Goal: Task Accomplishment & Management: Complete application form

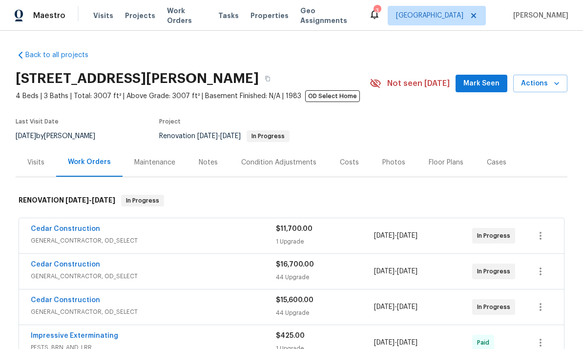
scroll to position [78, 0]
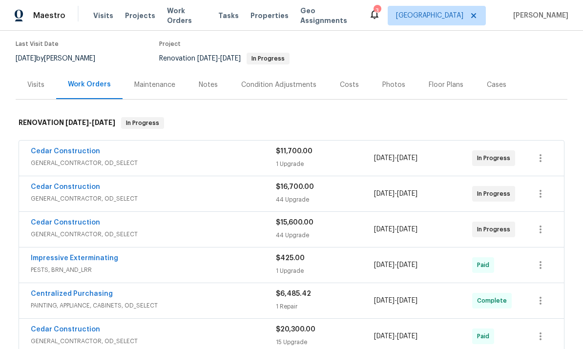
click at [87, 219] on link "Cedar Construction" at bounding box center [65, 222] width 69 height 7
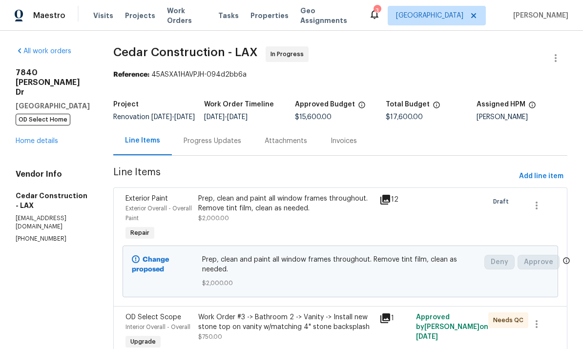
click at [50, 138] on link "Home details" at bounding box center [37, 141] width 43 height 7
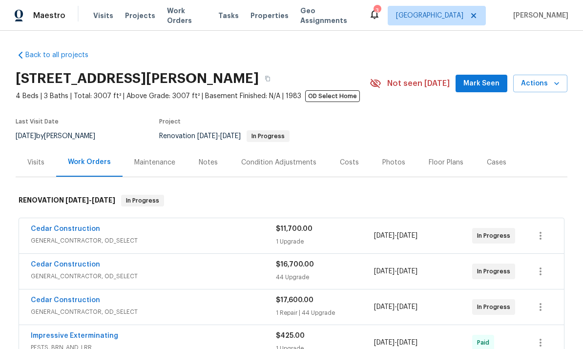
click at [83, 227] on link "Cedar Construction" at bounding box center [65, 229] width 69 height 7
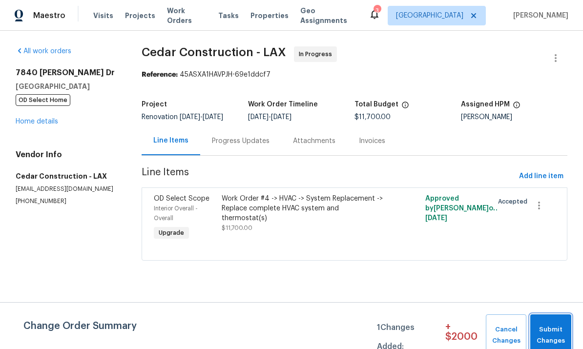
click at [551, 331] on span "Submit Changes" at bounding box center [551, 335] width 31 height 22
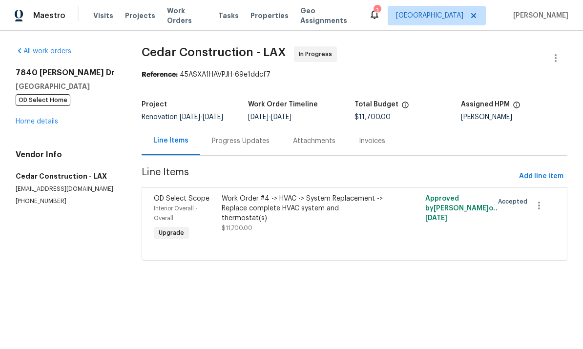
click at [54, 124] on link "Home details" at bounding box center [37, 121] width 43 height 7
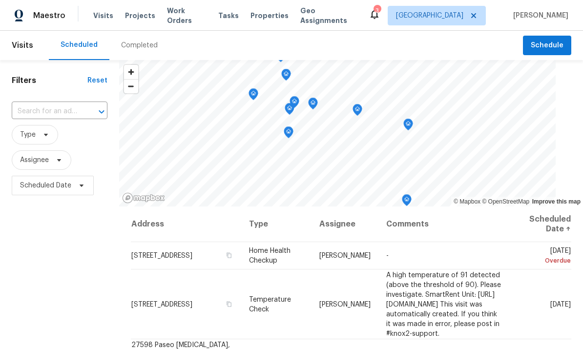
click at [181, 20] on span "Work Orders" at bounding box center [187, 16] width 40 height 20
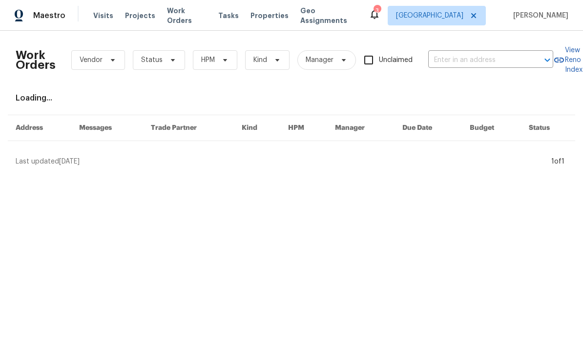
click at [470, 64] on input "text" at bounding box center [478, 60] width 98 height 15
type input "jensen"
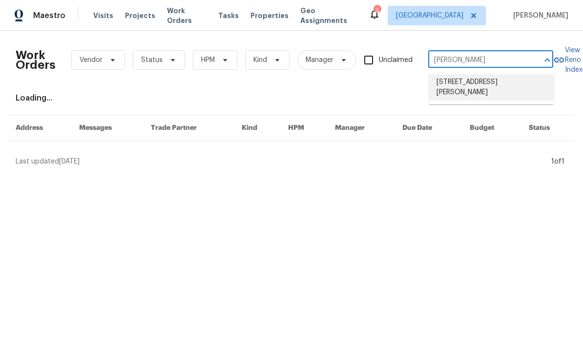
click at [501, 85] on li "[STREET_ADDRESS][PERSON_NAME]" at bounding box center [491, 87] width 125 height 26
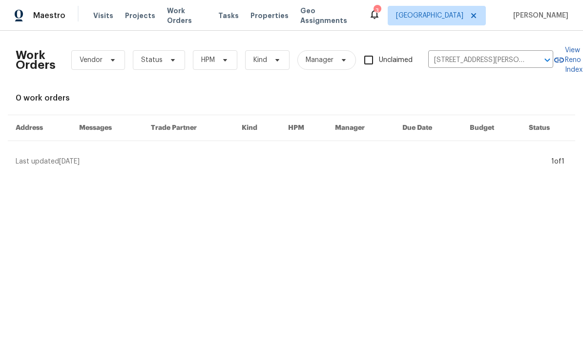
click at [143, 13] on span "Projects" at bounding box center [140, 16] width 30 height 10
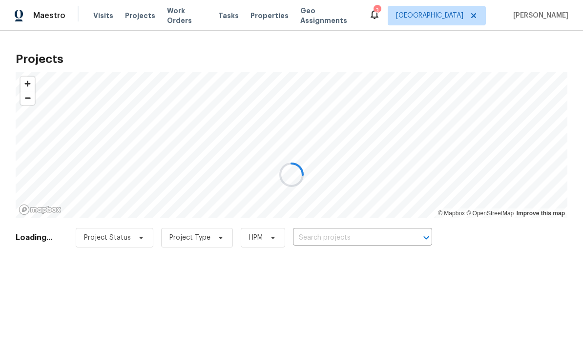
click at [342, 235] on input "text" at bounding box center [349, 238] width 112 height 15
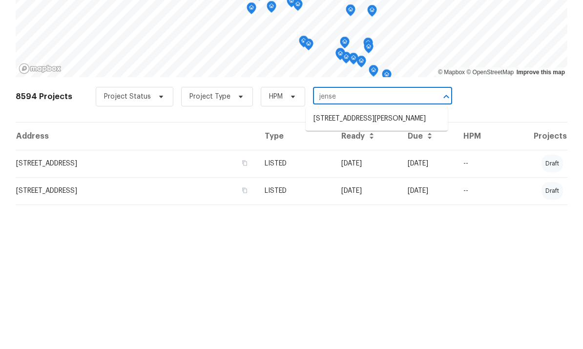
type input "jensen"
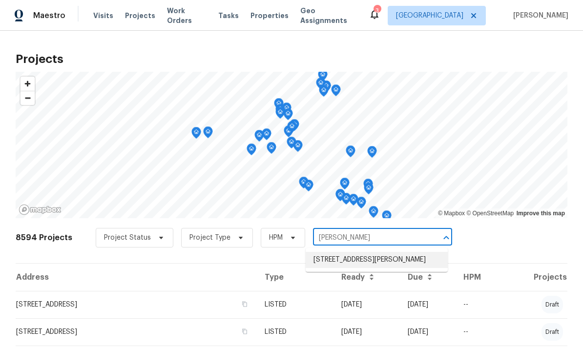
click at [370, 252] on li "[STREET_ADDRESS][PERSON_NAME]" at bounding box center [377, 260] width 142 height 16
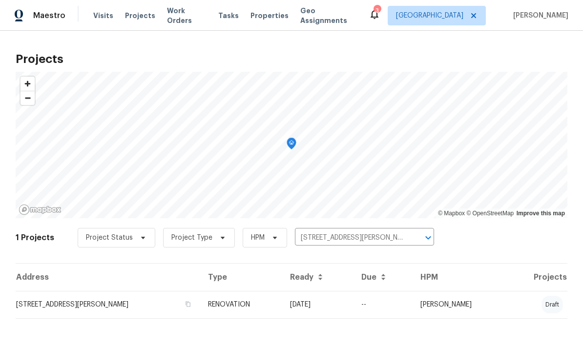
click at [428, 304] on td "[PERSON_NAME]" at bounding box center [460, 304] width 95 height 27
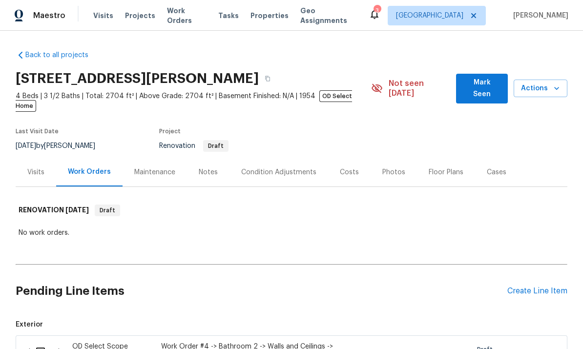
scroll to position [211, 0]
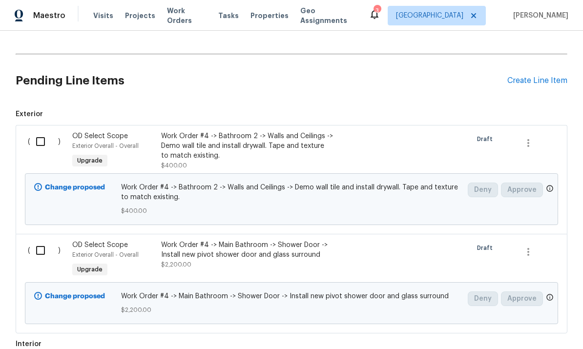
click at [41, 131] on input "checkbox" at bounding box center [44, 141] width 28 height 21
checkbox input "true"
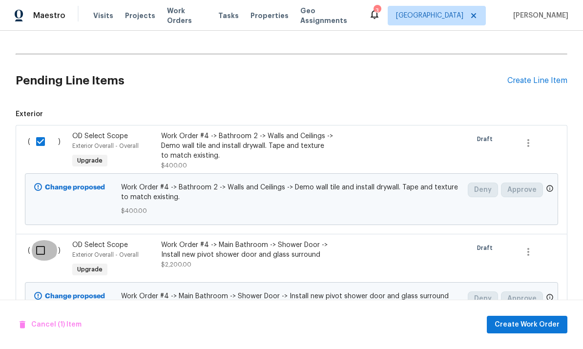
click at [42, 240] on input "checkbox" at bounding box center [44, 250] width 28 height 21
checkbox input "true"
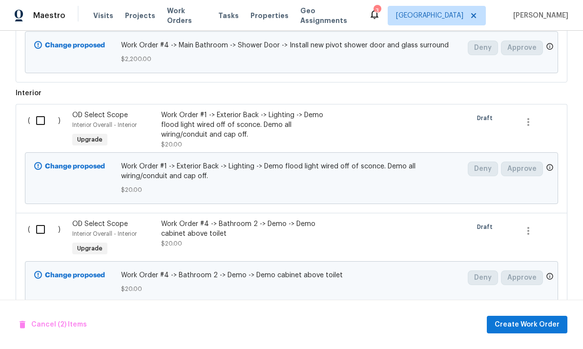
scroll to position [498, 0]
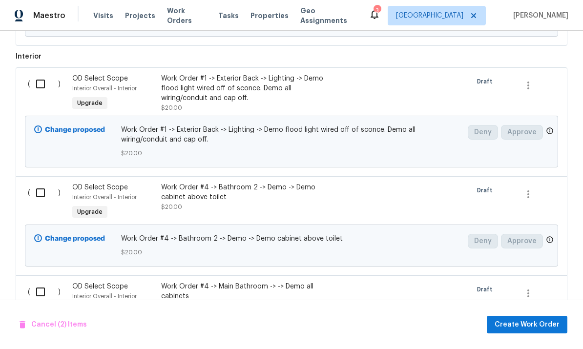
click at [33, 183] on input "checkbox" at bounding box center [44, 193] width 28 height 21
checkbox input "true"
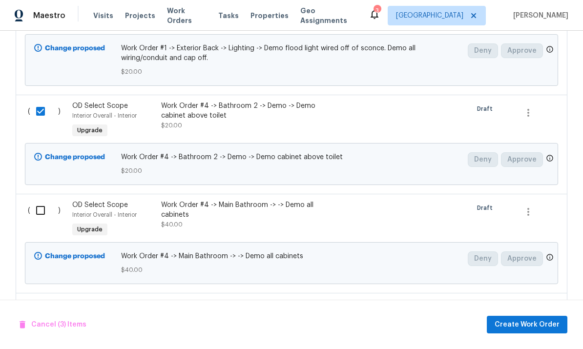
click at [38, 200] on input "checkbox" at bounding box center [44, 210] width 28 height 21
checkbox input "true"
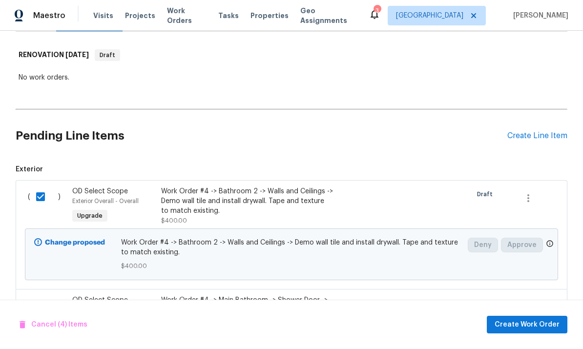
scroll to position [185, 0]
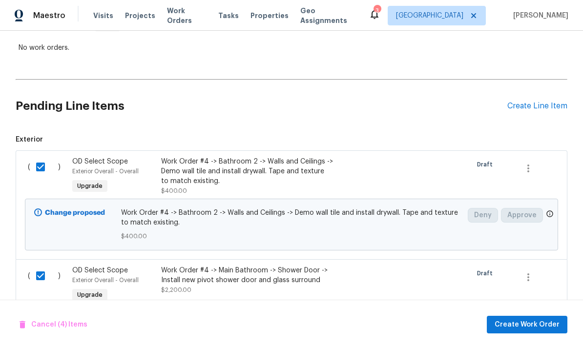
click at [38, 157] on input "checkbox" at bounding box center [44, 167] width 28 height 21
checkbox input "false"
click at [42, 266] on input "checkbox" at bounding box center [44, 276] width 28 height 21
checkbox input "false"
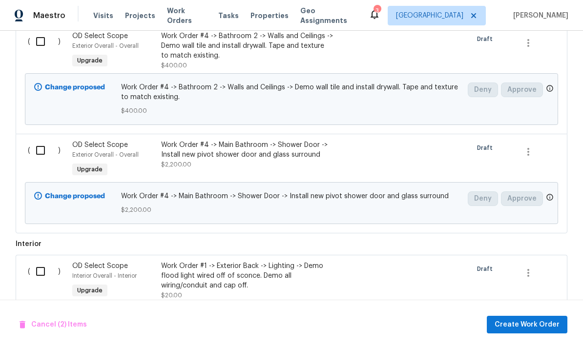
scroll to position [401, 0]
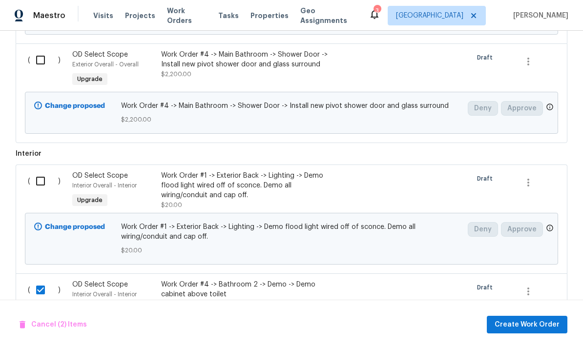
click at [36, 171] on input "checkbox" at bounding box center [44, 181] width 28 height 21
checkbox input "true"
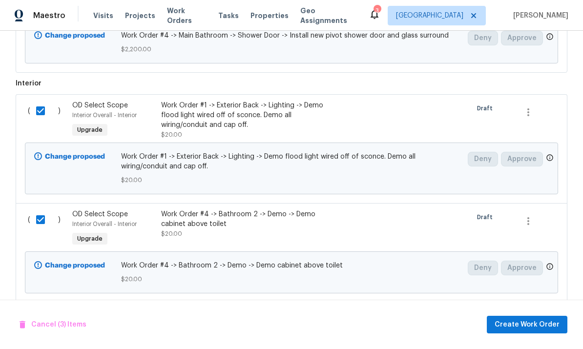
click at [42, 210] on input "checkbox" at bounding box center [44, 220] width 28 height 21
checkbox input "false"
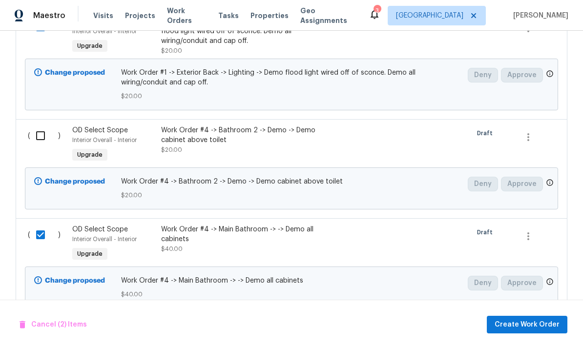
click at [36, 225] on input "checkbox" at bounding box center [44, 235] width 28 height 21
checkbox input "false"
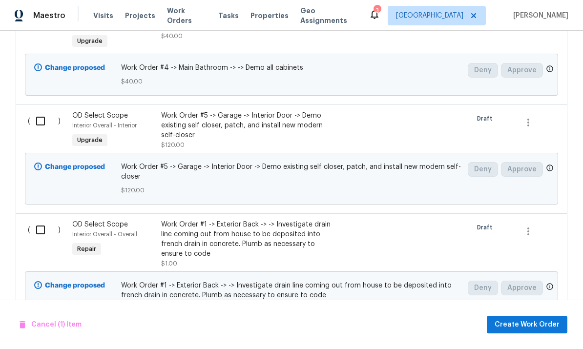
scroll to position [789, 0]
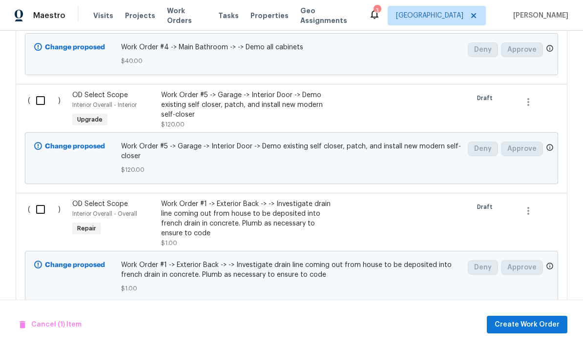
click at [33, 199] on input "checkbox" at bounding box center [44, 209] width 28 height 21
checkbox input "true"
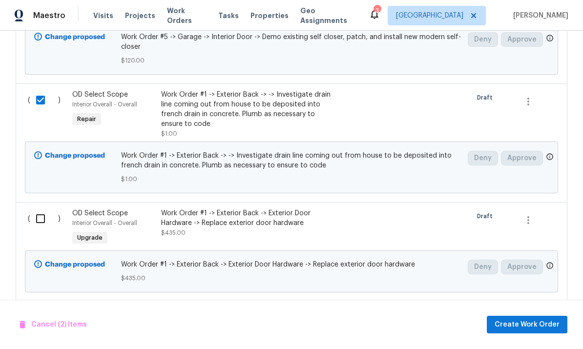
click at [39, 209] on input "checkbox" at bounding box center [44, 219] width 28 height 21
checkbox input "true"
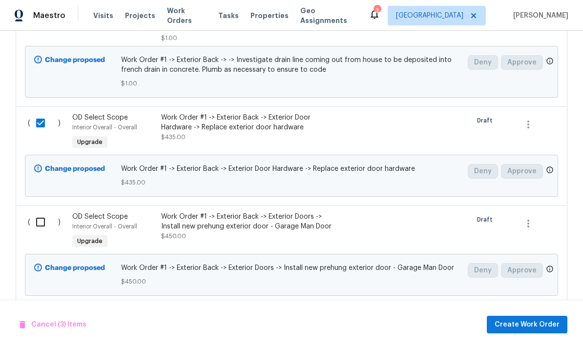
click at [40, 212] on input "checkbox" at bounding box center [44, 222] width 28 height 21
checkbox input "true"
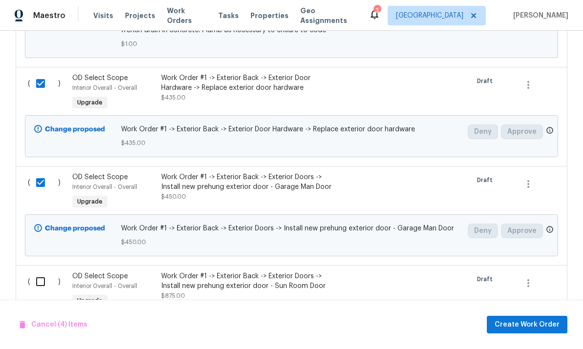
scroll to position [1098, 0]
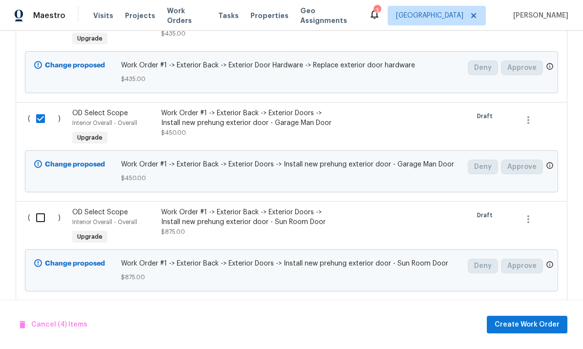
click at [38, 208] on input "checkbox" at bounding box center [44, 218] width 28 height 21
checkbox input "true"
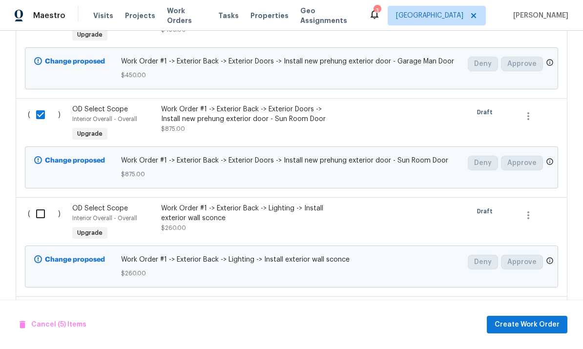
click at [41, 204] on input "checkbox" at bounding box center [44, 214] width 28 height 21
checkbox input "true"
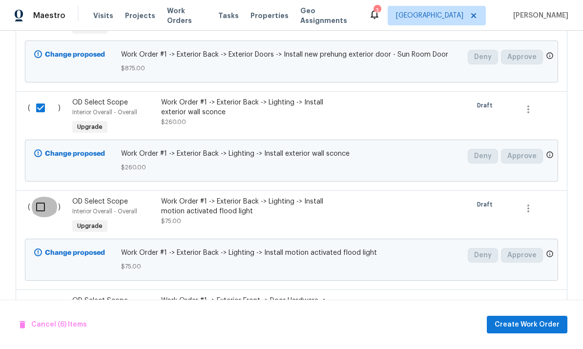
click at [41, 197] on input "checkbox" at bounding box center [44, 207] width 28 height 21
checkbox input "true"
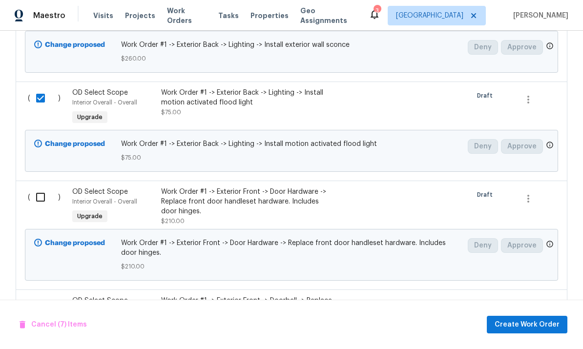
click at [39, 187] on input "checkbox" at bounding box center [44, 197] width 28 height 21
checkbox input "true"
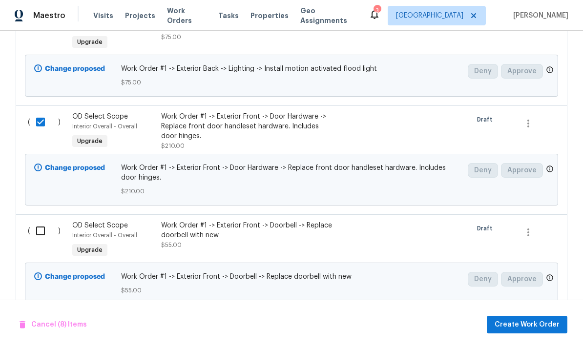
click at [41, 221] on input "checkbox" at bounding box center [44, 231] width 28 height 21
checkbox input "true"
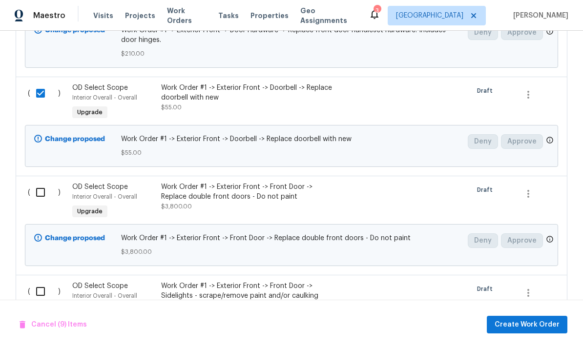
scroll to position [1647, 0]
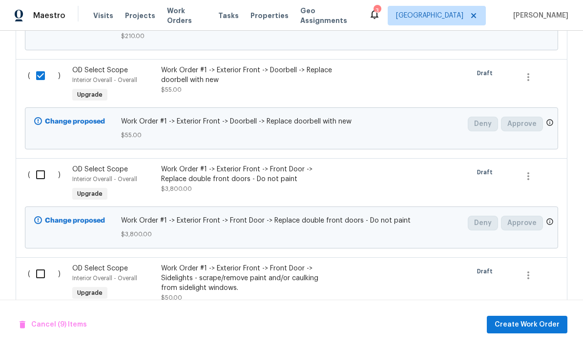
click at [42, 165] on input "checkbox" at bounding box center [44, 175] width 28 height 21
checkbox input "true"
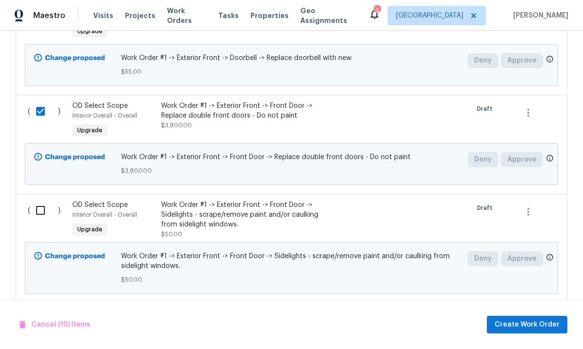
click at [37, 200] on input "checkbox" at bounding box center [44, 210] width 28 height 21
checkbox input "true"
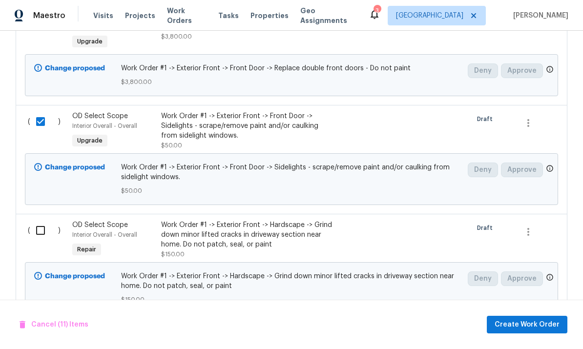
click at [40, 220] on input "checkbox" at bounding box center [44, 230] width 28 height 21
checkbox input "true"
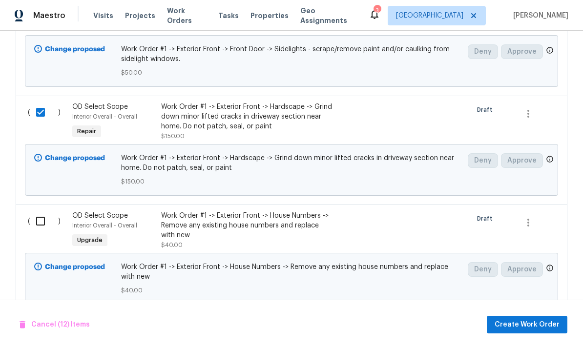
click at [40, 211] on input "checkbox" at bounding box center [44, 221] width 28 height 21
checkbox input "true"
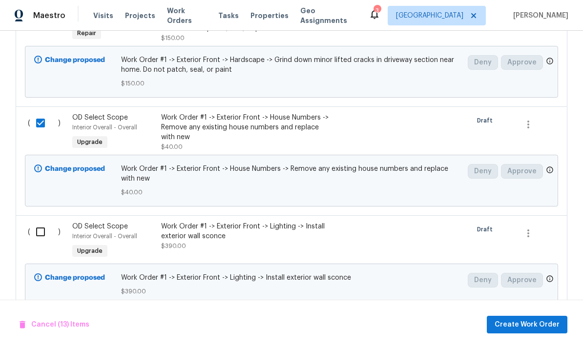
click at [46, 222] on input "checkbox" at bounding box center [44, 232] width 28 height 21
checkbox input "true"
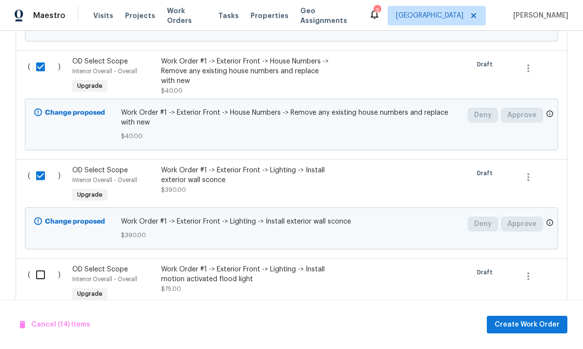
scroll to position [2128, 0]
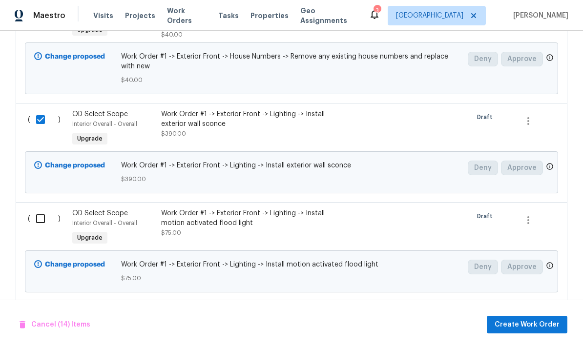
click at [41, 209] on input "checkbox" at bounding box center [44, 219] width 28 height 21
checkbox input "true"
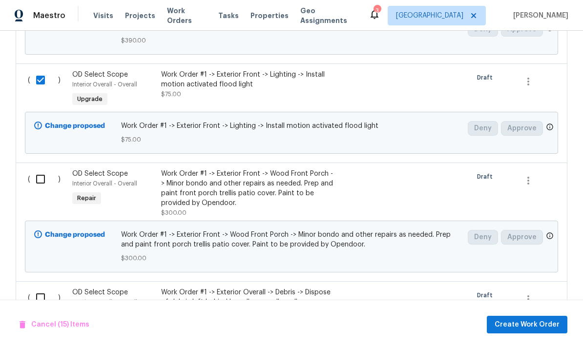
scroll to position [2288, 0]
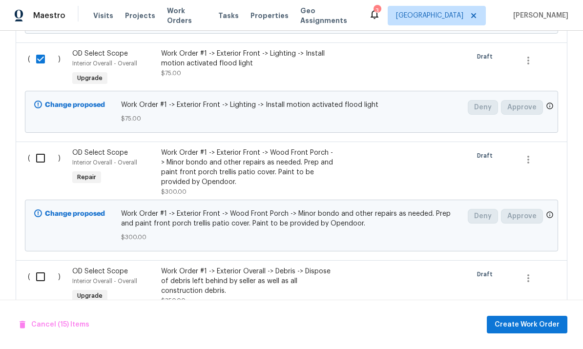
click at [38, 148] on input "checkbox" at bounding box center [44, 158] width 28 height 21
checkbox input "true"
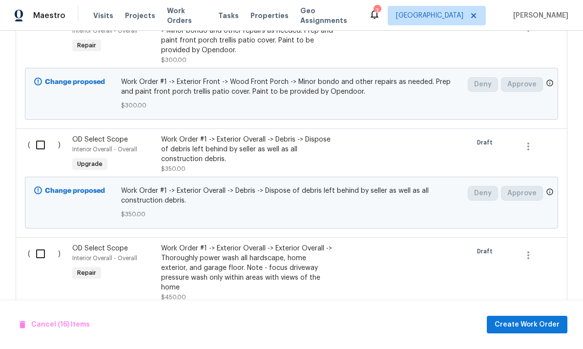
scroll to position [2425, 0]
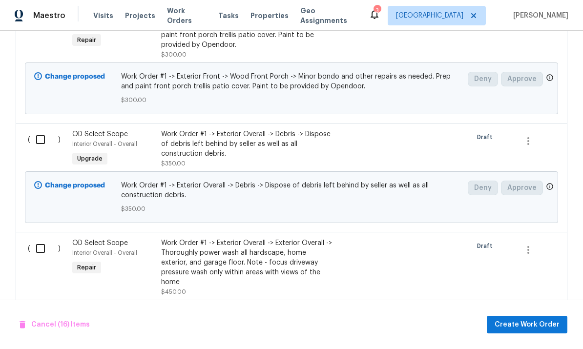
click at [36, 129] on input "checkbox" at bounding box center [44, 139] width 28 height 21
checkbox input "true"
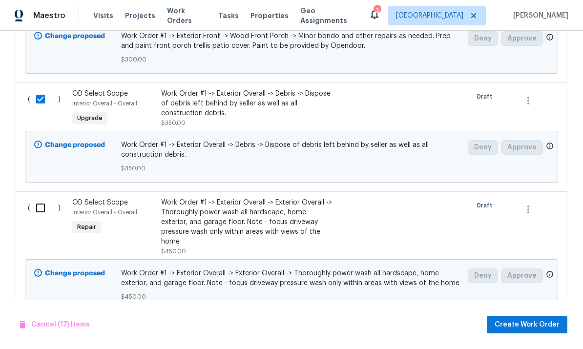
scroll to position [2481, 0]
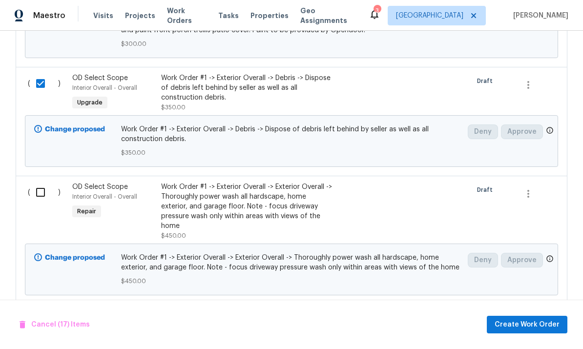
click at [37, 182] on input "checkbox" at bounding box center [44, 192] width 28 height 21
checkbox input "true"
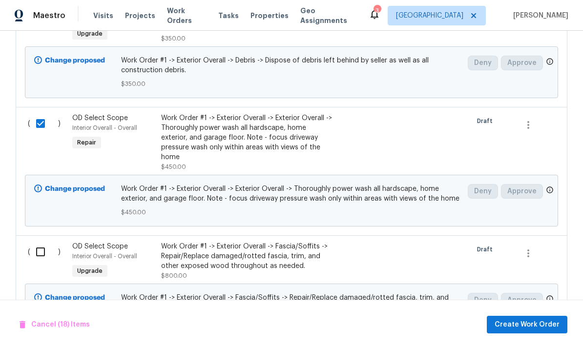
scroll to position [2569, 0]
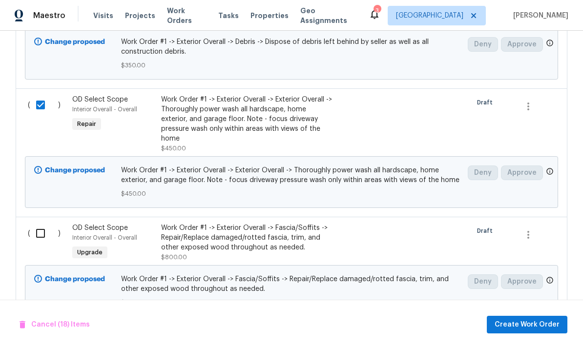
click at [35, 223] on input "checkbox" at bounding box center [44, 233] width 28 height 21
checkbox input "true"
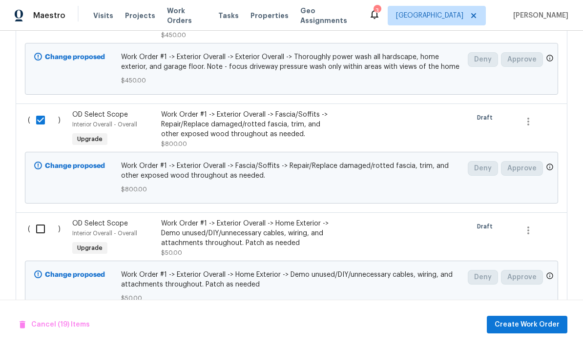
click at [42, 219] on input "checkbox" at bounding box center [44, 229] width 28 height 21
checkbox input "true"
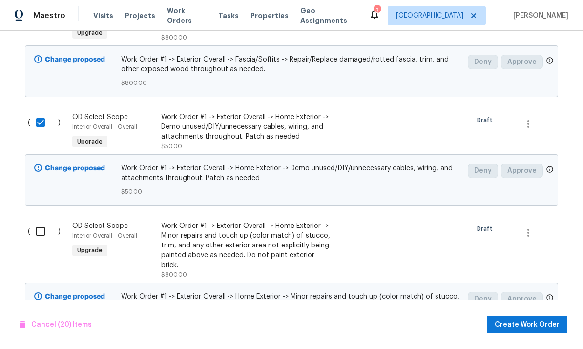
click at [45, 221] on input "checkbox" at bounding box center [44, 231] width 28 height 21
checkbox input "true"
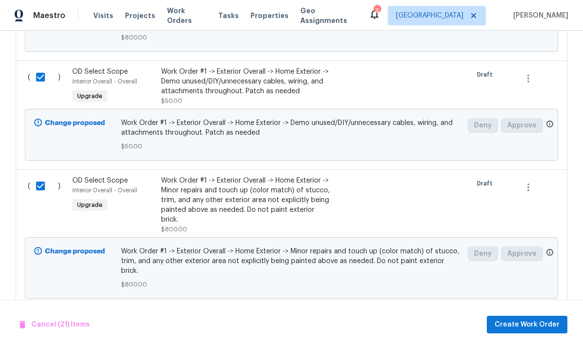
scroll to position [2924, 0]
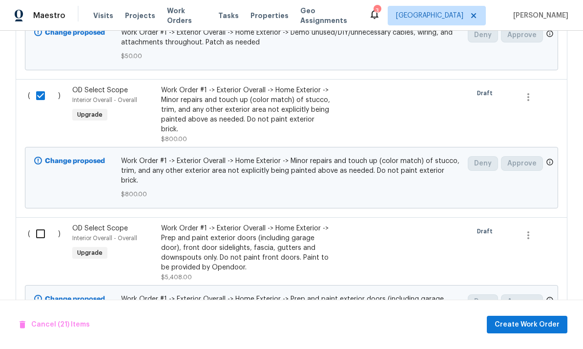
click at [44, 224] on input "checkbox" at bounding box center [44, 234] width 28 height 21
checkbox input "true"
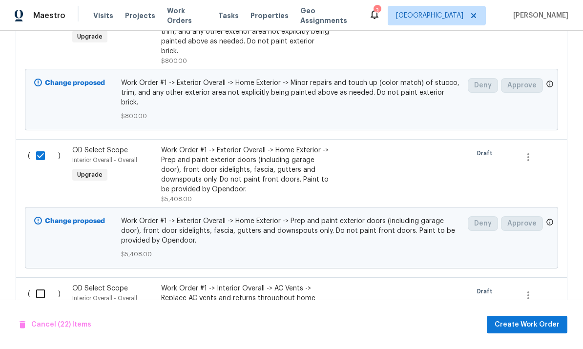
scroll to position [3066, 0]
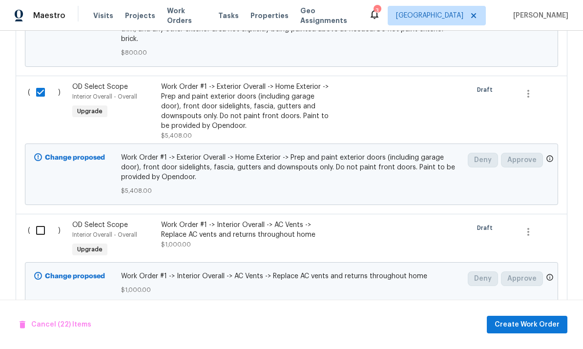
click at [43, 220] on input "checkbox" at bounding box center [44, 230] width 28 height 21
checkbox input "true"
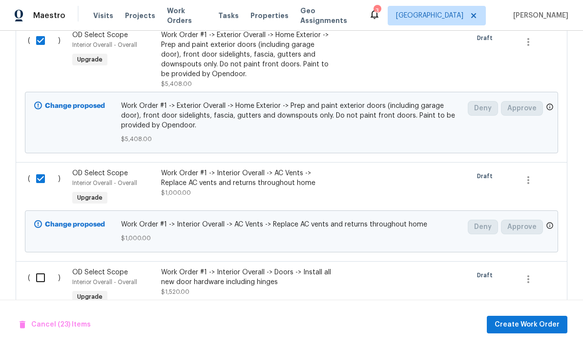
scroll to position [3175, 0]
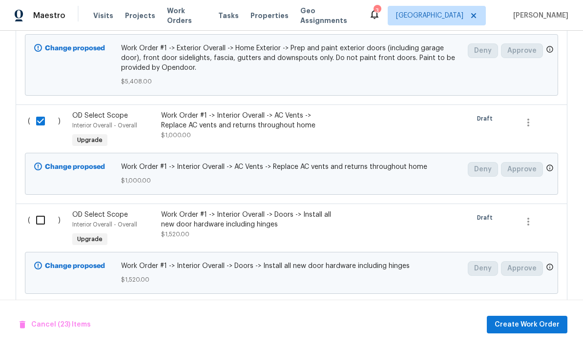
click at [42, 210] on input "checkbox" at bounding box center [44, 220] width 28 height 21
checkbox input "true"
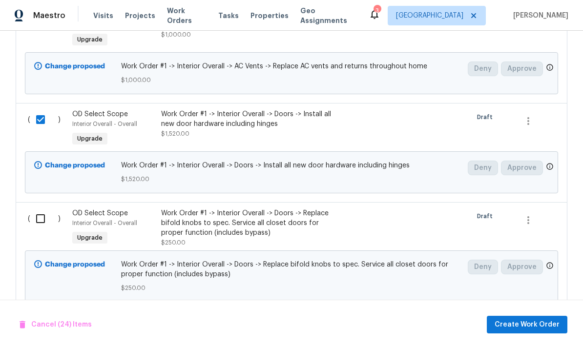
click at [44, 209] on input "checkbox" at bounding box center [44, 219] width 28 height 21
checkbox input "true"
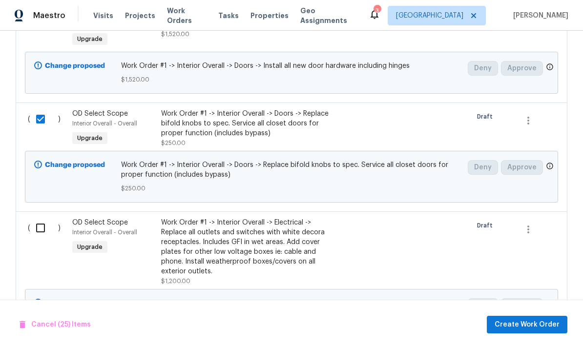
click at [43, 218] on input "checkbox" at bounding box center [44, 228] width 28 height 21
checkbox input "true"
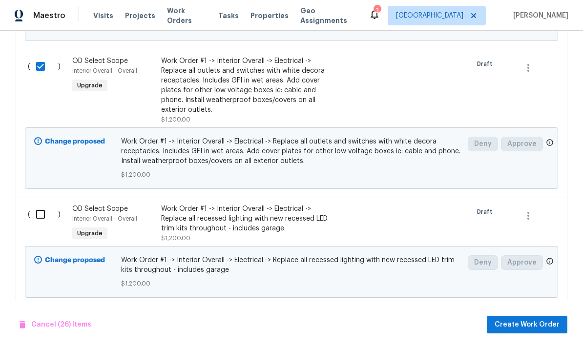
click at [42, 204] on input "checkbox" at bounding box center [44, 214] width 28 height 21
checkbox input "true"
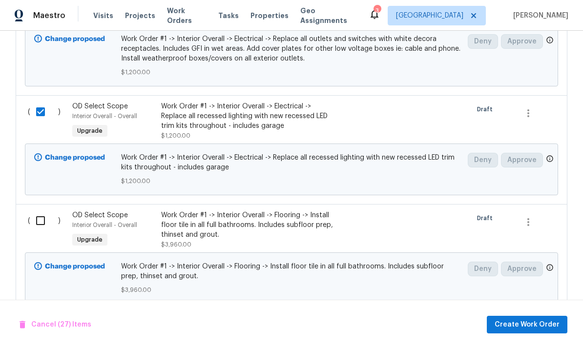
click at [43, 211] on input "checkbox" at bounding box center [44, 221] width 28 height 21
checkbox input "true"
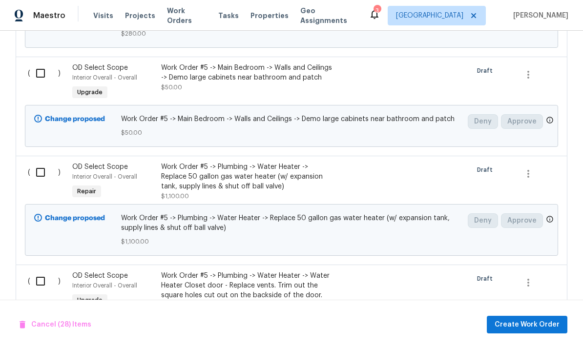
scroll to position [15727, 0]
click at [526, 323] on span "Create Work Order" at bounding box center [527, 325] width 65 height 12
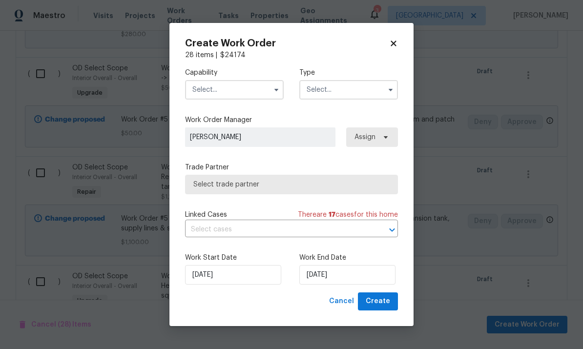
click at [255, 86] on input "text" at bounding box center [234, 90] width 99 height 20
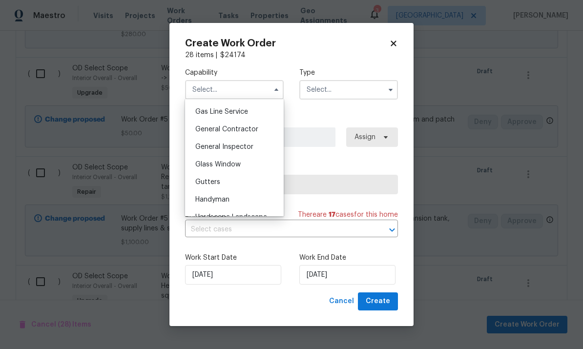
scroll to position [426, 0]
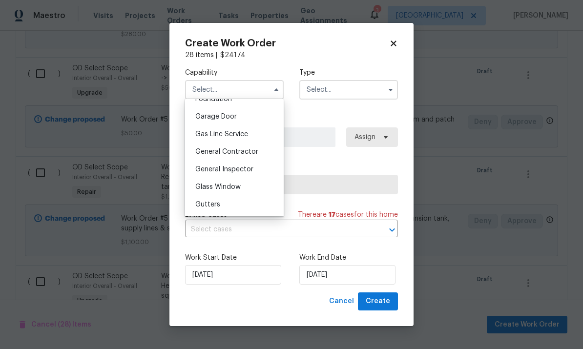
click at [249, 151] on span "General Contractor" at bounding box center [226, 152] width 63 height 7
type input "General Contractor"
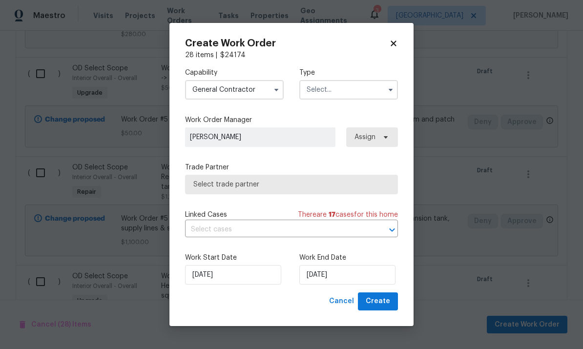
click at [366, 86] on input "text" at bounding box center [349, 90] width 99 height 20
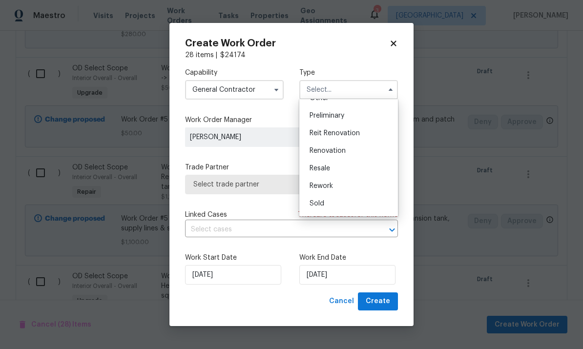
scroll to position [203, 0]
click at [348, 159] on div "Renovation" at bounding box center [349, 154] width 94 height 18
type input "Renovation"
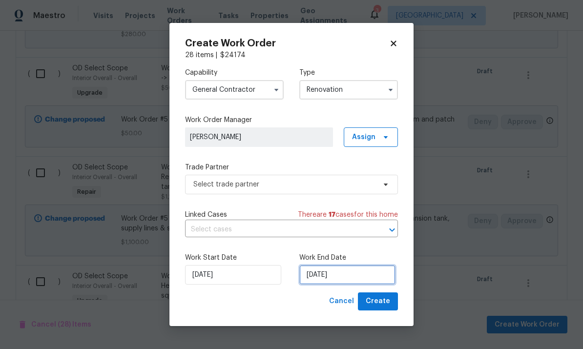
click at [370, 279] on input "[DATE]" at bounding box center [348, 275] width 96 height 20
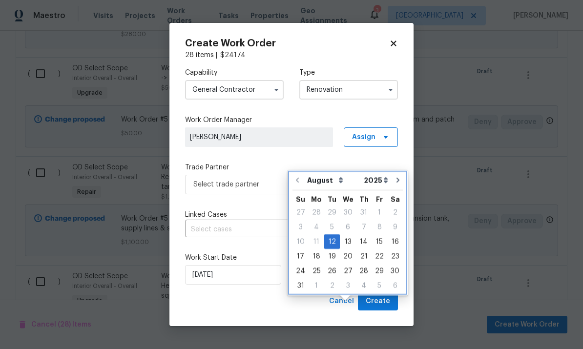
click at [391, 171] on button "Go to next month" at bounding box center [398, 181] width 15 height 20
type input "[DATE]"
select select "8"
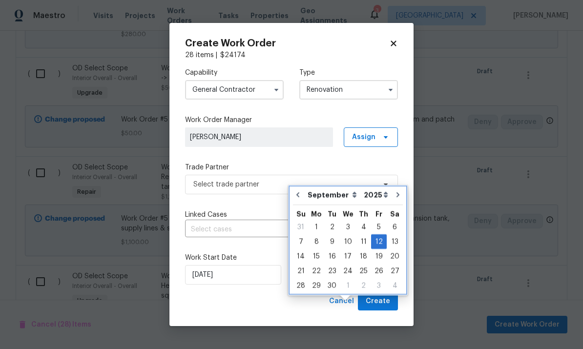
click at [391, 185] on button "Go to next month" at bounding box center [398, 195] width 15 height 20
type input "10/12/2025"
select select "9"
click at [390, 185] on button "Go to next month" at bounding box center [397, 195] width 15 height 20
type input "11/12/2025"
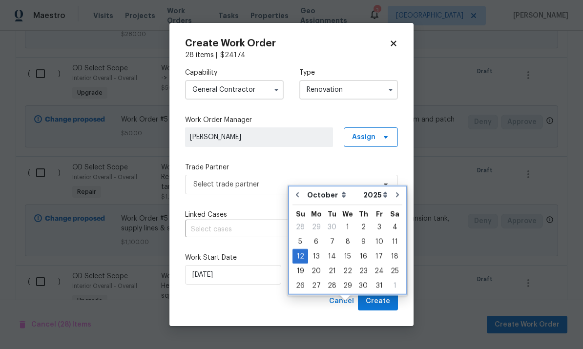
select select "10"
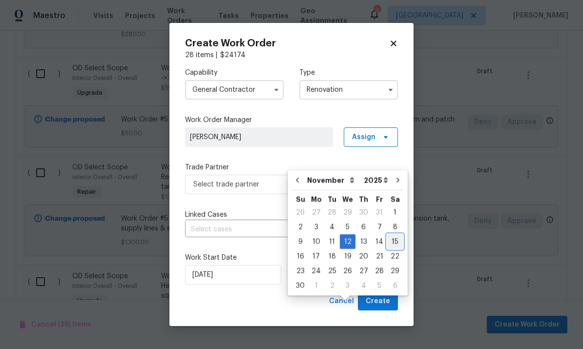
click at [391, 235] on div "15" at bounding box center [395, 242] width 16 height 14
type input "[DATE]"
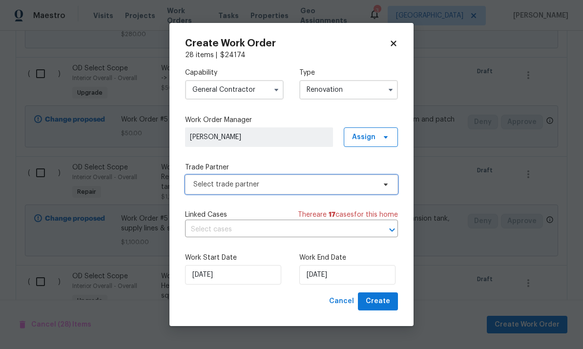
click at [380, 184] on span at bounding box center [384, 185] width 11 height 8
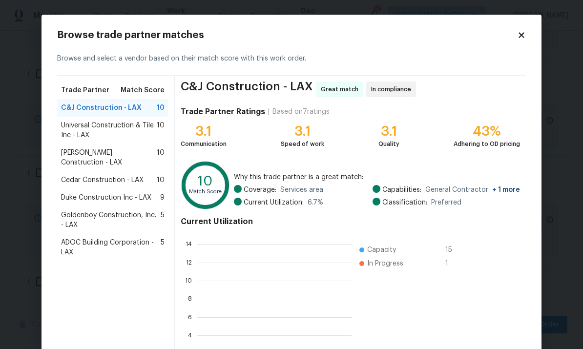
scroll to position [137, 155]
click at [128, 145] on div "Navarro Construction - LAX 10" at bounding box center [112, 157] width 111 height 27
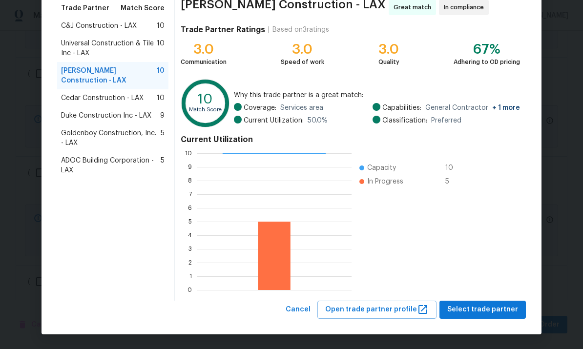
scroll to position [82, 0]
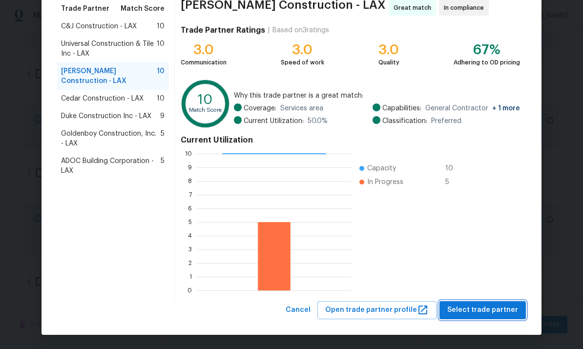
click at [475, 308] on span "Select trade partner" at bounding box center [483, 310] width 71 height 12
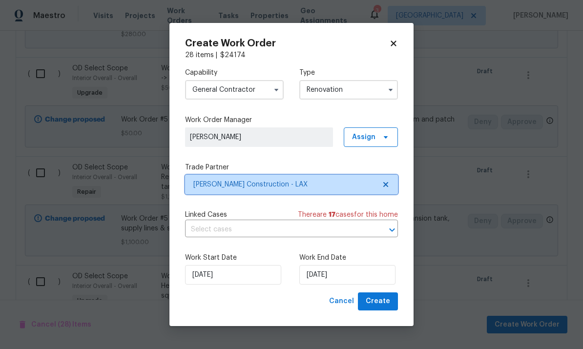
scroll to position [0, 0]
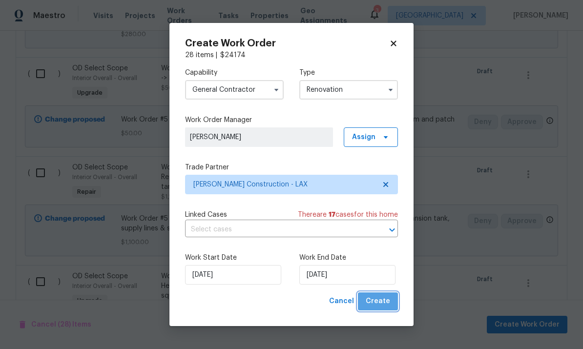
click at [381, 302] on span "Create" at bounding box center [378, 302] width 24 height 12
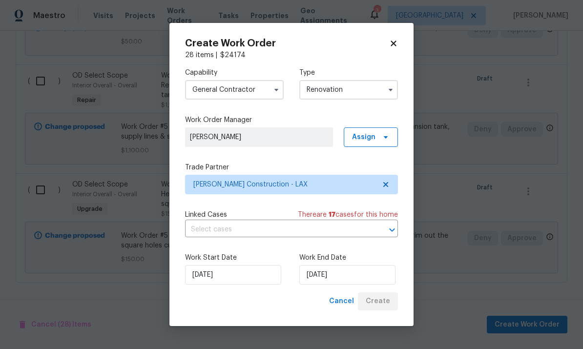
scroll to position [257, 0]
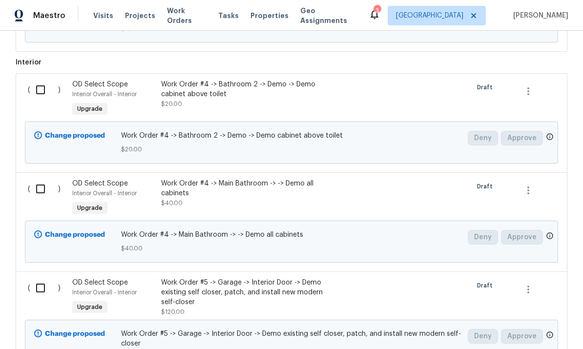
scroll to position [518, 0]
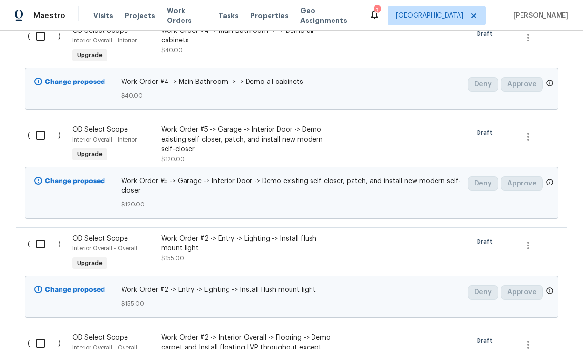
click at [38, 234] on input "checkbox" at bounding box center [44, 244] width 28 height 21
checkbox input "true"
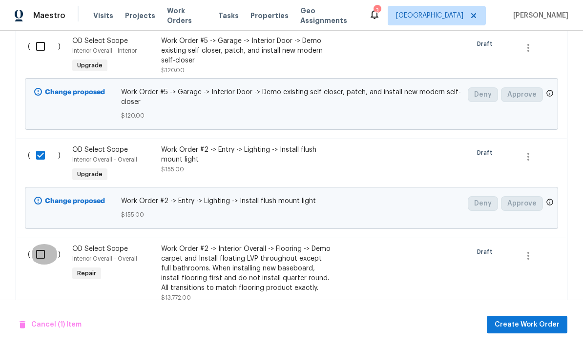
click at [33, 244] on input "checkbox" at bounding box center [44, 254] width 28 height 21
checkbox input "true"
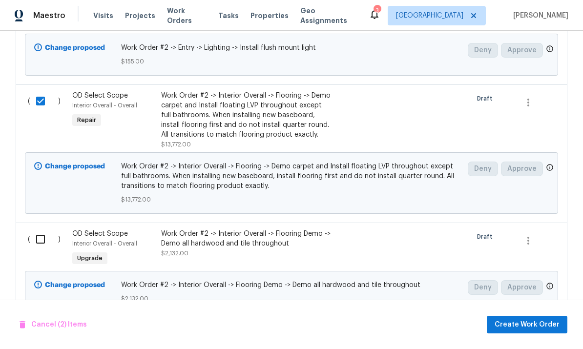
click at [41, 229] on input "checkbox" at bounding box center [44, 239] width 28 height 21
checkbox input "true"
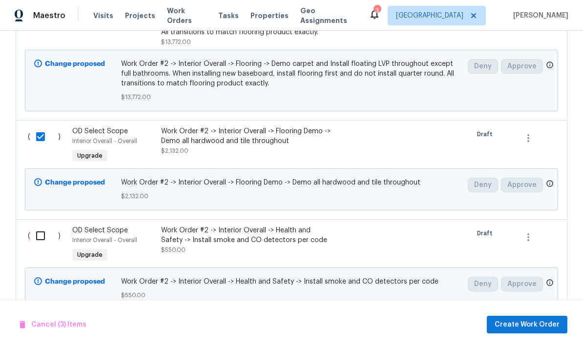
click at [41, 226] on input "checkbox" at bounding box center [44, 236] width 28 height 21
checkbox input "true"
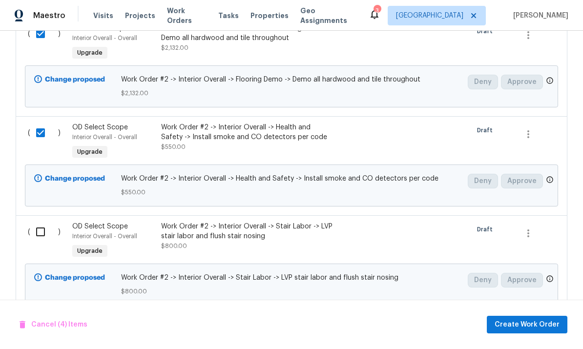
click at [40, 222] on input "checkbox" at bounding box center [44, 232] width 28 height 21
checkbox input "true"
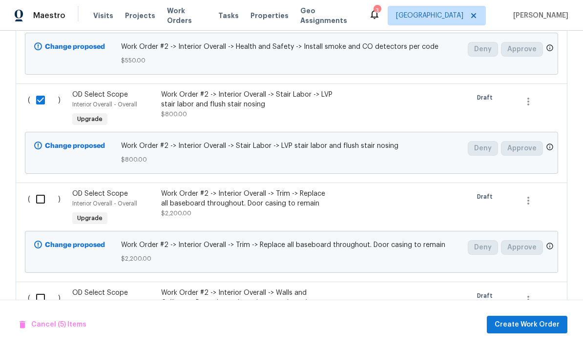
click at [42, 189] on input "checkbox" at bounding box center [44, 199] width 28 height 21
checkbox input "true"
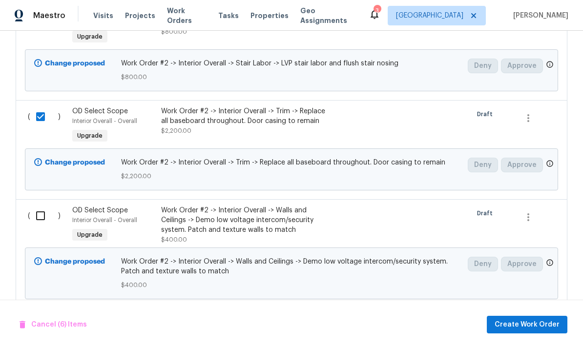
click at [47, 206] on input "checkbox" at bounding box center [44, 216] width 28 height 21
checkbox input "true"
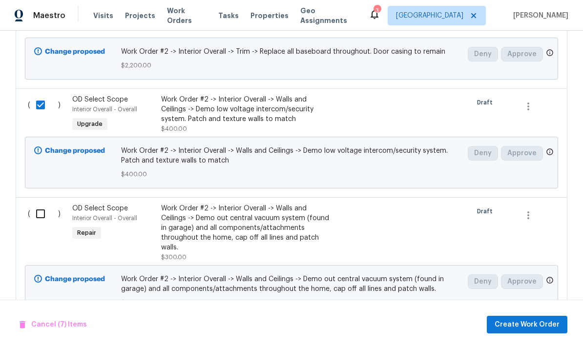
scroll to position [1476, 0]
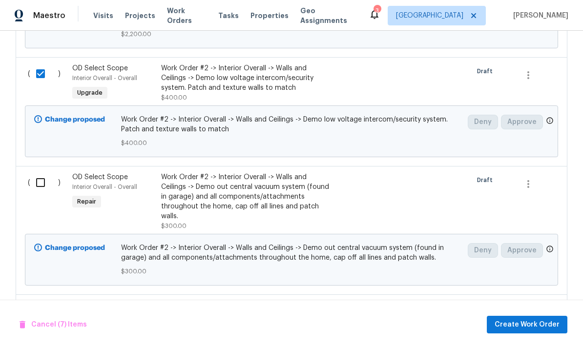
click at [49, 170] on div "( )" at bounding box center [47, 202] width 44 height 64
click at [40, 172] on input "checkbox" at bounding box center [44, 182] width 28 height 21
checkbox input "true"
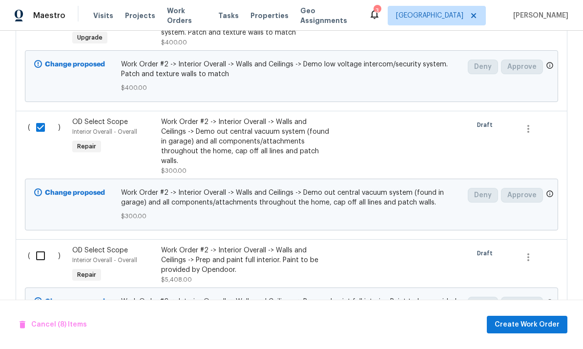
click at [44, 246] on input "checkbox" at bounding box center [44, 256] width 28 height 21
checkbox input "true"
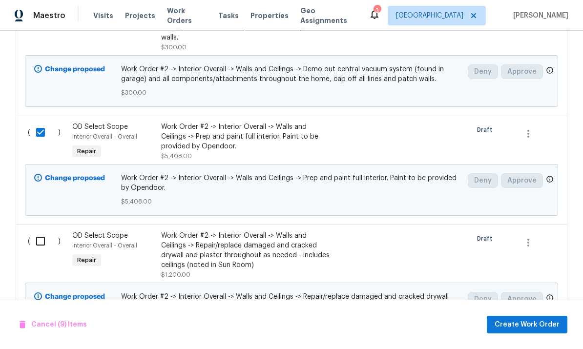
scroll to position [1673, 0]
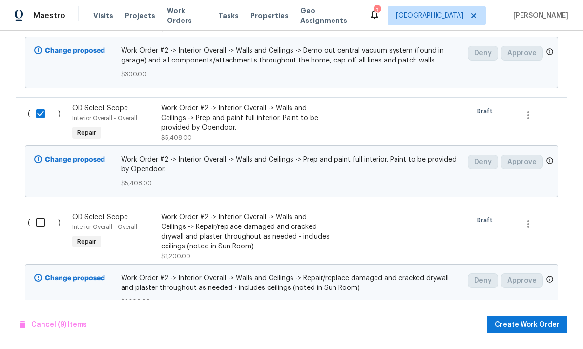
click at [39, 213] on input "checkbox" at bounding box center [44, 223] width 28 height 21
checkbox input "true"
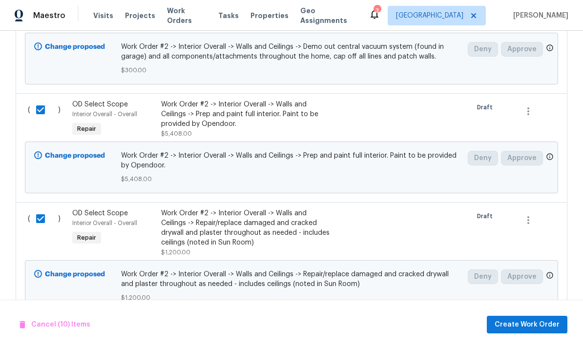
scroll to position [1679, 0]
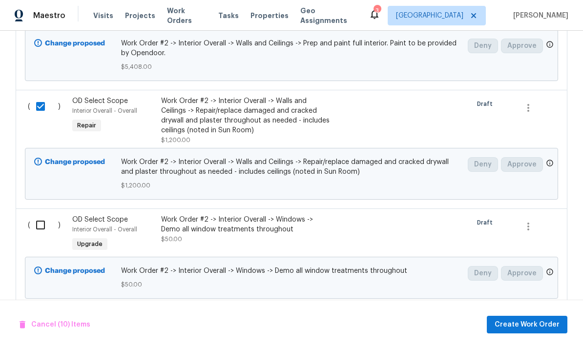
click at [43, 215] on input "checkbox" at bounding box center [44, 225] width 28 height 21
checkbox input "true"
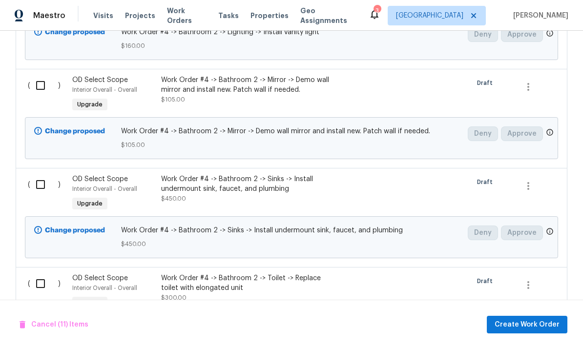
scroll to position [4156, 0]
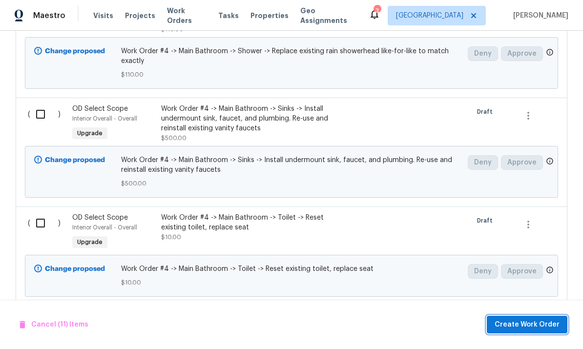
click at [533, 318] on button "Create Work Order" at bounding box center [527, 325] width 81 height 18
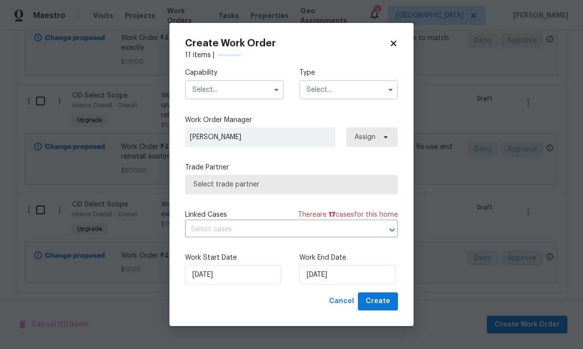
scroll to position [6116, 0]
click at [254, 87] on input "text" at bounding box center [234, 90] width 99 height 20
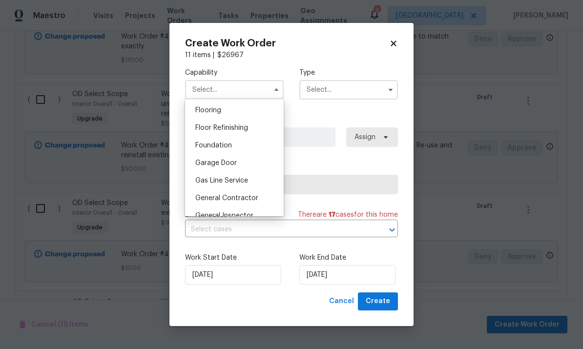
scroll to position [382, 0]
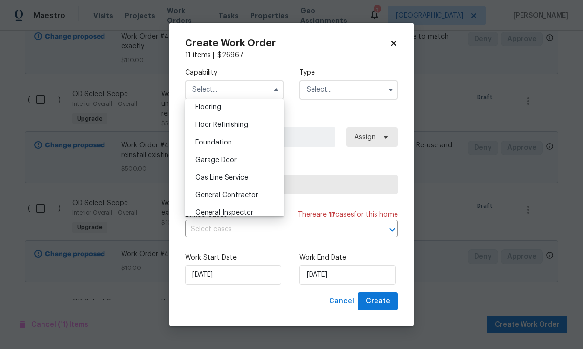
click at [261, 193] on div "General Contractor" at bounding box center [235, 196] width 94 height 18
type input "General Contractor"
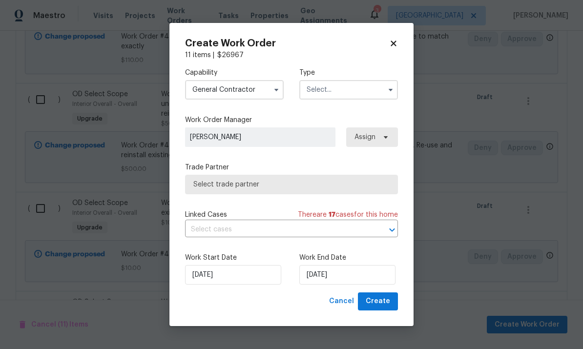
click at [361, 88] on input "text" at bounding box center [349, 90] width 99 height 20
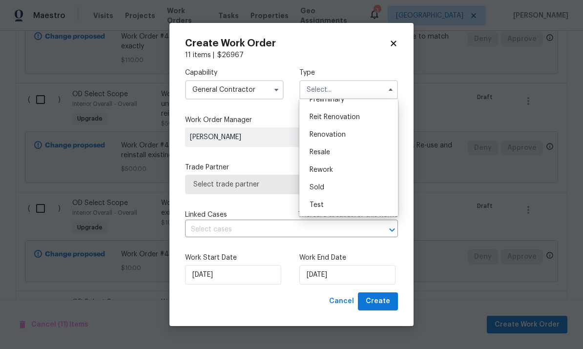
scroll to position [222, 0]
click at [343, 137] on span "Renovation" at bounding box center [328, 134] width 36 height 7
type input "Renovation"
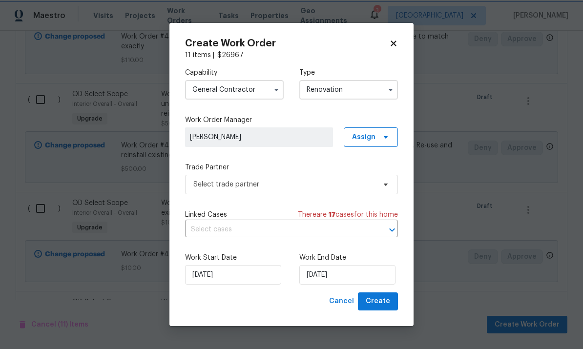
scroll to position [0, 0]
click at [356, 277] on input "[DATE]" at bounding box center [348, 275] width 96 height 20
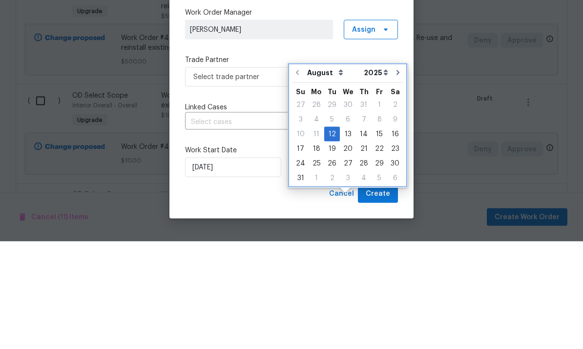
click at [394, 176] on icon "Go to next month" at bounding box center [398, 180] width 8 height 8
type input "[DATE]"
select select "8"
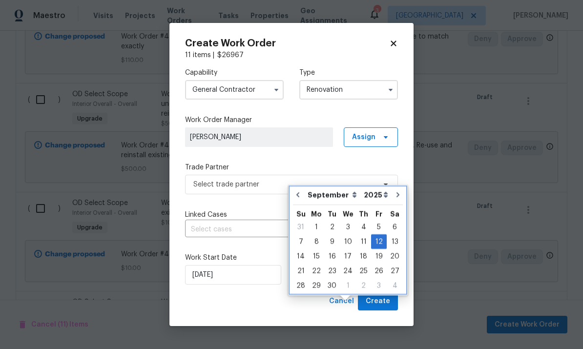
click at [397, 193] on icon "Go to next month" at bounding box center [398, 195] width 3 height 5
type input "10/12/2025"
select select "9"
click at [394, 191] on icon "Go to next month" at bounding box center [398, 195] width 8 height 8
type input "11/12/2025"
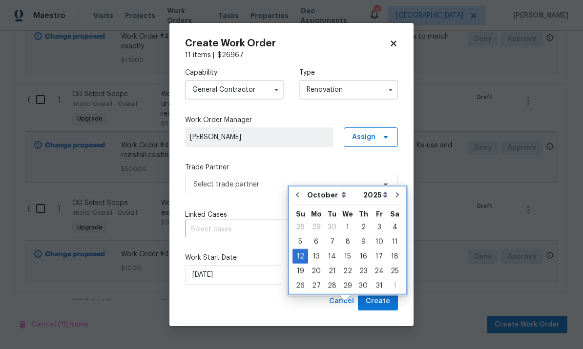
select select "10"
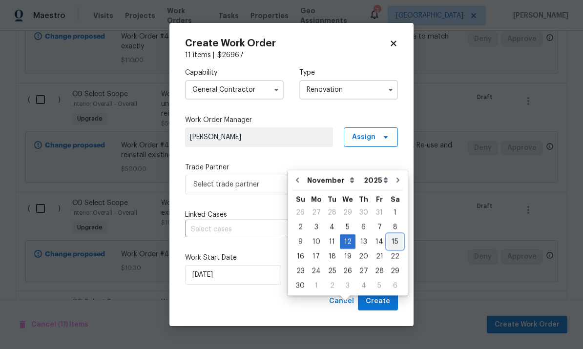
click at [392, 235] on div "15" at bounding box center [395, 242] width 16 height 14
type input "[DATE]"
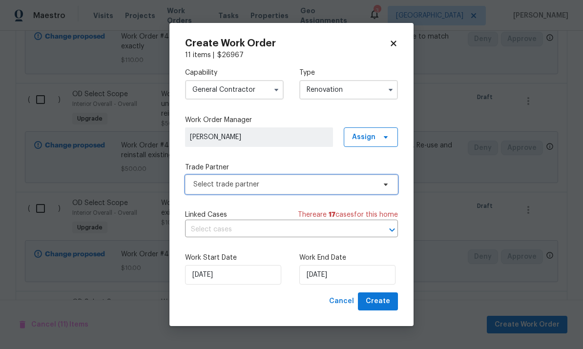
click at [364, 184] on span "Select trade partner" at bounding box center [284, 185] width 182 height 10
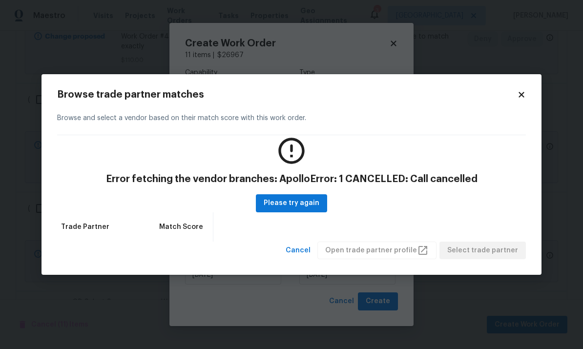
click at [519, 96] on icon at bounding box center [521, 94] width 9 height 9
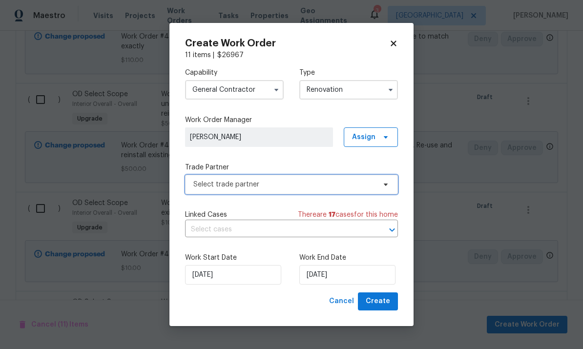
click at [342, 185] on span "Select trade partner" at bounding box center [284, 185] width 182 height 10
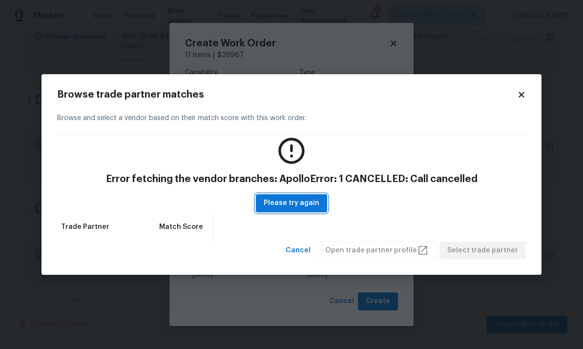
click at [310, 210] on button "Please try again" at bounding box center [291, 203] width 71 height 18
click at [303, 206] on span "Please try again" at bounding box center [292, 203] width 56 height 12
click at [289, 207] on span "Please try again" at bounding box center [292, 203] width 56 height 12
click at [311, 255] on span "Cancel" at bounding box center [298, 251] width 25 height 12
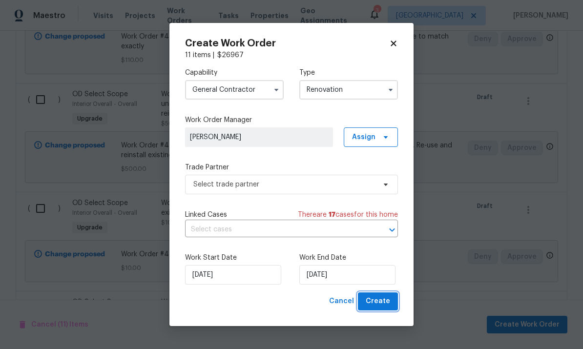
click at [386, 306] on span "Create" at bounding box center [378, 302] width 24 height 12
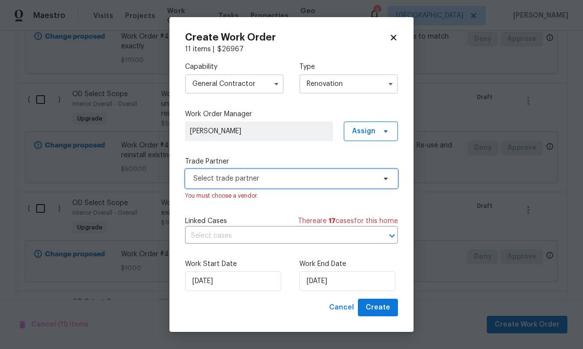
click at [368, 181] on span "Select trade partner" at bounding box center [284, 179] width 182 height 10
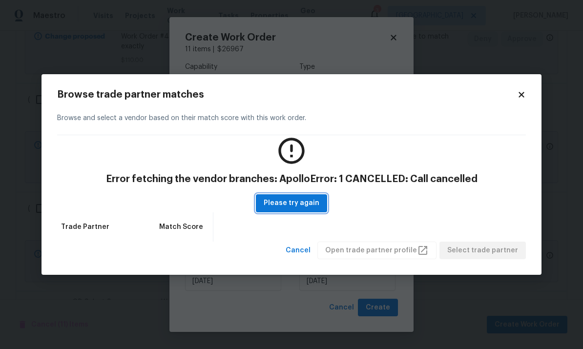
click at [307, 204] on span "Please try again" at bounding box center [292, 203] width 56 height 12
click at [293, 209] on span "Please try again" at bounding box center [292, 203] width 56 height 12
click at [309, 257] on button "Cancel" at bounding box center [298, 251] width 33 height 18
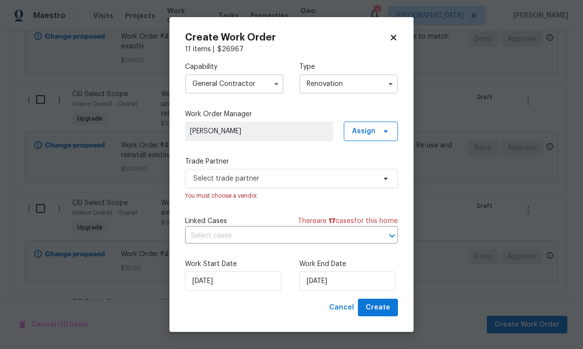
click at [381, 74] on input "Renovation" at bounding box center [349, 84] width 99 height 20
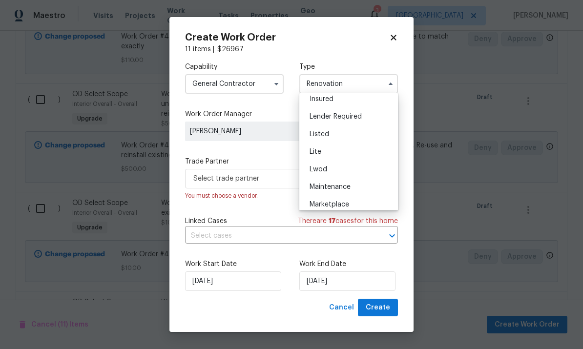
scroll to position [78, 0]
click at [356, 136] on div "Listed" at bounding box center [349, 133] width 94 height 18
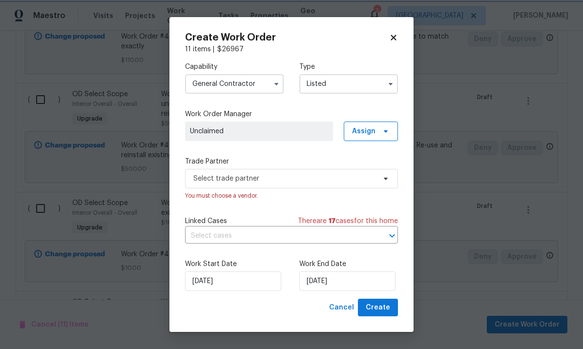
scroll to position [0, 0]
click at [373, 181] on span "Select trade partner" at bounding box center [284, 179] width 182 height 10
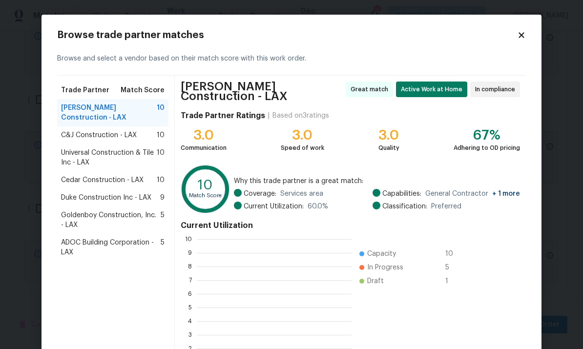
scroll to position [137, 155]
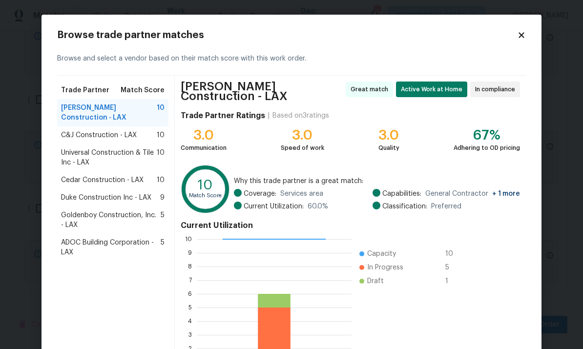
click at [151, 238] on span "ADOC Building Corporation - LAX" at bounding box center [111, 248] width 100 height 20
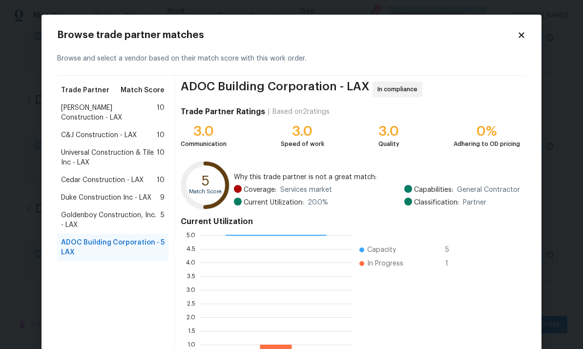
scroll to position [0, 0]
click at [149, 104] on div "Navarro Construction - LAX 10" at bounding box center [113, 113] width 104 height 20
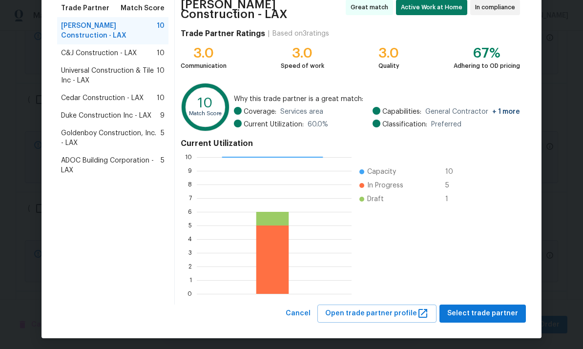
scroll to position [82, 0]
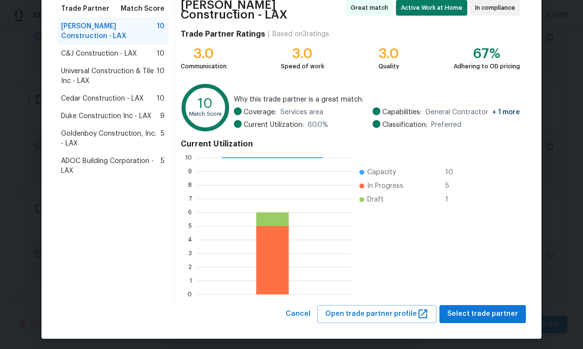
click at [495, 308] on span "Select trade partner" at bounding box center [483, 314] width 71 height 12
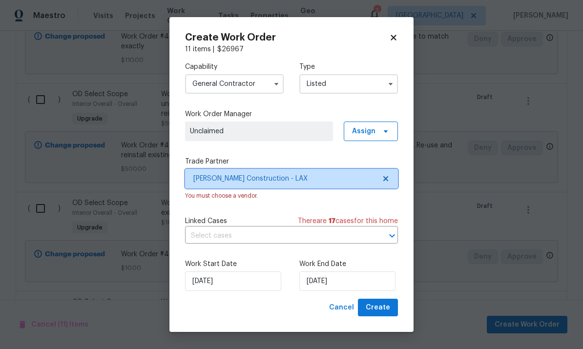
scroll to position [0, 0]
click at [369, 87] on input "Listed" at bounding box center [349, 84] width 99 height 20
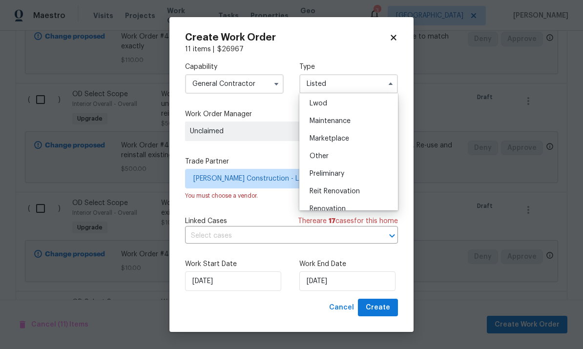
scroll to position [181, 0]
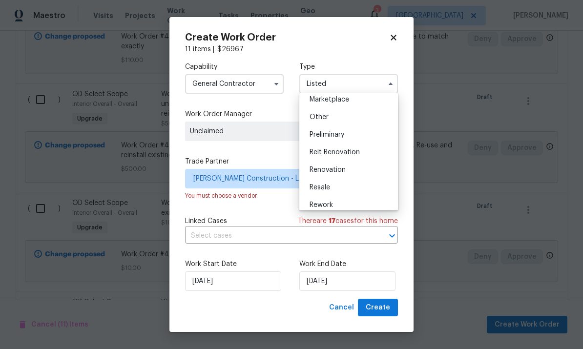
click at [347, 168] on div "Renovation" at bounding box center [349, 170] width 94 height 18
type input "Renovation"
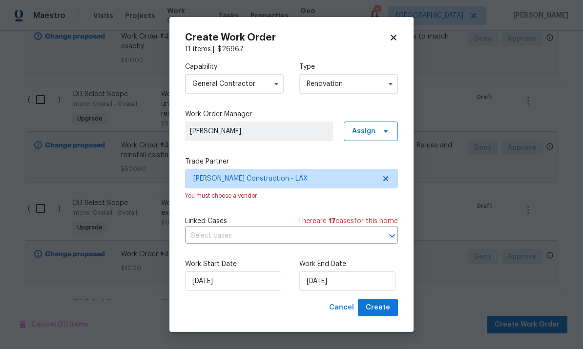
click at [333, 204] on div "Capability General Contractor Type Renovation Work Order Manager Frank Santella…" at bounding box center [291, 176] width 213 height 245
click at [384, 306] on span "Create" at bounding box center [378, 308] width 24 height 12
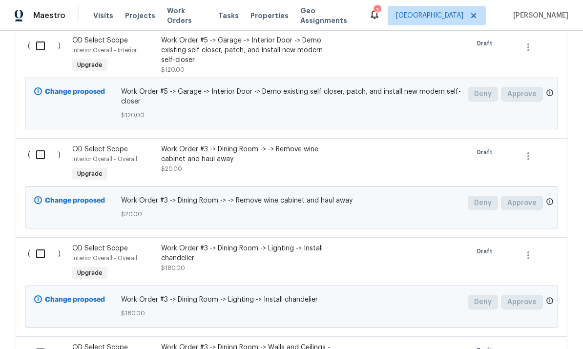
scroll to position [814, 0]
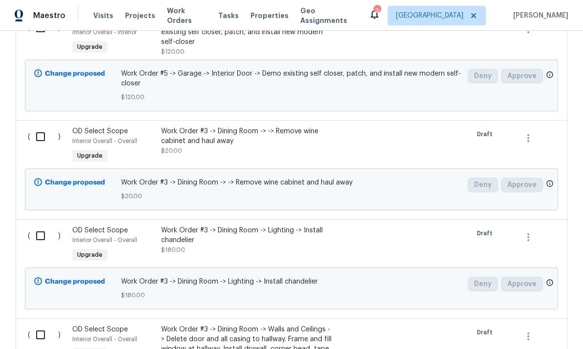
click at [44, 127] on input "checkbox" at bounding box center [44, 137] width 28 height 21
checkbox input "true"
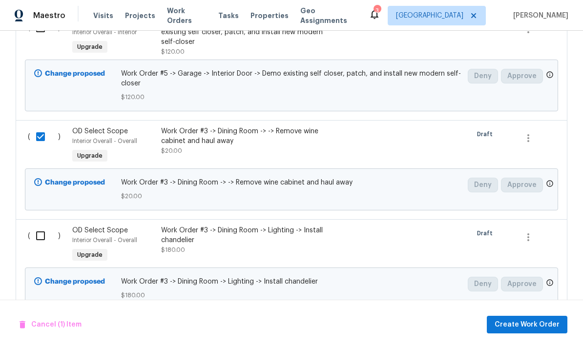
click at [51, 226] on input "checkbox" at bounding box center [44, 236] width 28 height 21
checkbox input "true"
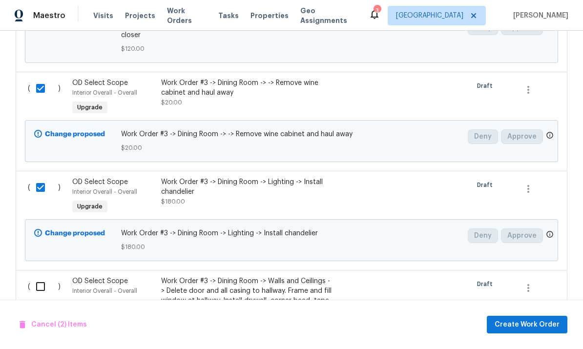
scroll to position [938, 0]
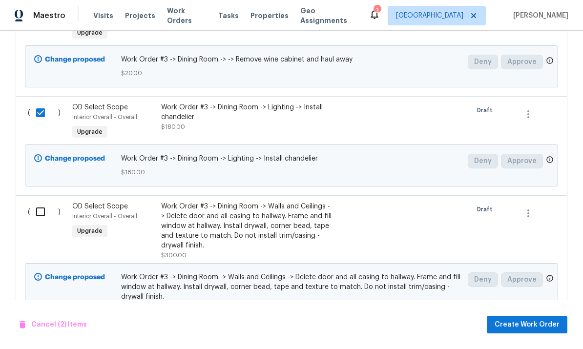
click at [41, 202] on input "checkbox" at bounding box center [44, 212] width 28 height 21
checkbox input "true"
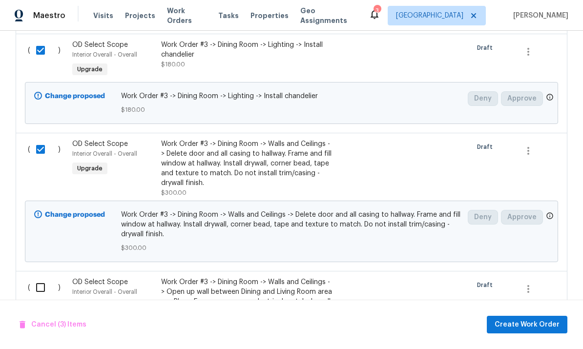
scroll to position [1080, 0]
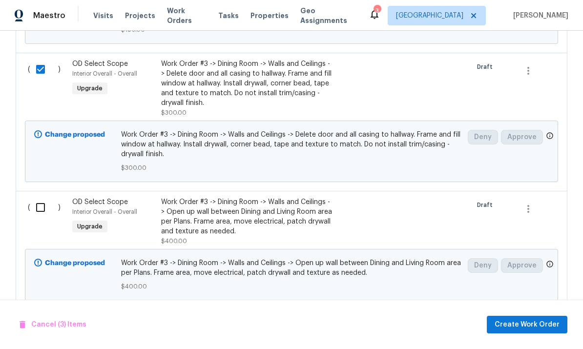
click at [44, 197] on input "checkbox" at bounding box center [44, 207] width 28 height 21
checkbox input "true"
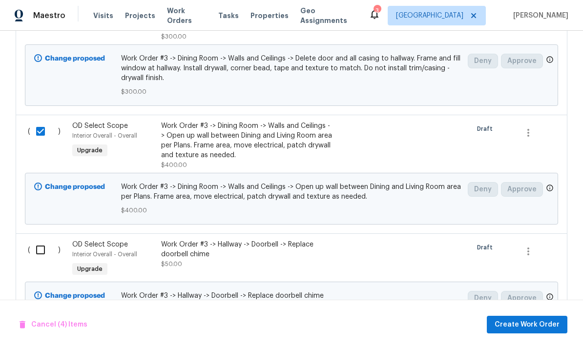
scroll to position [1166, 0]
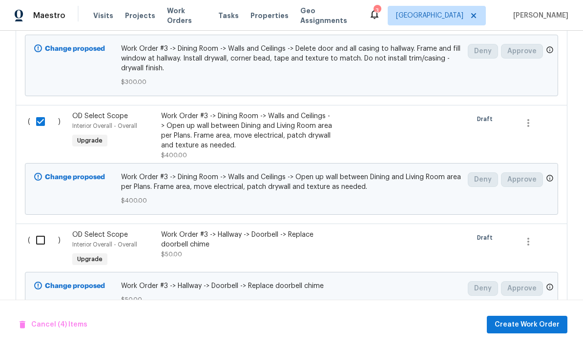
click at [45, 230] on input "checkbox" at bounding box center [44, 240] width 28 height 21
checkbox input "true"
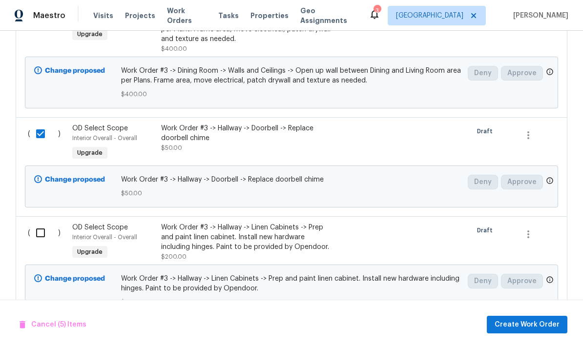
scroll to position [1307, 0]
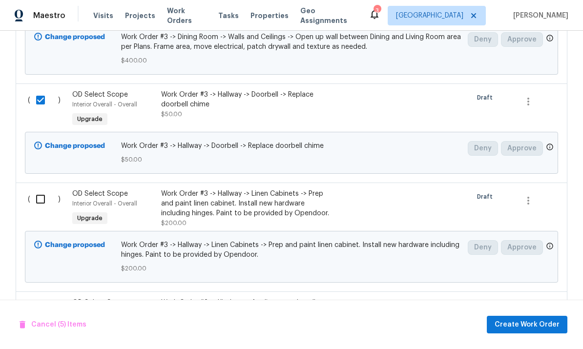
click at [44, 189] on input "checkbox" at bounding box center [44, 199] width 28 height 21
checkbox input "true"
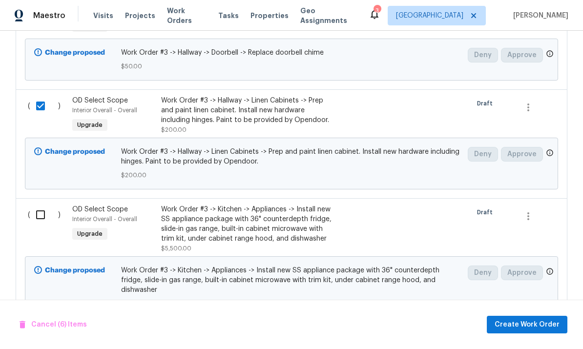
scroll to position [1400, 0]
click at [37, 204] on input "checkbox" at bounding box center [44, 214] width 28 height 21
checkbox input "true"
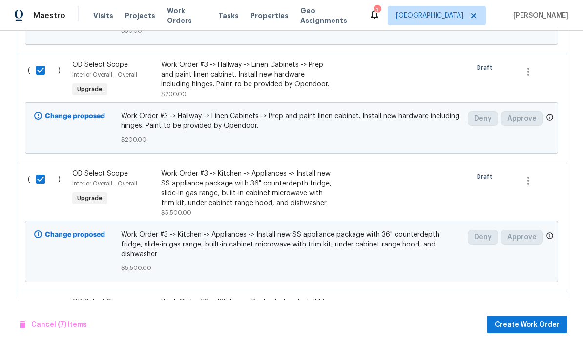
scroll to position [1446, 0]
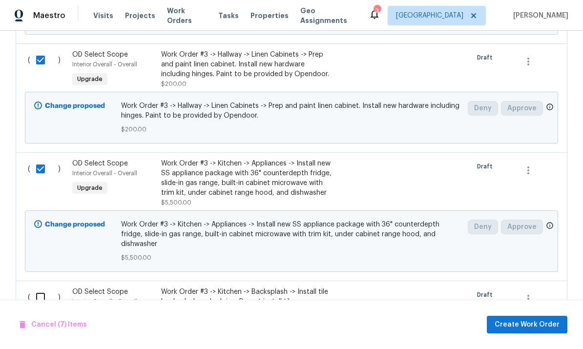
click at [43, 287] on input "checkbox" at bounding box center [44, 297] width 28 height 21
checkbox input "true"
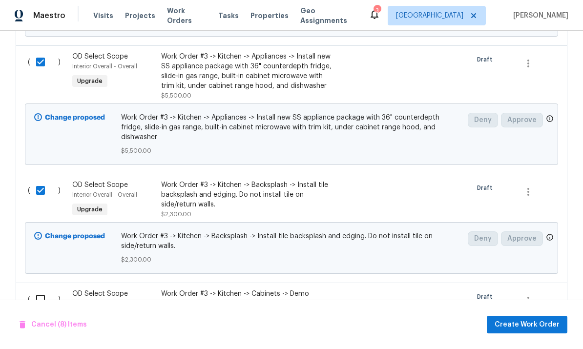
scroll to position [1558, 0]
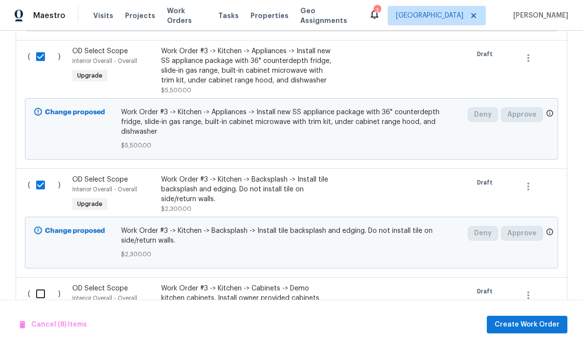
click at [40, 284] on input "checkbox" at bounding box center [44, 294] width 28 height 21
checkbox input "true"
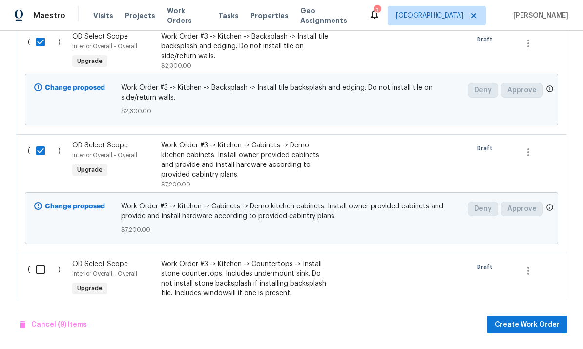
scroll to position [1707, 0]
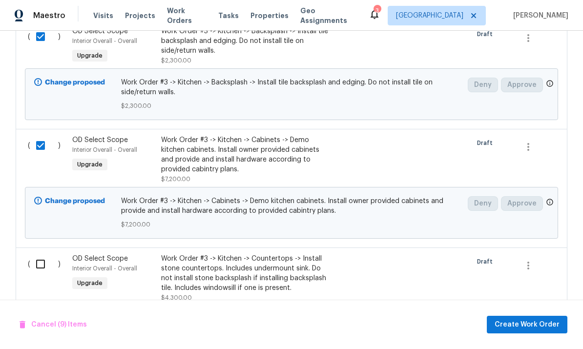
click at [48, 254] on input "checkbox" at bounding box center [44, 264] width 28 height 21
checkbox input "true"
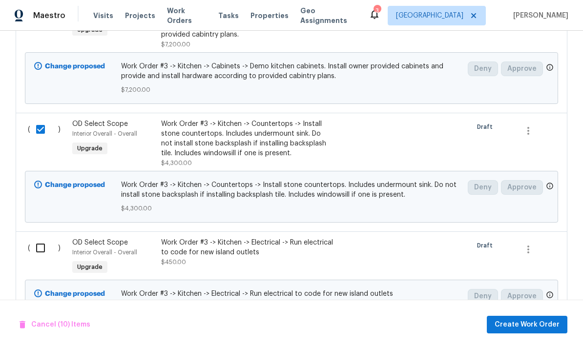
scroll to position [1850, 0]
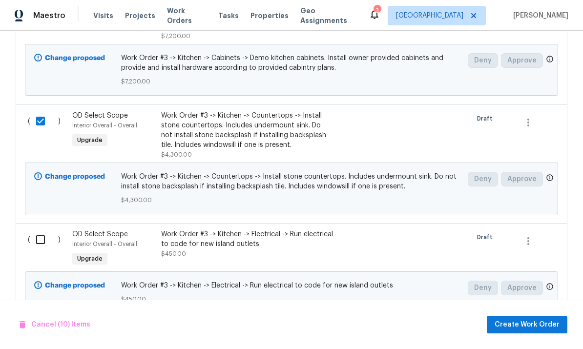
click at [44, 230] on input "checkbox" at bounding box center [44, 240] width 28 height 21
checkbox input "true"
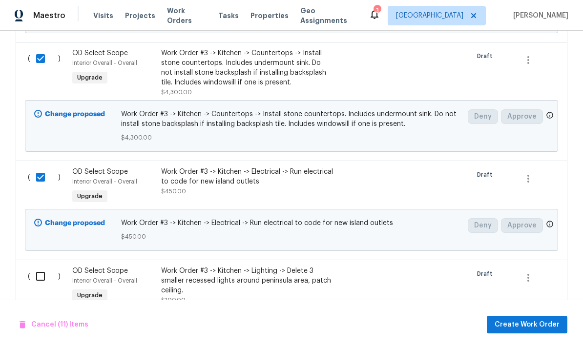
scroll to position [1921, 0]
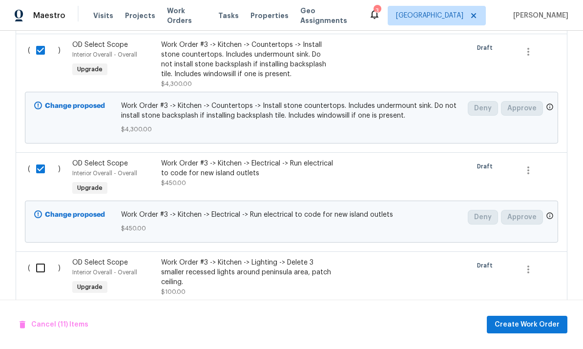
click at [43, 258] on input "checkbox" at bounding box center [44, 268] width 28 height 21
checkbox input "true"
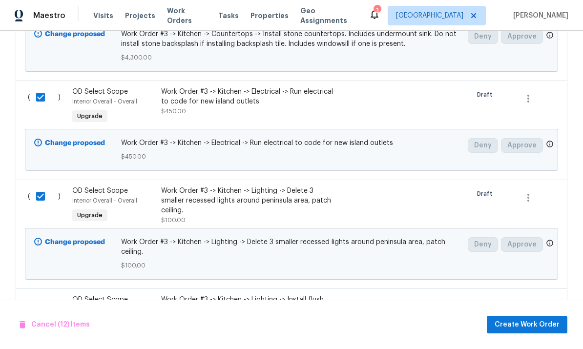
scroll to position [1993, 0]
click at [46, 294] on input "checkbox" at bounding box center [44, 304] width 28 height 21
checkbox input "true"
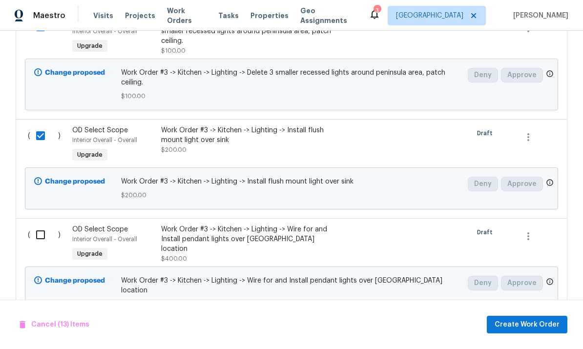
click at [36, 225] on input "checkbox" at bounding box center [44, 235] width 28 height 21
checkbox input "true"
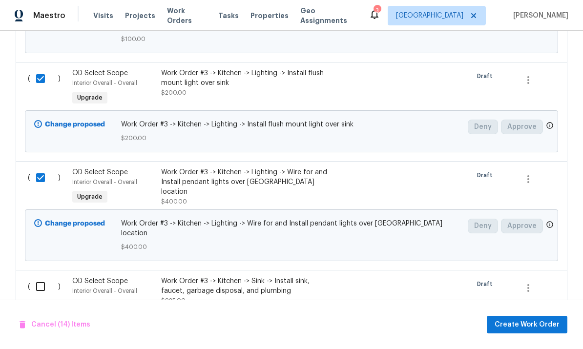
scroll to position [2241, 0]
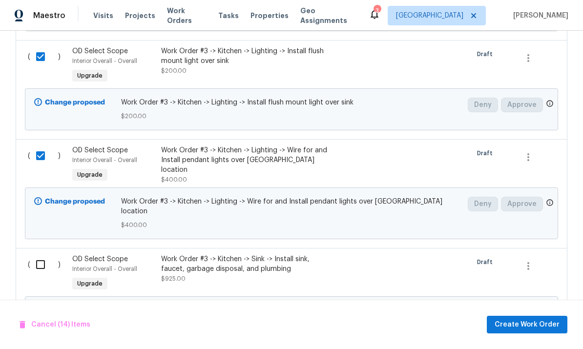
click at [55, 255] on input "checkbox" at bounding box center [44, 265] width 28 height 21
checkbox input "true"
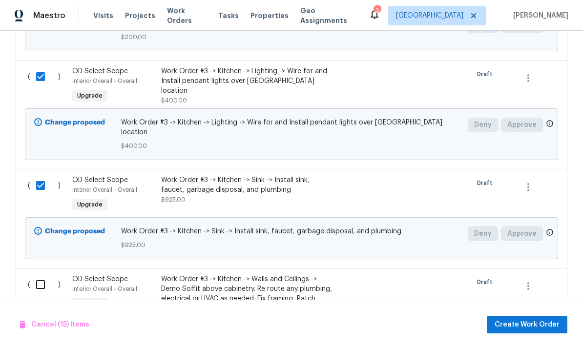
scroll to position [2422, 0]
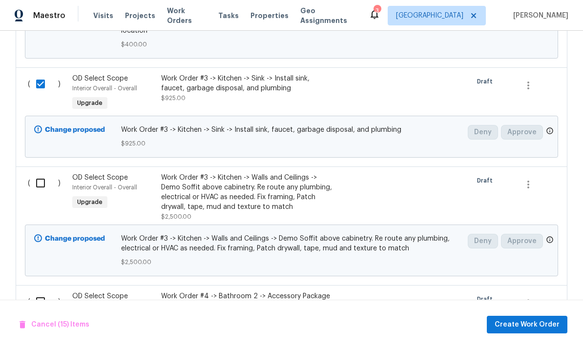
click at [42, 173] on input "checkbox" at bounding box center [44, 183] width 28 height 21
checkbox input "true"
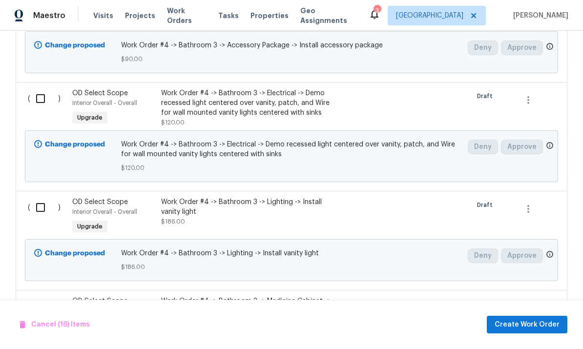
scroll to position [3798, 0]
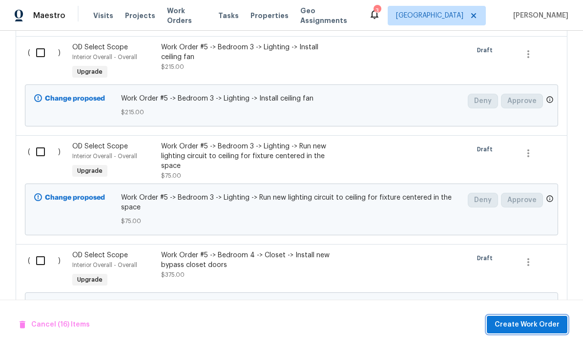
click at [525, 326] on span "Create Work Order" at bounding box center [527, 325] width 65 height 12
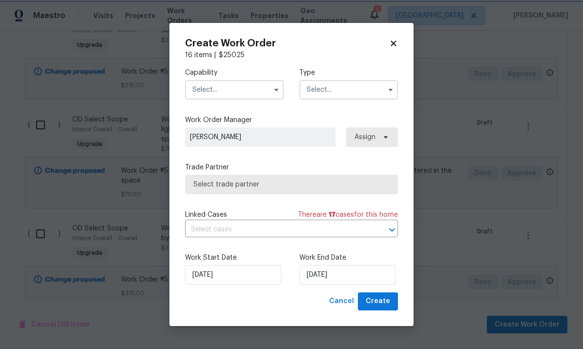
scroll to position [8138, 0]
click at [244, 92] on input "text" at bounding box center [234, 90] width 99 height 20
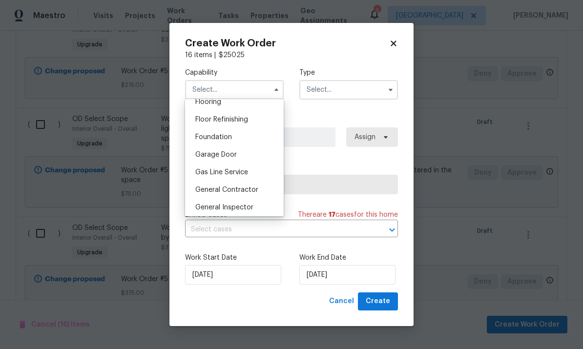
scroll to position [388, 0]
click at [248, 187] on span "General Contractor" at bounding box center [226, 189] width 63 height 7
type input "General Contractor"
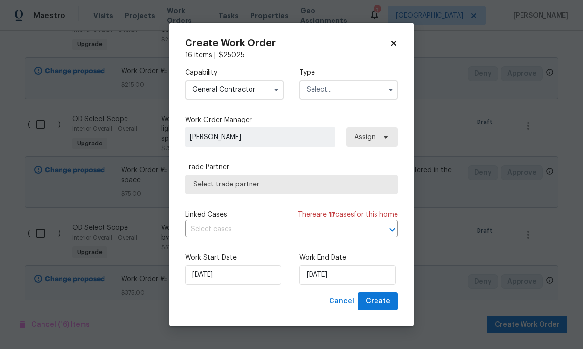
click at [362, 76] on label "Type" at bounding box center [349, 73] width 99 height 10
click at [371, 87] on input "text" at bounding box center [349, 90] width 99 height 20
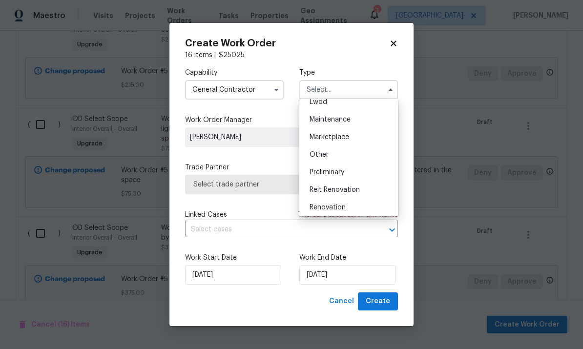
scroll to position [159, 0]
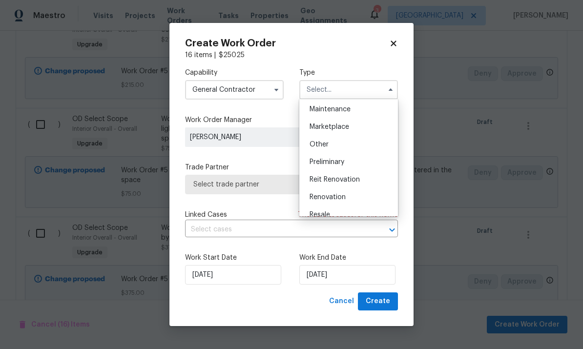
click at [354, 197] on div "Renovation" at bounding box center [349, 198] width 94 height 18
type input "Renovation"
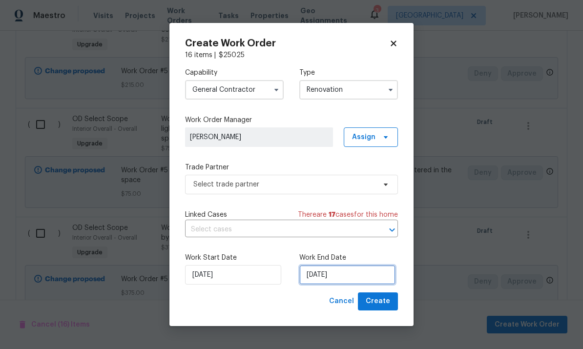
click at [367, 273] on input "[DATE]" at bounding box center [348, 275] width 96 height 20
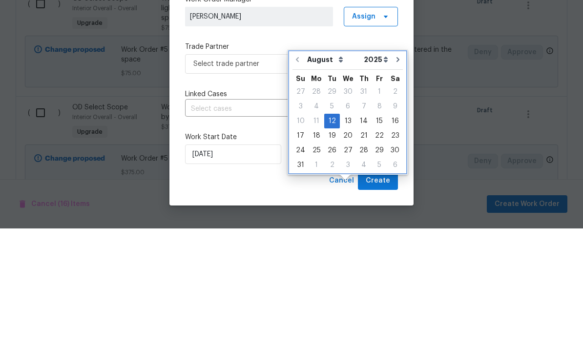
click at [391, 171] on button "Go to next month" at bounding box center [398, 181] width 15 height 20
type input "[DATE]"
select select "8"
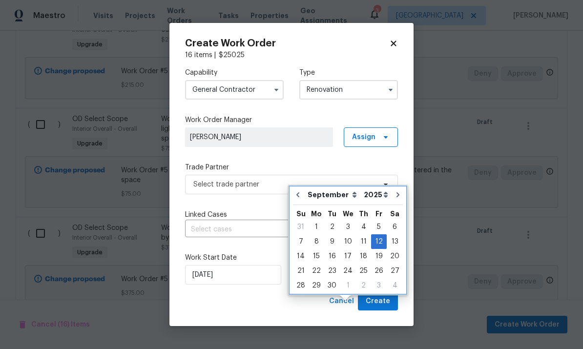
click at [394, 185] on button "Go to next month" at bounding box center [398, 195] width 15 height 20
type input "10/12/2025"
select select "9"
click at [396, 193] on icon "Go to next month" at bounding box center [397, 195] width 3 height 5
type input "11/12/2025"
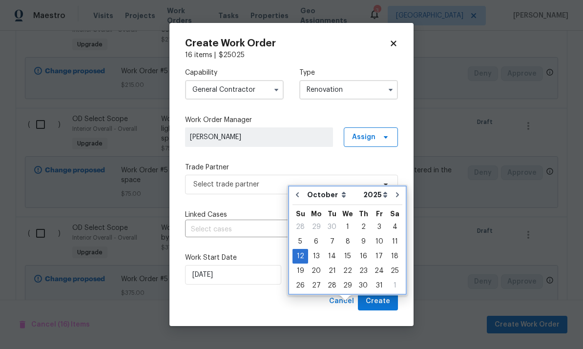
select select "10"
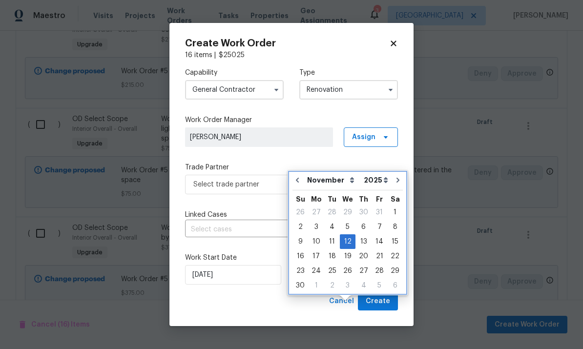
click at [396, 176] on icon "Go to next month" at bounding box center [398, 180] width 8 height 8
type input "12/12/2025"
select select "11"
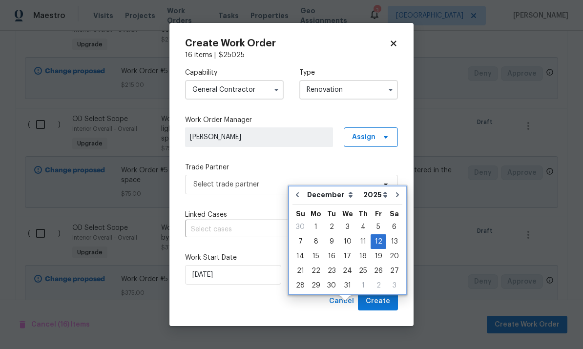
click at [302, 185] on button "Go to previous month" at bounding box center [297, 195] width 15 height 20
type input "11/12/2025"
select select "10"
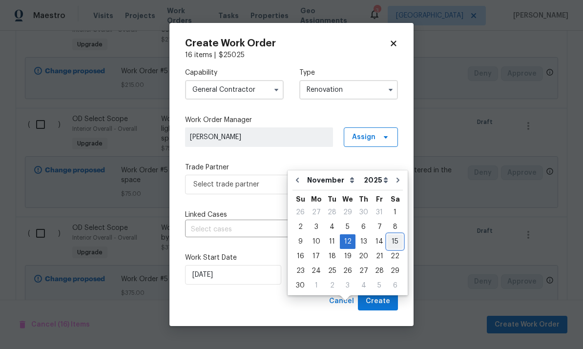
click at [391, 235] on div "15" at bounding box center [395, 242] width 16 height 14
type input "[DATE]"
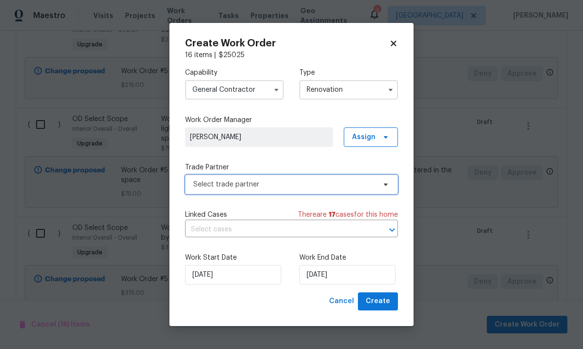
click at [364, 189] on span "Select trade partner" at bounding box center [284, 185] width 182 height 10
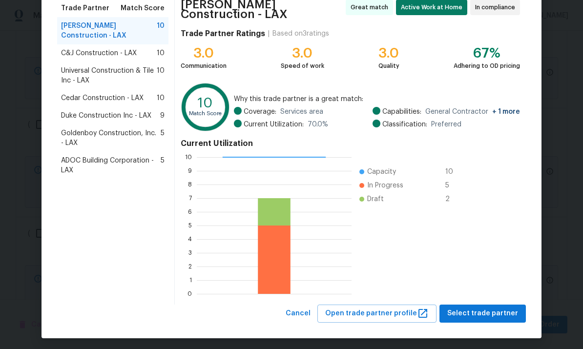
scroll to position [82, 0]
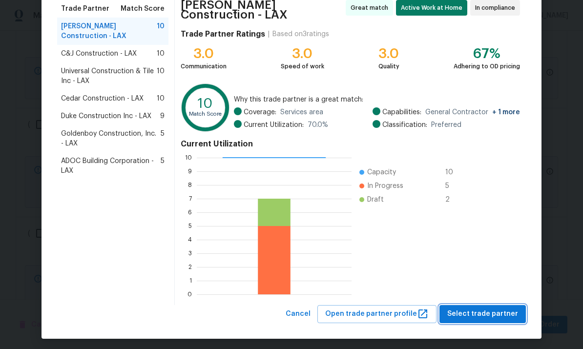
click at [483, 313] on span "Select trade partner" at bounding box center [483, 314] width 71 height 12
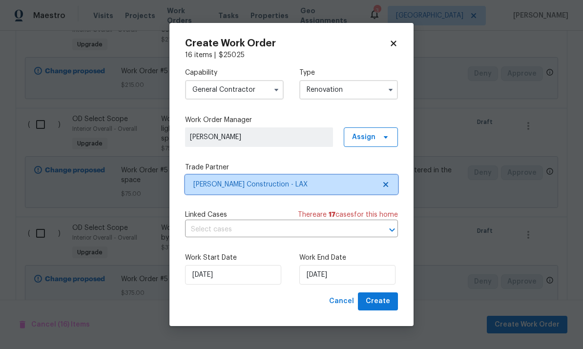
scroll to position [0, 0]
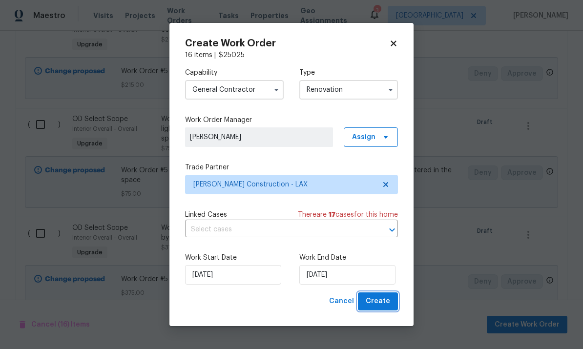
click at [384, 300] on span "Create" at bounding box center [378, 302] width 24 height 12
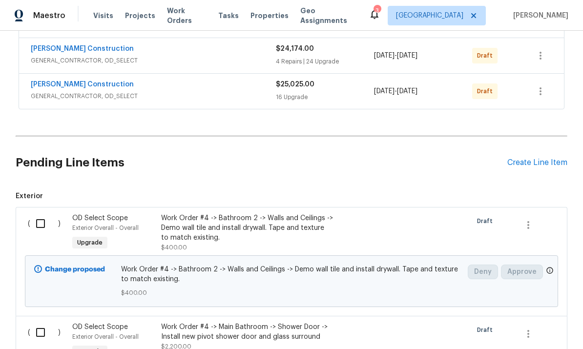
scroll to position [256, 0]
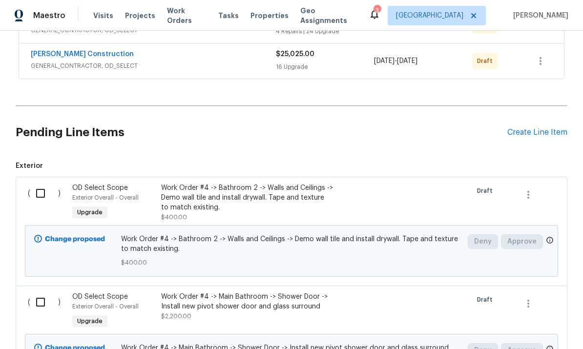
click at [42, 183] on input "checkbox" at bounding box center [44, 193] width 28 height 21
checkbox input "true"
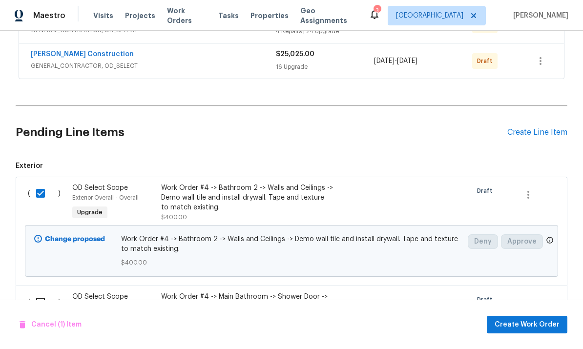
click at [43, 292] on input "checkbox" at bounding box center [44, 302] width 28 height 21
checkbox input "true"
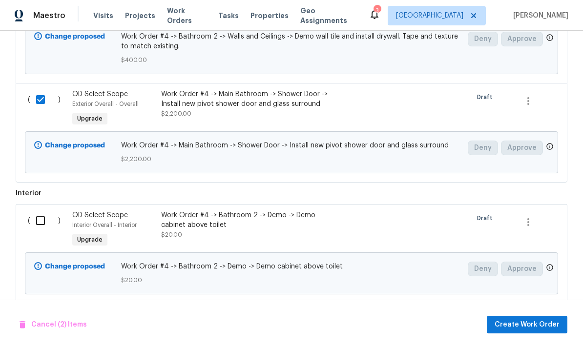
scroll to position [468, 0]
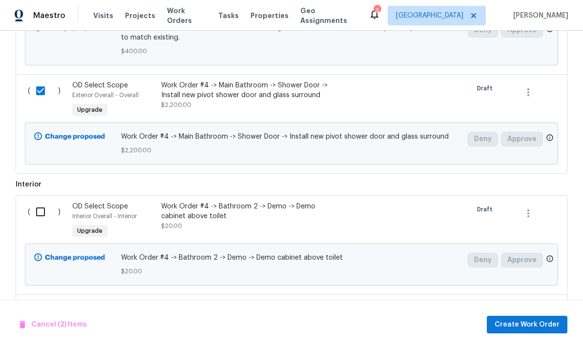
click at [41, 202] on input "checkbox" at bounding box center [44, 212] width 28 height 21
checkbox input "true"
click at [38, 301] on input "checkbox" at bounding box center [44, 311] width 28 height 21
checkbox input "true"
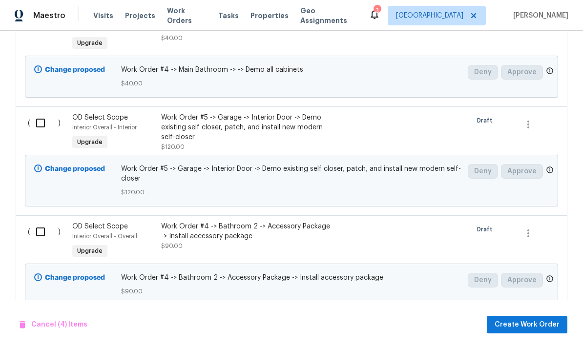
scroll to position [751, 0]
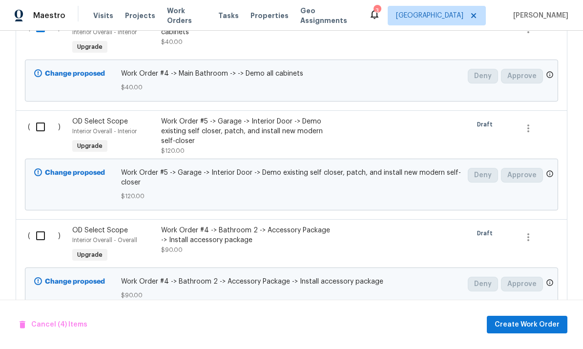
click at [40, 226] on input "checkbox" at bounding box center [44, 236] width 28 height 21
checkbox input "true"
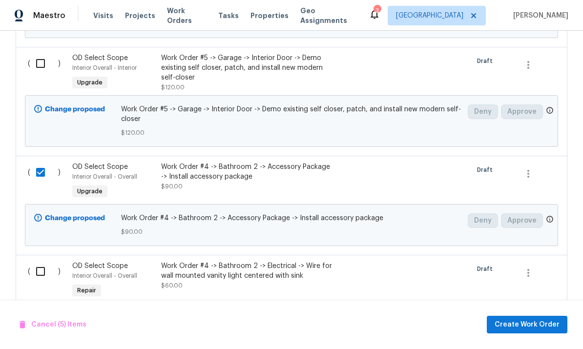
scroll to position [815, 0]
click at [50, 261] on input "checkbox" at bounding box center [44, 271] width 28 height 21
checkbox input "true"
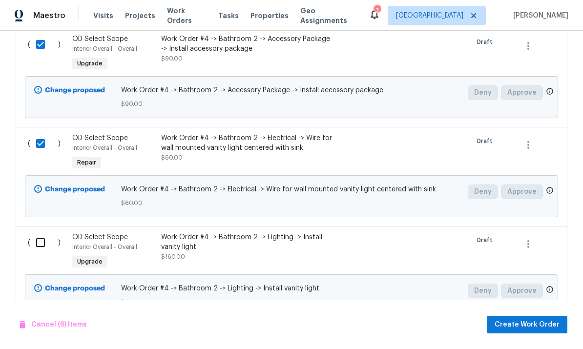
click at [41, 233] on input "checkbox" at bounding box center [44, 243] width 28 height 21
checkbox input "true"
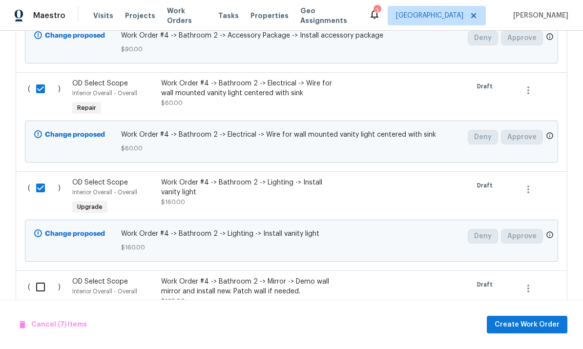
scroll to position [1061, 0]
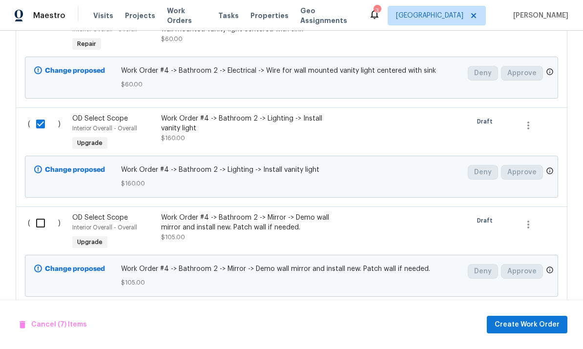
click at [40, 213] on input "checkbox" at bounding box center [44, 223] width 28 height 21
checkbox input "true"
click at [49, 312] on input "checkbox" at bounding box center [44, 322] width 28 height 21
checkbox input "true"
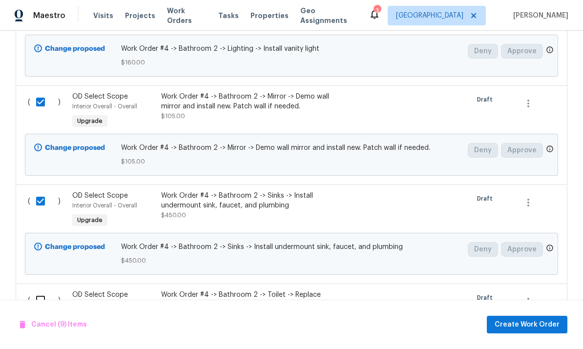
scroll to position [1186, 0]
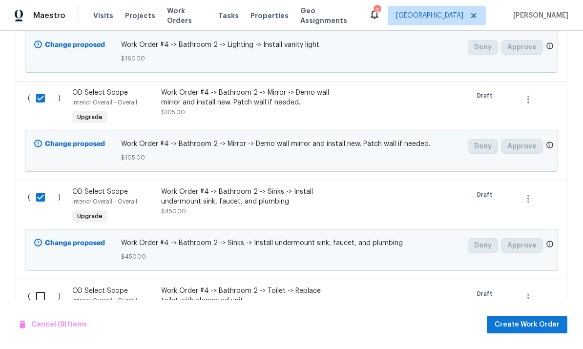
click at [43, 286] on input "checkbox" at bounding box center [44, 296] width 28 height 21
checkbox input "true"
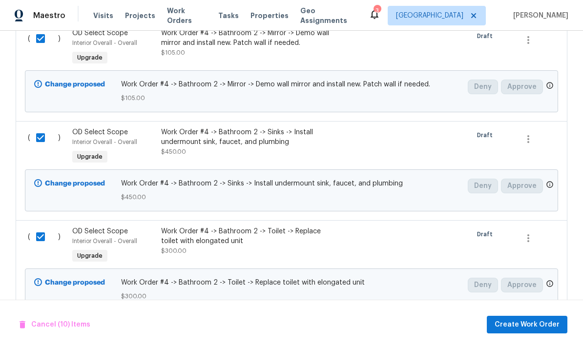
scroll to position [1375, 0]
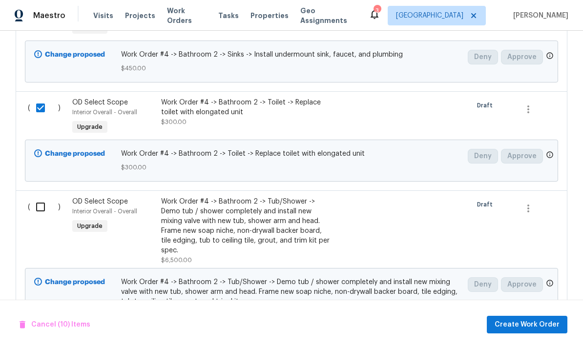
click at [41, 197] on input "checkbox" at bounding box center [44, 207] width 28 height 21
checkbox input "true"
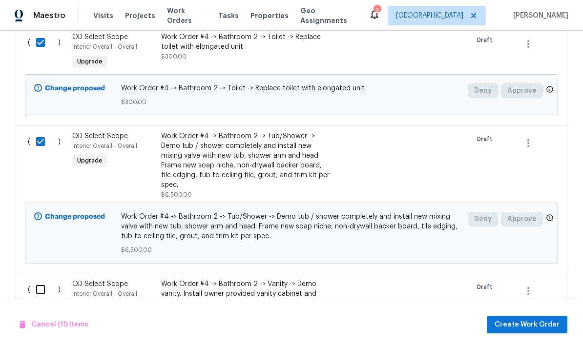
scroll to position [1558, 0]
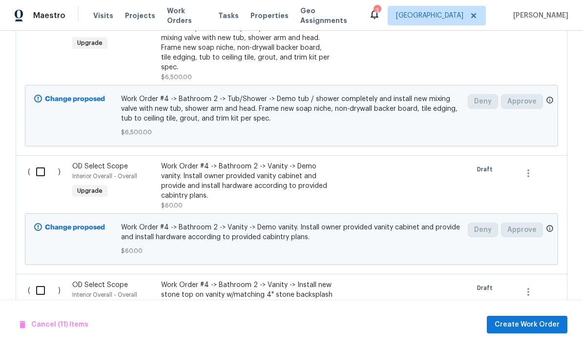
click at [41, 162] on input "checkbox" at bounding box center [44, 172] width 28 height 21
checkbox input "true"
click at [40, 280] on input "checkbox" at bounding box center [44, 290] width 28 height 21
checkbox input "true"
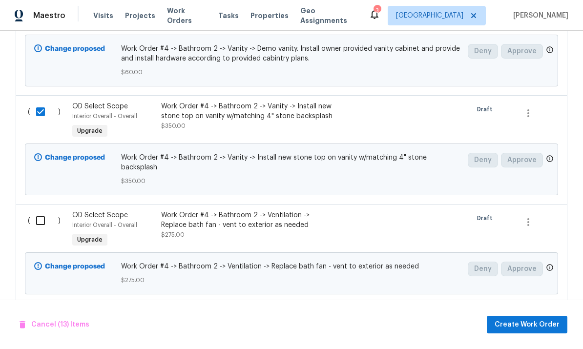
scroll to position [1742, 0]
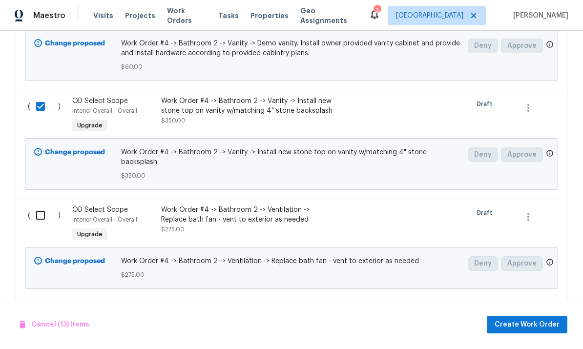
click at [44, 205] on input "checkbox" at bounding box center [44, 215] width 28 height 21
checkbox input "true"
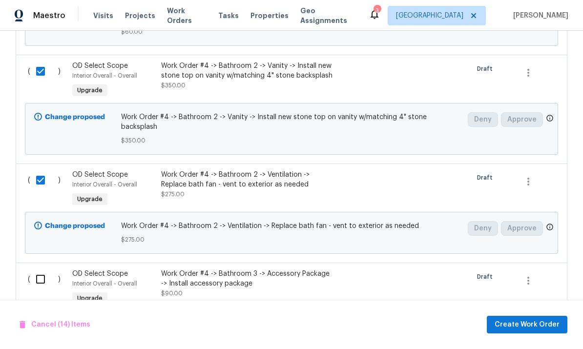
scroll to position [1781, 0]
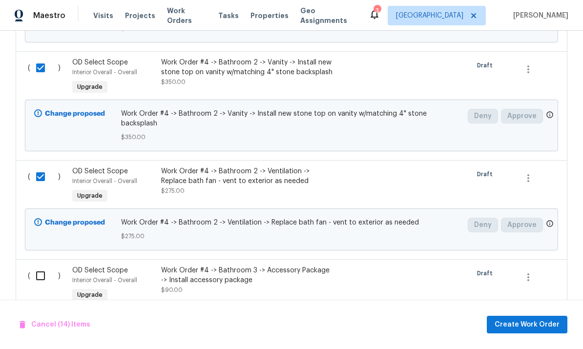
click at [33, 266] on input "checkbox" at bounding box center [44, 276] width 28 height 21
checkbox input "true"
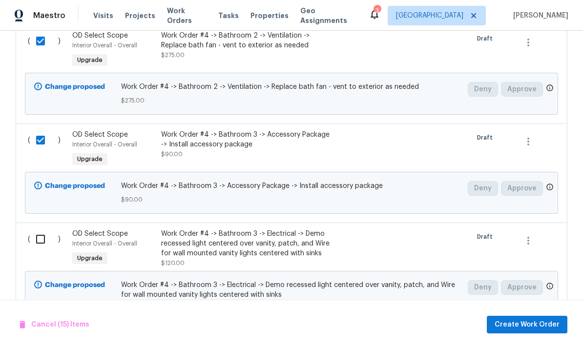
scroll to position [1931, 0]
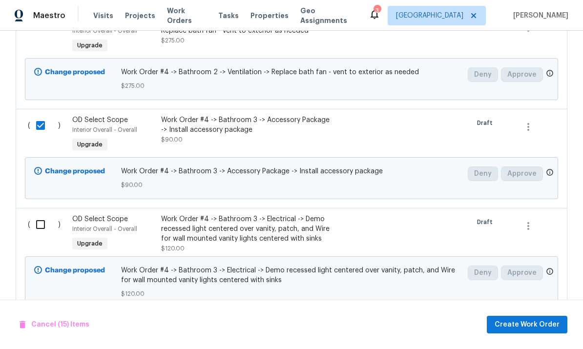
click at [44, 214] on input "checkbox" at bounding box center [44, 224] width 28 height 21
checkbox input "true"
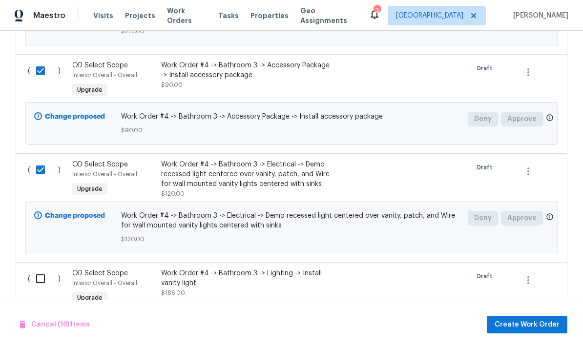
click at [33, 269] on input "checkbox" at bounding box center [44, 279] width 28 height 21
checkbox input "true"
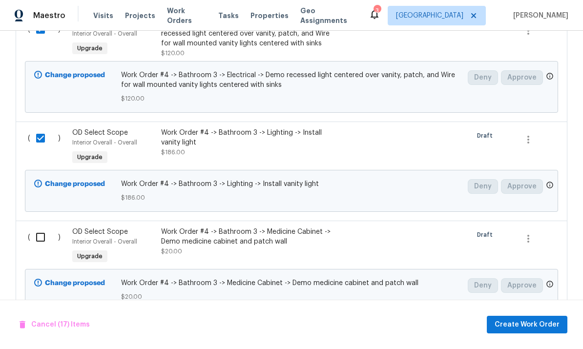
click at [45, 227] on input "checkbox" at bounding box center [44, 237] width 28 height 21
checkbox input "true"
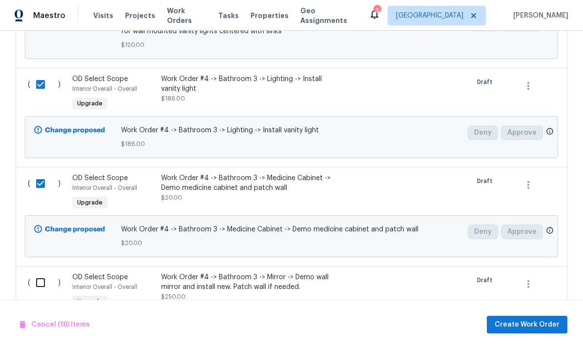
click at [43, 273] on input "checkbox" at bounding box center [44, 283] width 28 height 21
checkbox input "true"
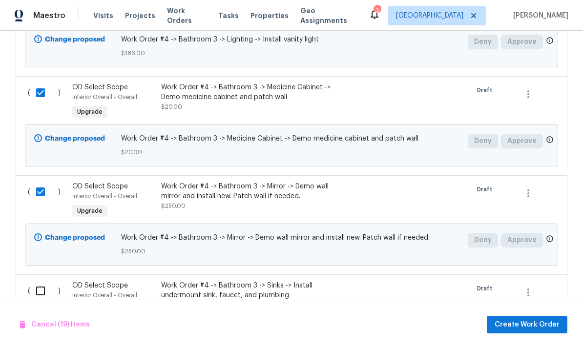
scroll to position [2308, 0]
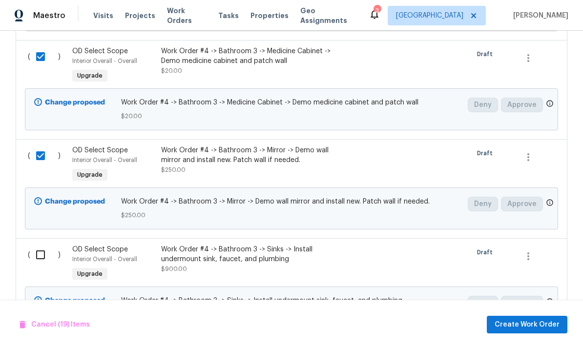
click at [47, 245] on input "checkbox" at bounding box center [44, 255] width 28 height 21
checkbox input "true"
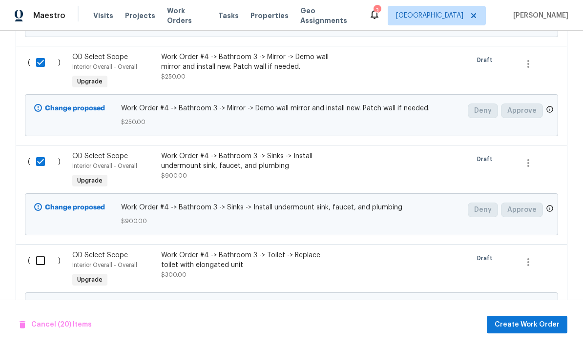
scroll to position [2407, 0]
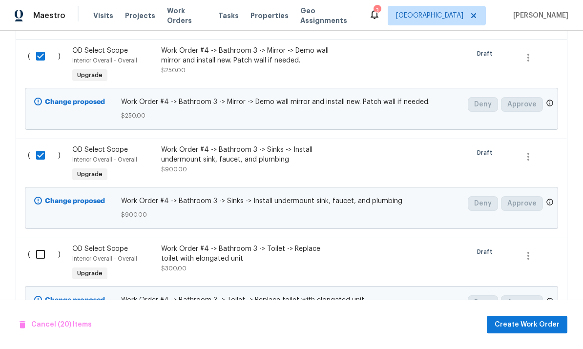
click at [40, 244] on input "checkbox" at bounding box center [44, 254] width 28 height 21
checkbox input "true"
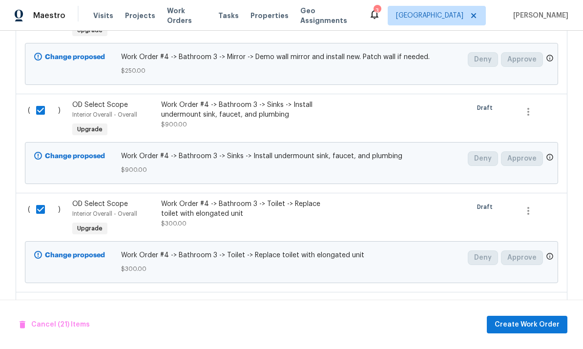
scroll to position [2506, 0]
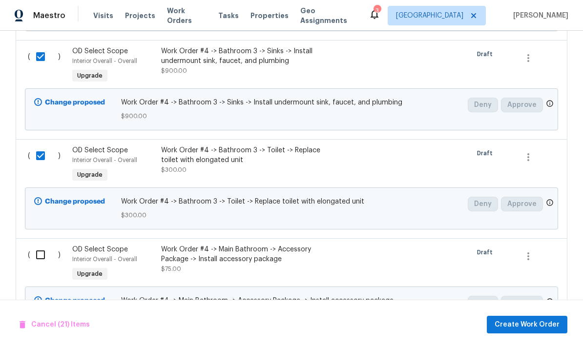
click at [43, 245] on input "checkbox" at bounding box center [44, 255] width 28 height 21
checkbox input "true"
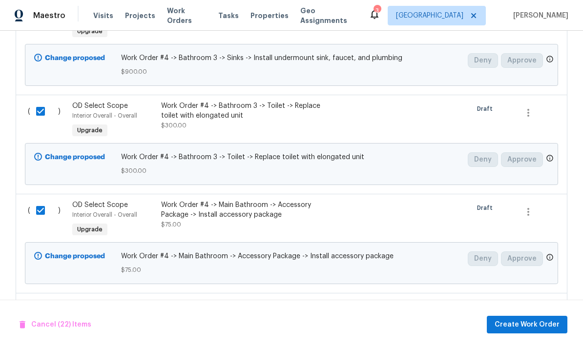
scroll to position [2605, 0]
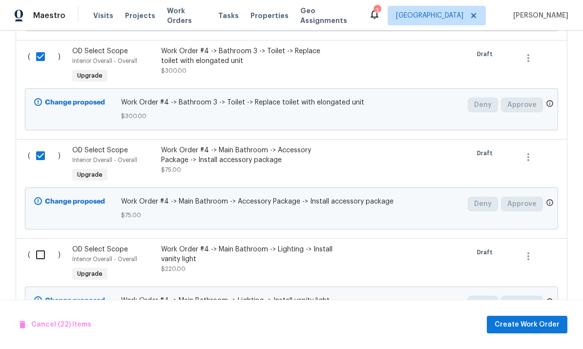
click at [30, 245] on input "checkbox" at bounding box center [44, 255] width 28 height 21
checkbox input "true"
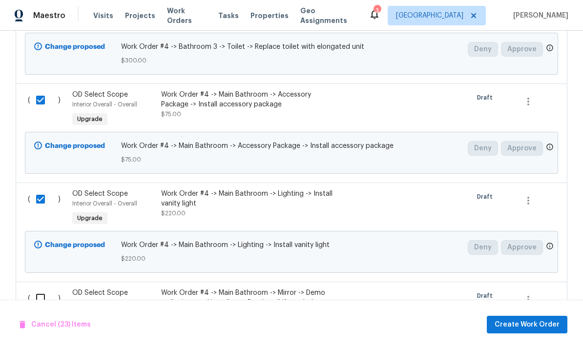
scroll to position [2725, 0]
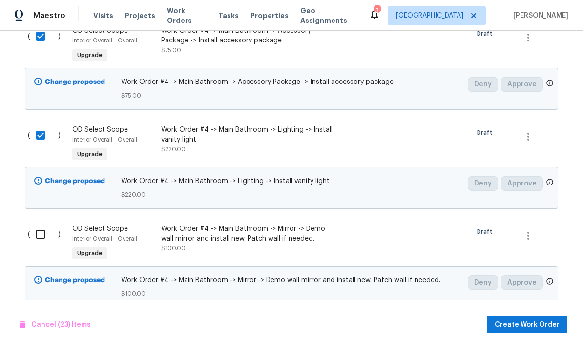
click at [55, 224] on input "checkbox" at bounding box center [44, 234] width 28 height 21
checkbox input "true"
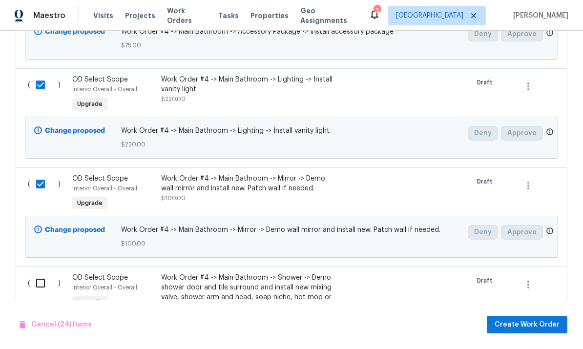
scroll to position [2850, 0]
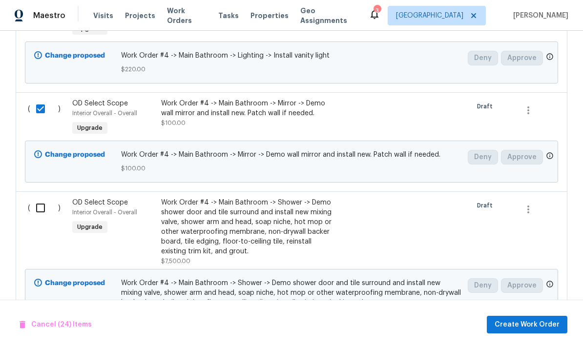
click at [46, 198] on input "checkbox" at bounding box center [44, 208] width 28 height 21
checkbox input "true"
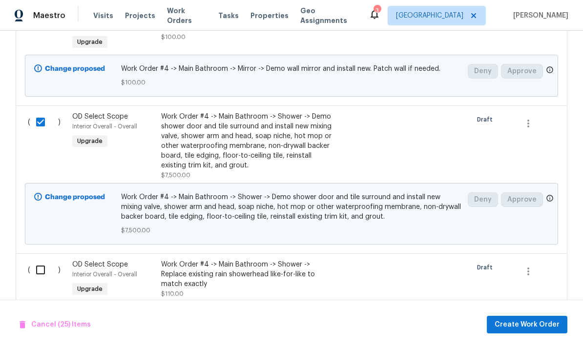
scroll to position [2941, 0]
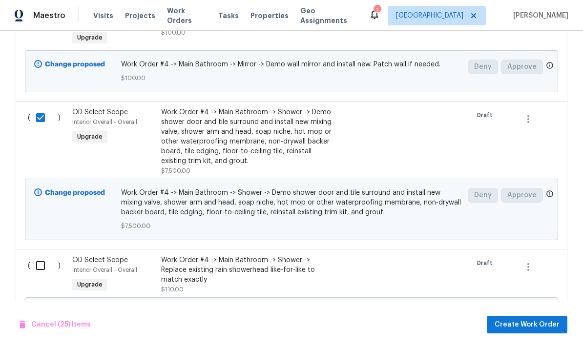
click at [40, 256] on input "checkbox" at bounding box center [44, 266] width 28 height 21
checkbox input "true"
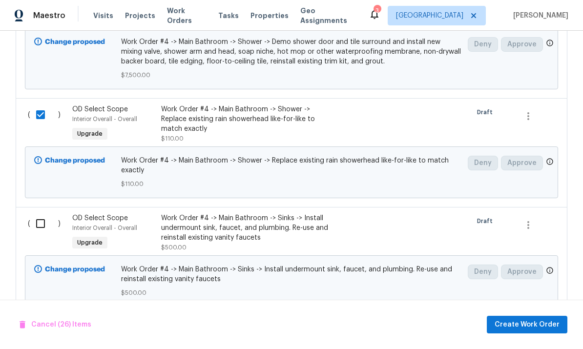
scroll to position [3096, 0]
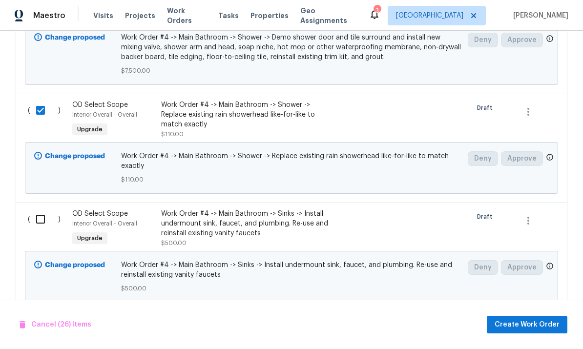
click at [41, 209] on input "checkbox" at bounding box center [44, 219] width 28 height 21
checkbox input "true"
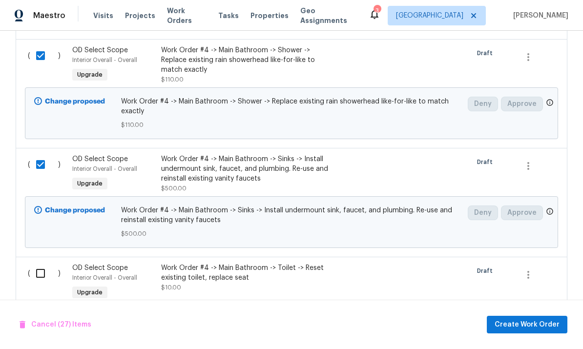
scroll to position [3172, 0]
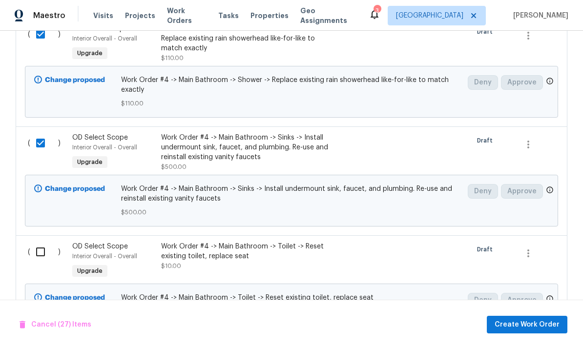
click at [49, 242] on input "checkbox" at bounding box center [44, 252] width 28 height 21
checkbox input "true"
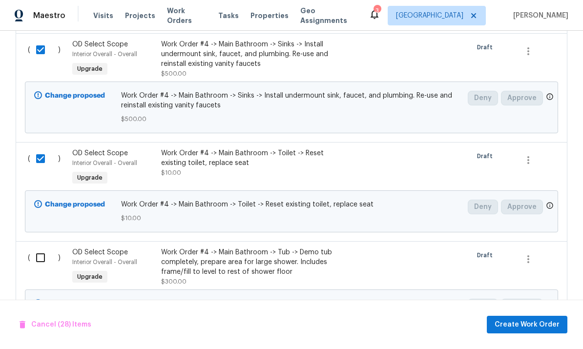
scroll to position [3272, 0]
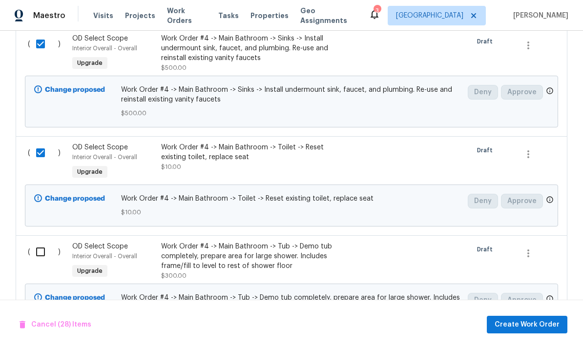
click at [53, 242] on input "checkbox" at bounding box center [44, 252] width 28 height 21
checkbox input "true"
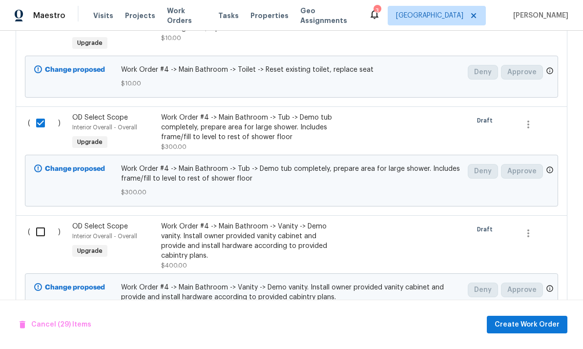
scroll to position [3436, 0]
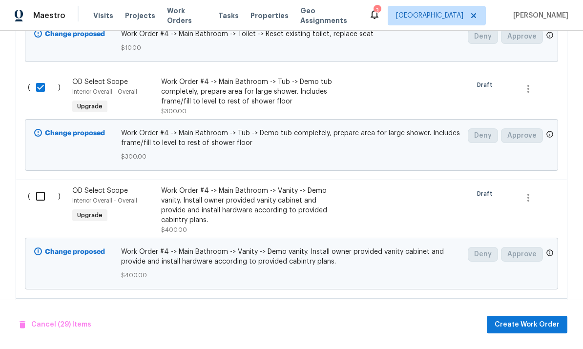
click at [38, 186] on input "checkbox" at bounding box center [44, 196] width 28 height 21
checkbox input "true"
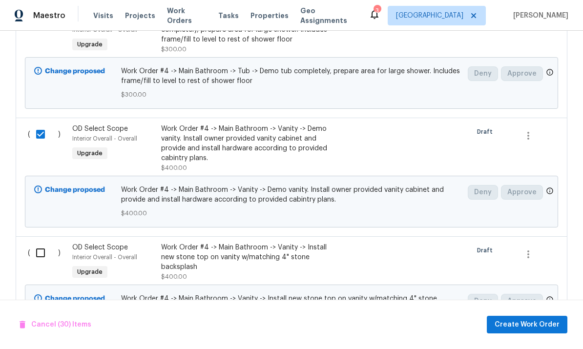
scroll to position [3522, 0]
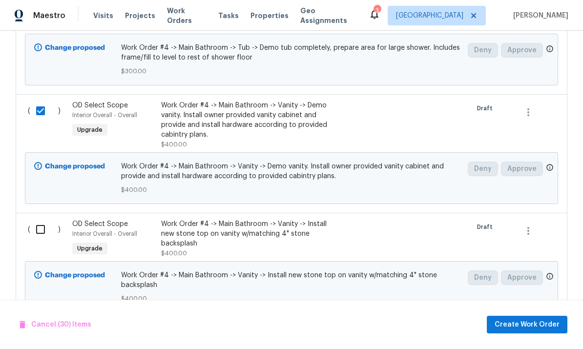
click at [33, 219] on input "checkbox" at bounding box center [44, 229] width 28 height 21
checkbox input "true"
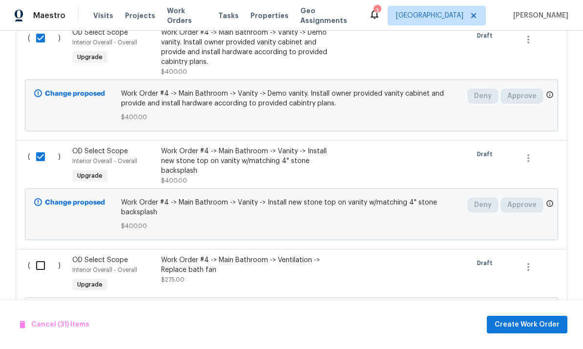
click at [44, 256] on input "checkbox" at bounding box center [44, 266] width 28 height 21
checkbox input "true"
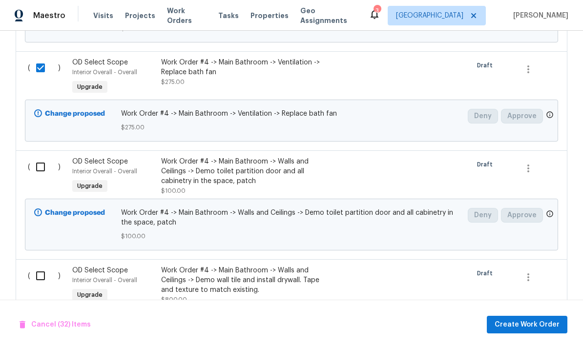
scroll to position [3815, 0]
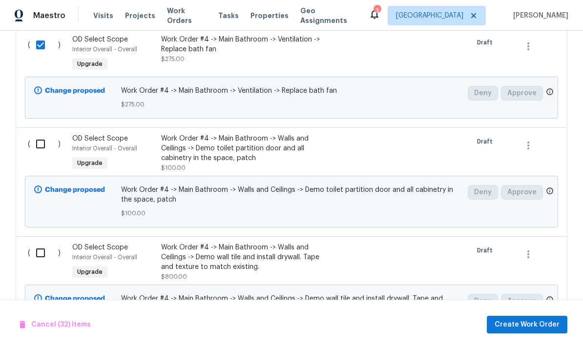
click at [45, 134] on input "checkbox" at bounding box center [44, 144] width 28 height 21
checkbox input "true"
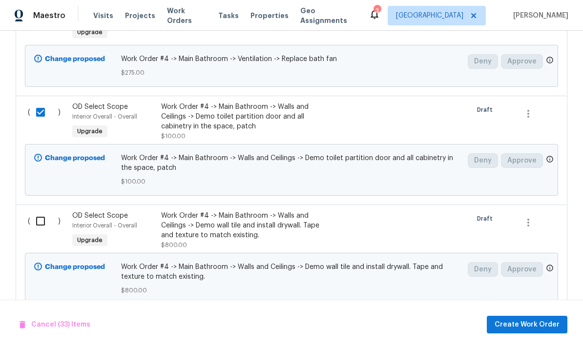
scroll to position [3858, 0]
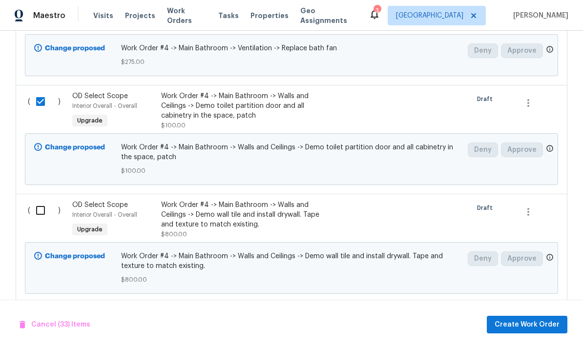
click at [49, 200] on input "checkbox" at bounding box center [44, 210] width 28 height 21
checkbox input "true"
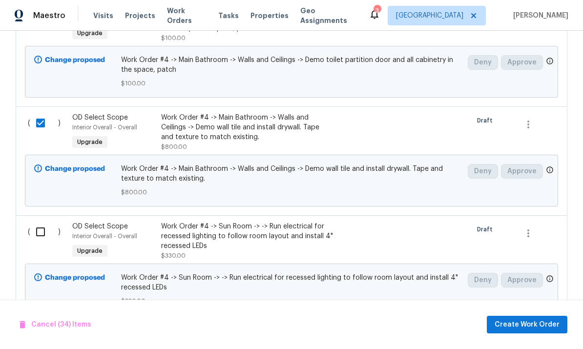
click at [40, 222] on input "checkbox" at bounding box center [44, 232] width 28 height 21
checkbox input "true"
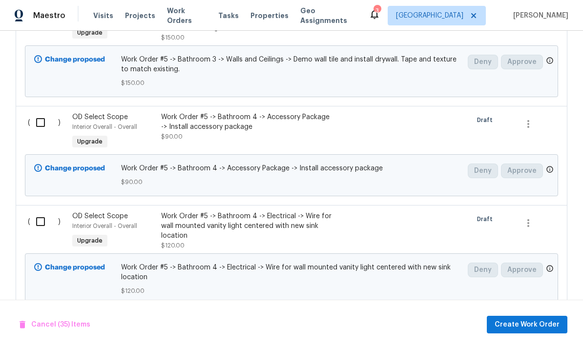
scroll to position [4899, 0]
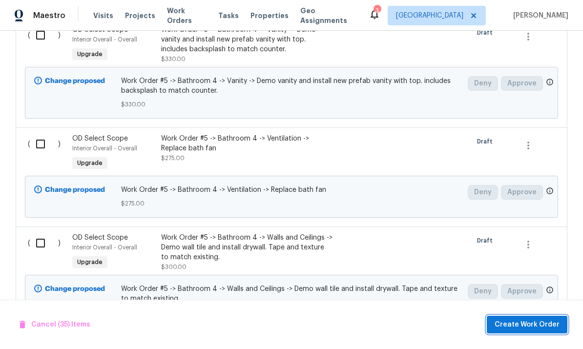
click at [525, 321] on span "Create Work Order" at bounding box center [527, 325] width 65 height 12
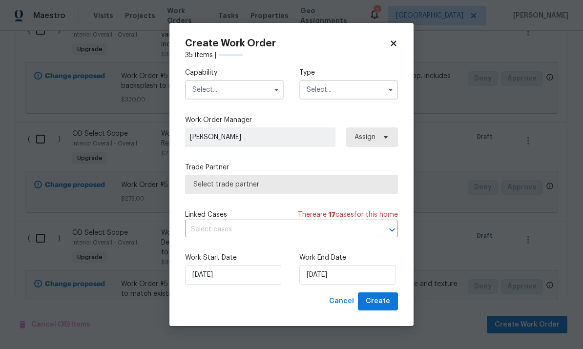
scroll to position [5782, 0]
click at [255, 80] on input "text" at bounding box center [234, 90] width 99 height 20
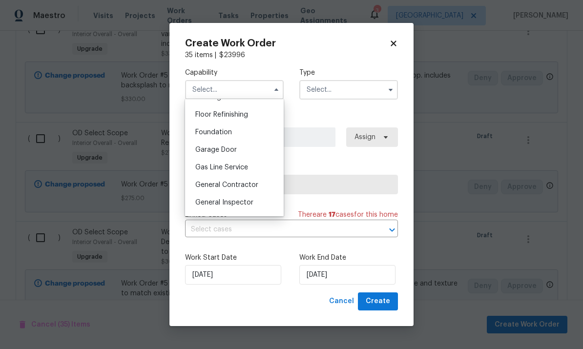
scroll to position [392, 0]
click at [247, 184] on span "General Contractor" at bounding box center [226, 185] width 63 height 7
type input "General Contractor"
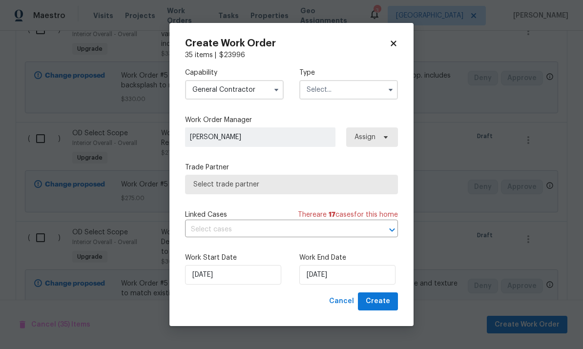
click at [360, 86] on input "text" at bounding box center [349, 90] width 99 height 20
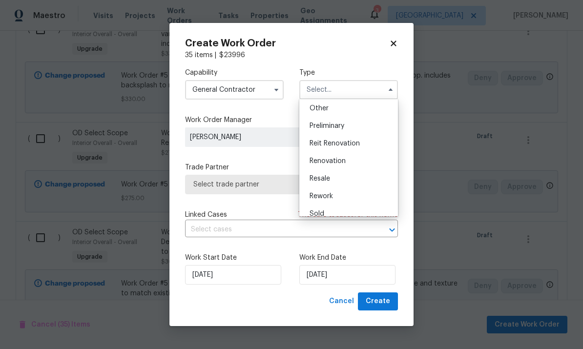
scroll to position [203, 0]
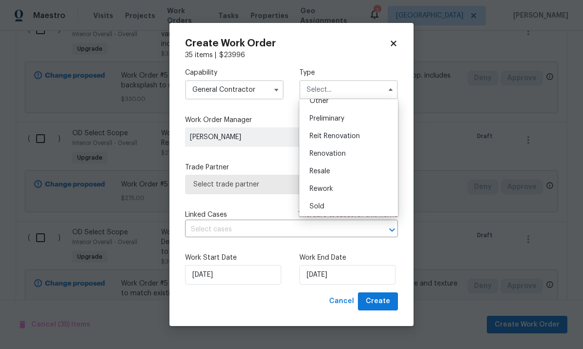
click at [360, 149] on div "Renovation" at bounding box center [349, 154] width 94 height 18
type input "Renovation"
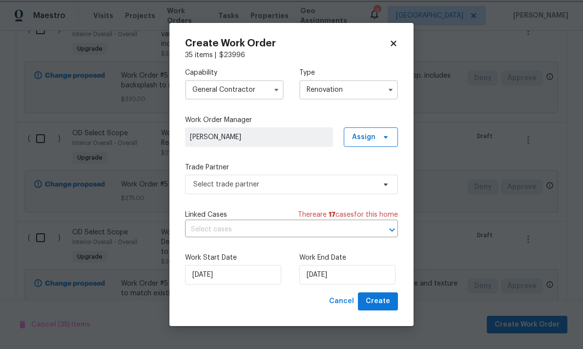
scroll to position [0, 0]
click at [368, 175] on span "Select trade partner" at bounding box center [291, 185] width 213 height 20
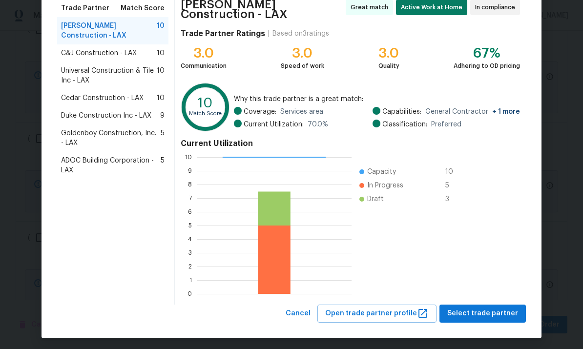
scroll to position [84, 0]
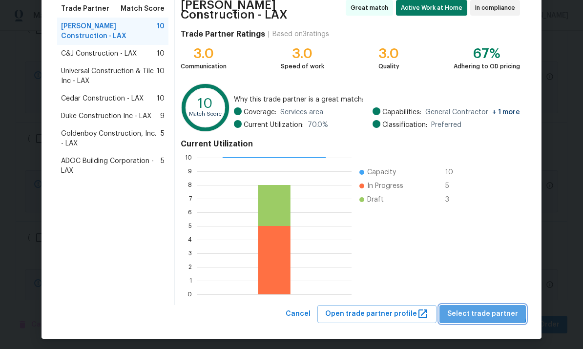
click at [488, 308] on span "Select trade partner" at bounding box center [483, 314] width 71 height 12
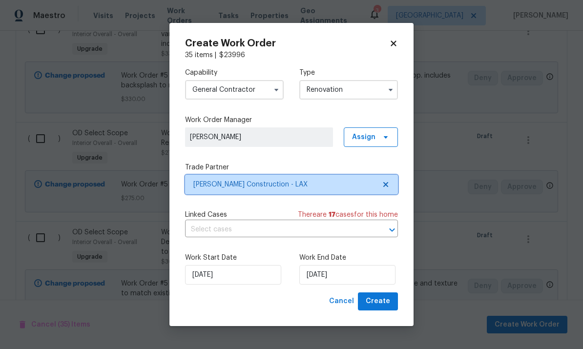
scroll to position [0, 0]
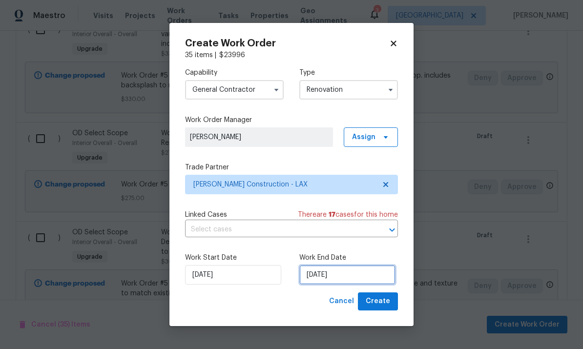
click at [362, 274] on input "[DATE]" at bounding box center [348, 275] width 96 height 20
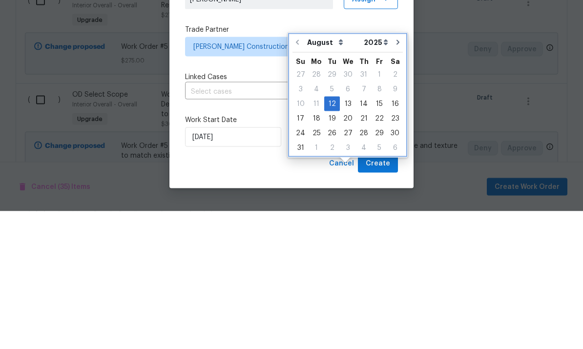
click at [395, 176] on icon "Go to next month" at bounding box center [398, 180] width 8 height 8
type input "[DATE]"
select select "8"
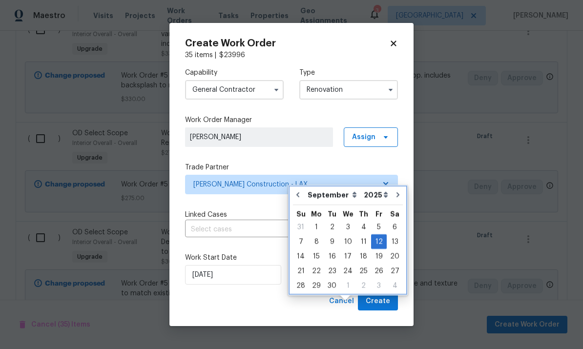
click at [395, 191] on icon "Go to next month" at bounding box center [398, 195] width 8 height 8
type input "10/12/2025"
select select "9"
click at [394, 191] on icon "Go to next month" at bounding box center [398, 195] width 8 height 8
type input "11/12/2025"
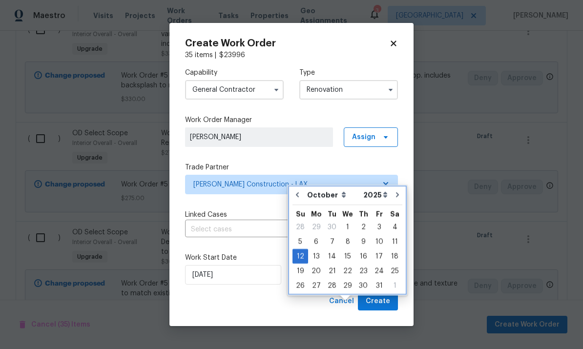
select select "10"
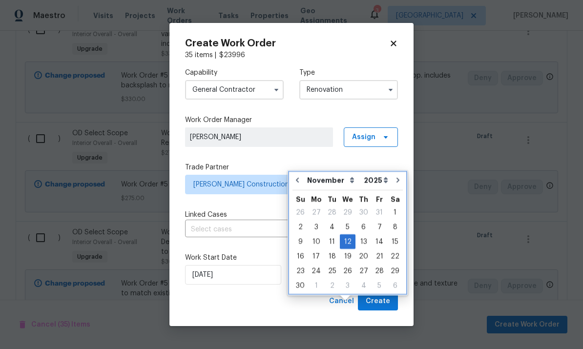
click at [394, 196] on abbr "Sa" at bounding box center [395, 199] width 9 height 7
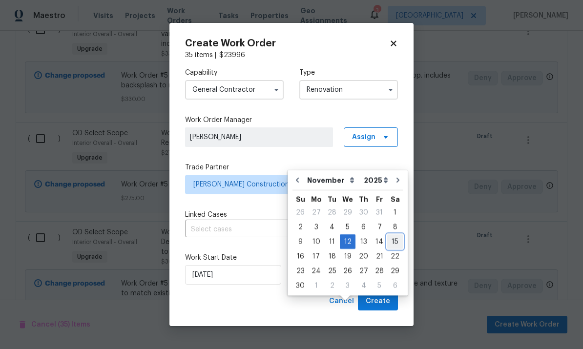
click at [393, 235] on div "15" at bounding box center [395, 242] width 16 height 14
type input "[DATE]"
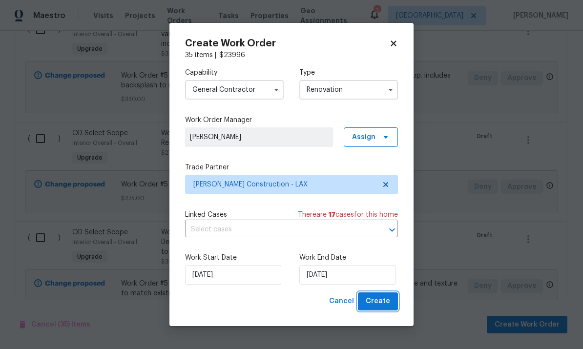
click at [378, 300] on span "Create" at bounding box center [378, 302] width 24 height 12
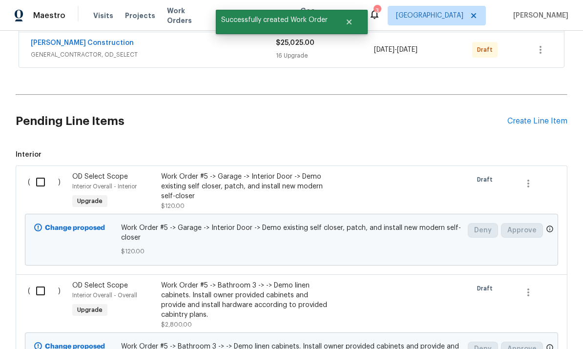
scroll to position [340, 0]
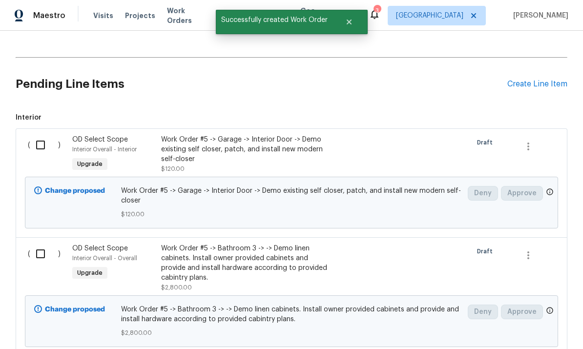
click at [44, 135] on input "checkbox" at bounding box center [44, 145] width 28 height 21
checkbox input "true"
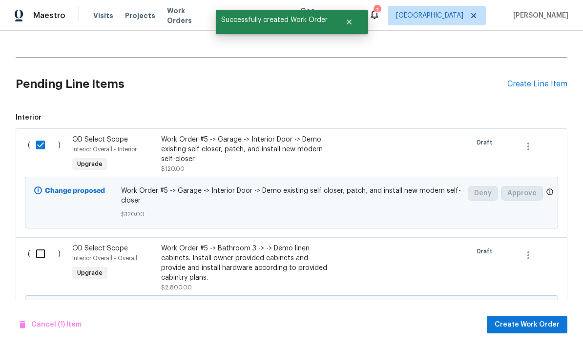
click at [41, 244] on input "checkbox" at bounding box center [44, 254] width 28 height 21
checkbox input "true"
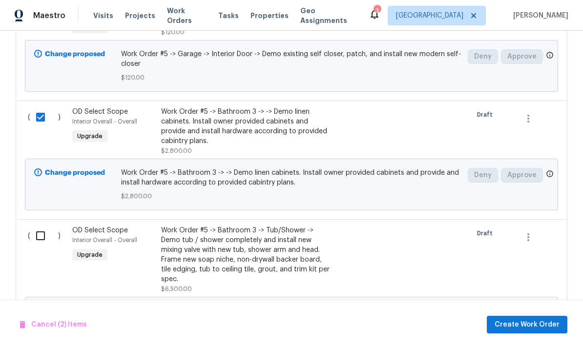
click at [48, 226] on input "checkbox" at bounding box center [44, 236] width 28 height 21
checkbox input "true"
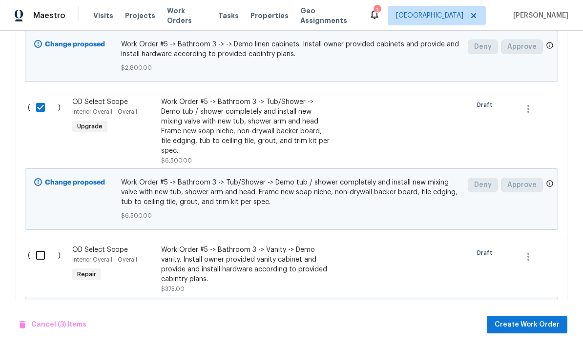
scroll to position [605, 0]
click at [40, 245] on input "checkbox" at bounding box center [44, 255] width 28 height 21
checkbox input "true"
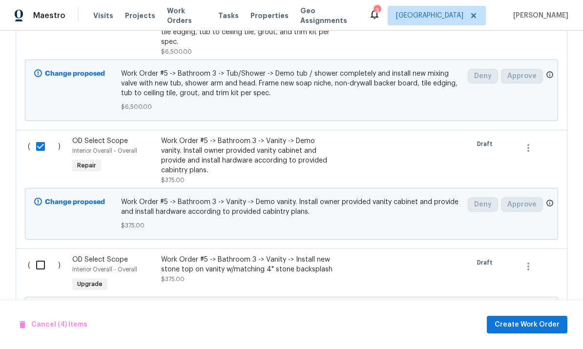
scroll to position [755, 0]
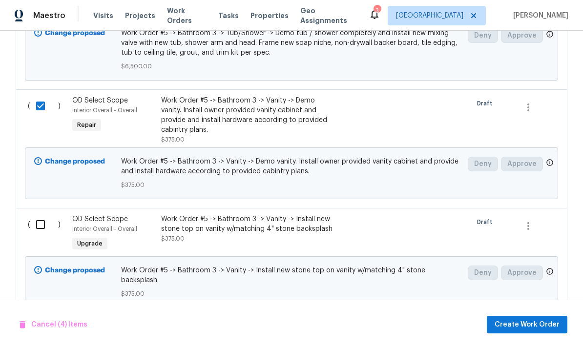
click at [33, 214] on input "checkbox" at bounding box center [44, 224] width 28 height 21
checkbox input "true"
click at [47, 323] on input "checkbox" at bounding box center [44, 333] width 28 height 21
checkbox input "true"
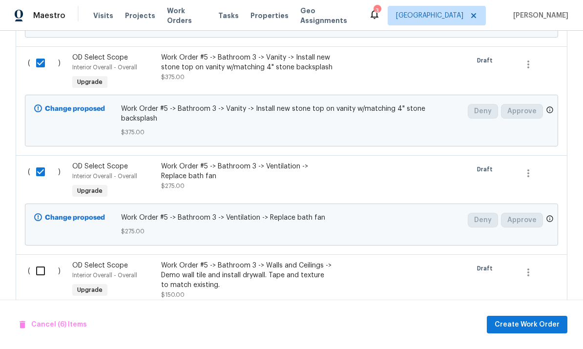
click at [43, 261] on input "checkbox" at bounding box center [44, 271] width 28 height 21
checkbox input "true"
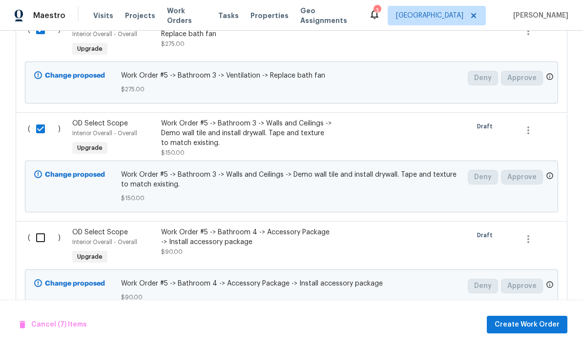
click at [39, 228] on input "checkbox" at bounding box center [44, 238] width 28 height 21
checkbox input "true"
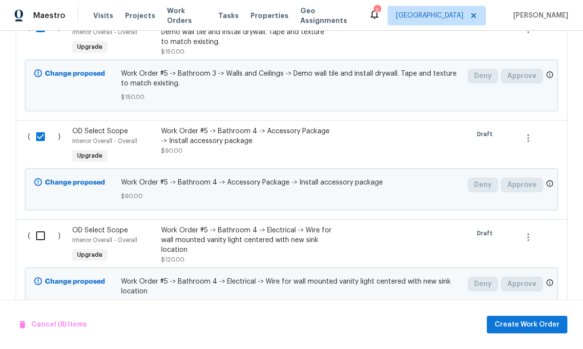
click at [43, 226] on input "checkbox" at bounding box center [44, 236] width 28 height 21
checkbox input "true"
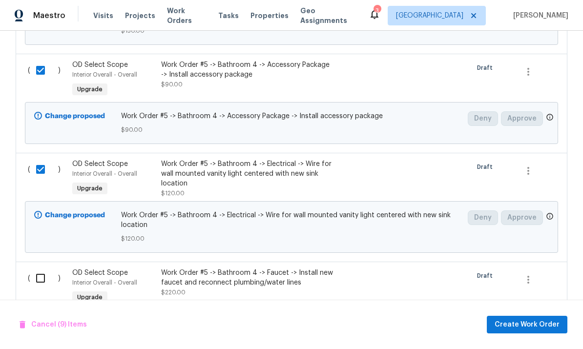
click at [35, 268] on input "checkbox" at bounding box center [44, 278] width 28 height 21
checkbox input "true"
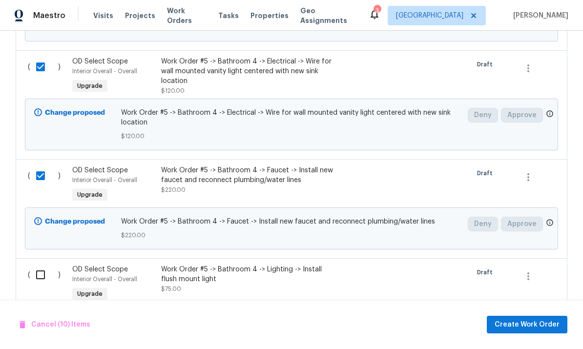
click at [34, 265] on input "checkbox" at bounding box center [44, 275] width 28 height 21
checkbox input "true"
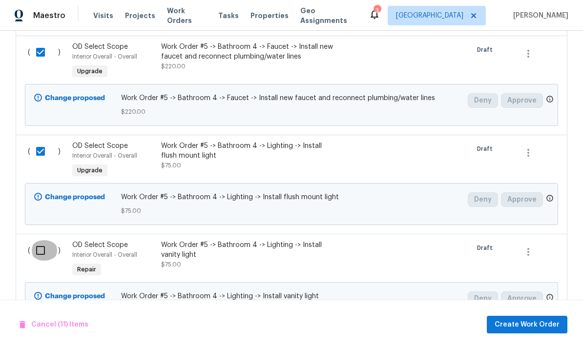
click at [41, 240] on input "checkbox" at bounding box center [44, 250] width 28 height 21
checkbox input "true"
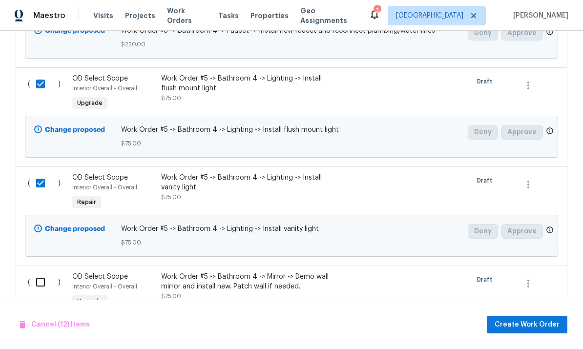
click at [40, 272] on input "checkbox" at bounding box center [44, 282] width 28 height 21
checkbox input "true"
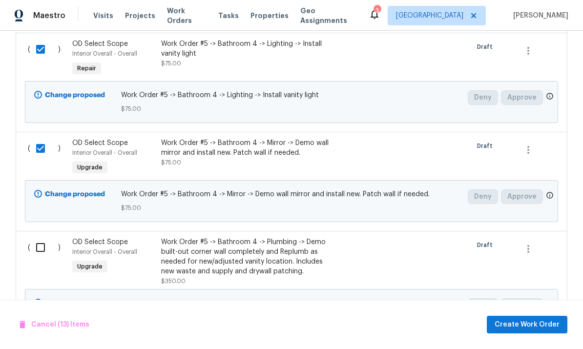
click at [32, 237] on input "checkbox" at bounding box center [44, 247] width 28 height 21
checkbox input "true"
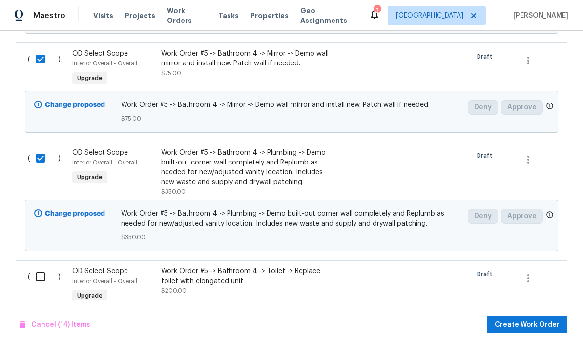
click at [39, 267] on input "checkbox" at bounding box center [44, 277] width 28 height 21
checkbox input "true"
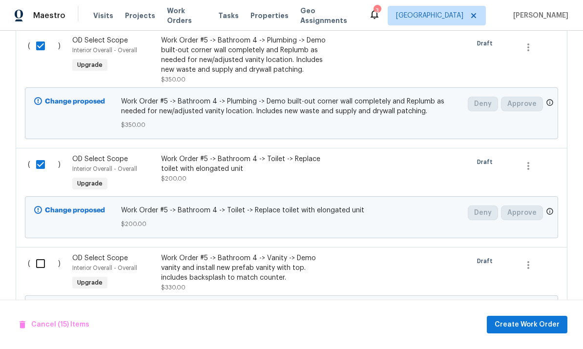
click at [34, 254] on input "checkbox" at bounding box center [44, 264] width 28 height 21
checkbox input "true"
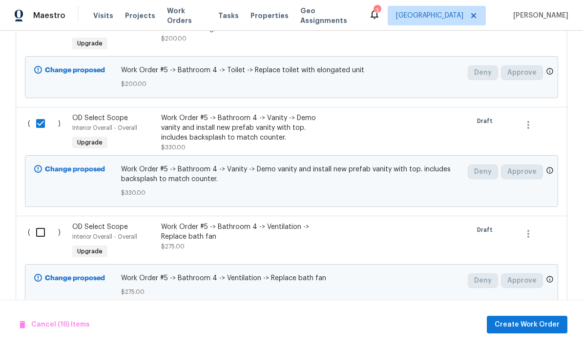
click at [40, 222] on input "checkbox" at bounding box center [44, 232] width 28 height 21
checkbox input "true"
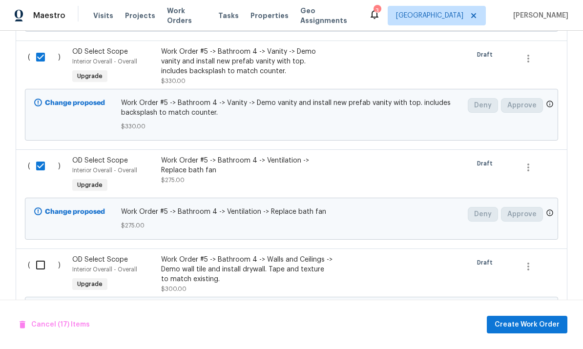
click at [33, 255] on input "checkbox" at bounding box center [44, 265] width 28 height 21
checkbox input "true"
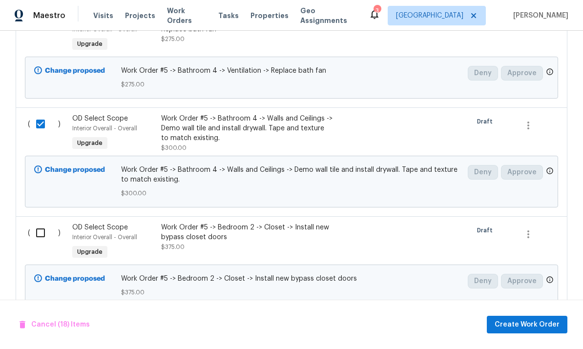
click at [41, 223] on input "checkbox" at bounding box center [44, 233] width 28 height 21
checkbox input "true"
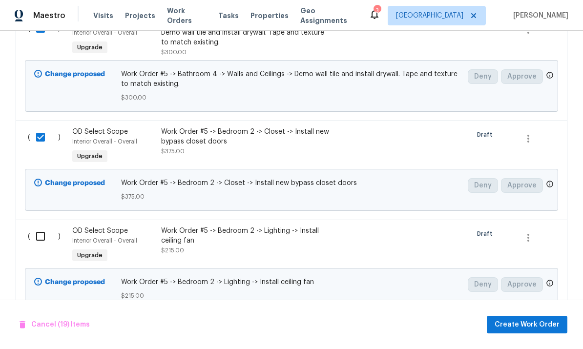
click at [35, 226] on input "checkbox" at bounding box center [44, 236] width 28 height 21
checkbox input "true"
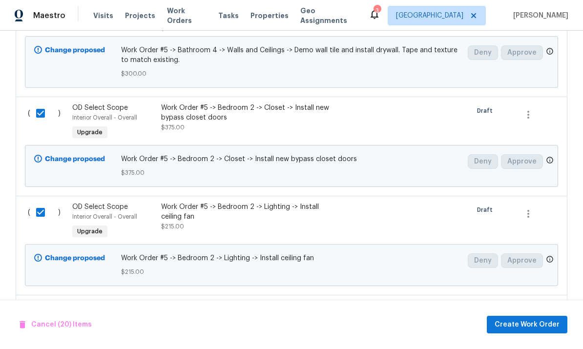
click at [37, 301] on input "checkbox" at bounding box center [44, 311] width 28 height 21
checkbox input "true"
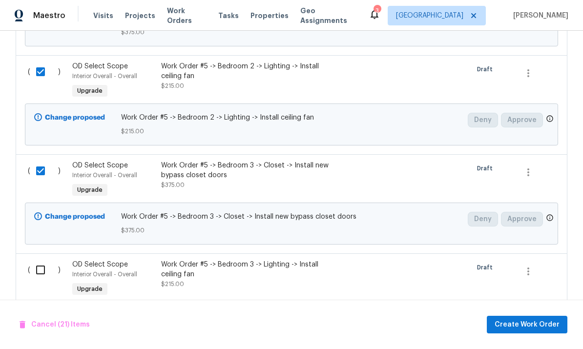
click at [42, 260] on input "checkbox" at bounding box center [44, 270] width 28 height 21
checkbox input "true"
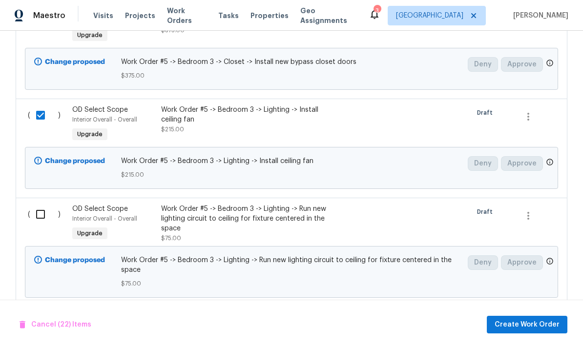
click at [46, 204] on input "checkbox" at bounding box center [44, 214] width 28 height 21
checkbox input "true"
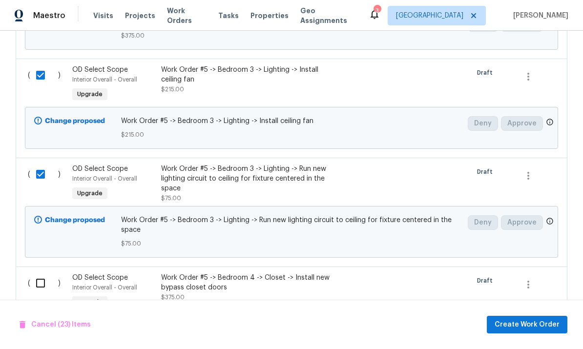
click at [40, 273] on input "checkbox" at bounding box center [44, 283] width 28 height 21
checkbox input "true"
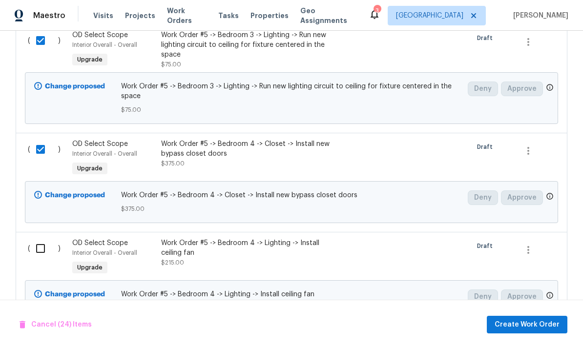
click at [42, 238] on input "checkbox" at bounding box center [44, 248] width 28 height 21
checkbox input "true"
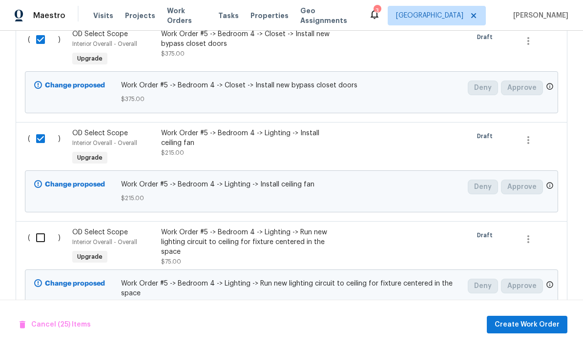
click at [42, 228] on input "checkbox" at bounding box center [44, 238] width 28 height 21
checkbox input "true"
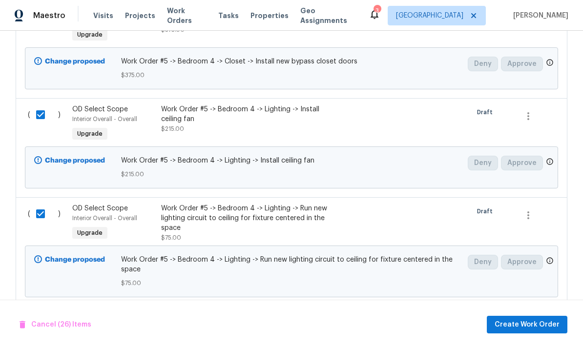
scroll to position [2927, 0]
click at [50, 312] on input "checkbox" at bounding box center [44, 322] width 28 height 21
checkbox input "true"
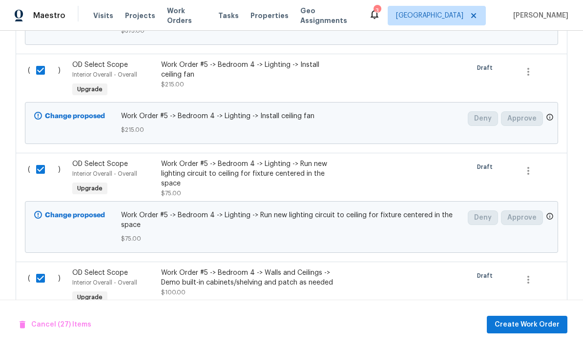
scroll to position [3053, 0]
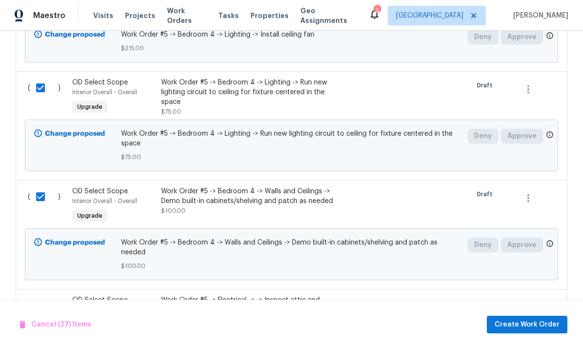
click at [42, 296] on input "checkbox" at bounding box center [44, 306] width 28 height 21
checkbox input "true"
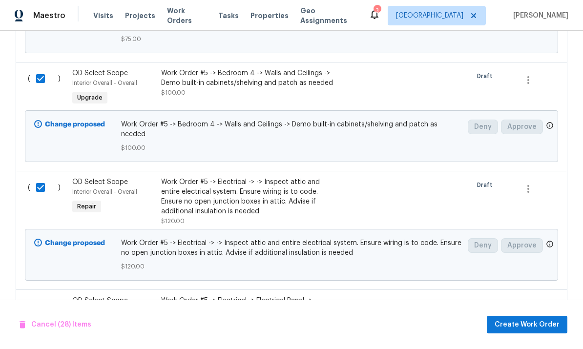
click at [47, 296] on input "checkbox" at bounding box center [44, 306] width 28 height 21
checkbox input "true"
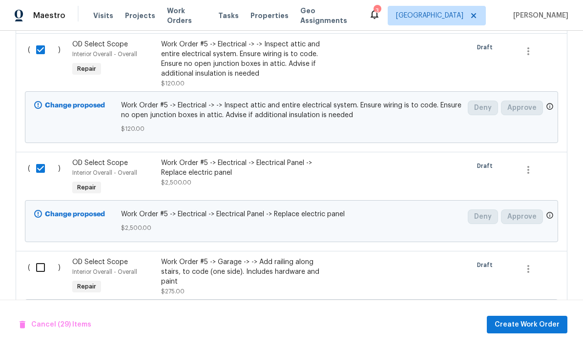
click at [50, 257] on input "checkbox" at bounding box center [44, 267] width 28 height 21
checkbox input "true"
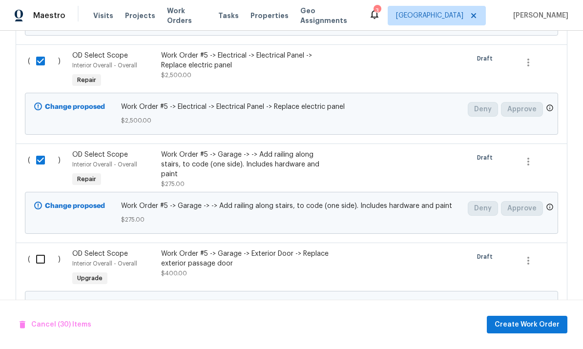
click at [40, 249] on input "checkbox" at bounding box center [44, 259] width 28 height 21
checkbox input "true"
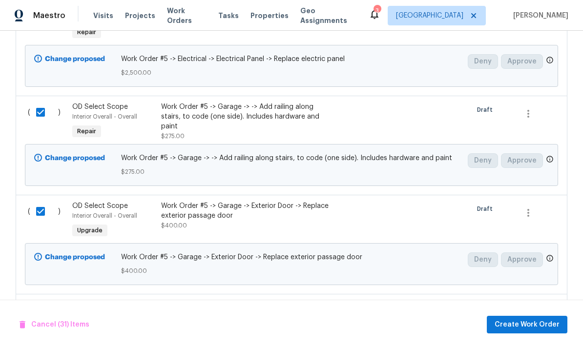
click at [37, 300] on input "checkbox" at bounding box center [44, 310] width 28 height 21
checkbox input "true"
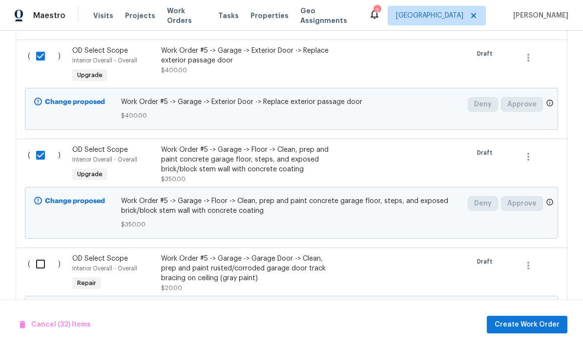
click at [39, 254] on input "checkbox" at bounding box center [44, 264] width 28 height 21
checkbox input "true"
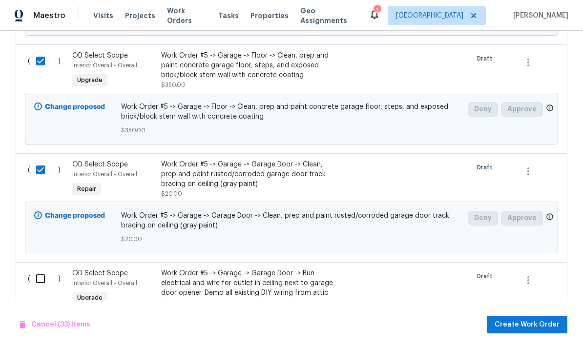
click at [39, 269] on input "checkbox" at bounding box center [44, 279] width 28 height 21
checkbox input "true"
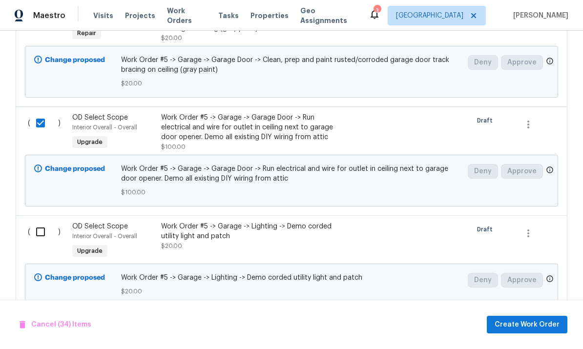
click at [44, 222] on input "checkbox" at bounding box center [44, 232] width 28 height 21
checkbox input "true"
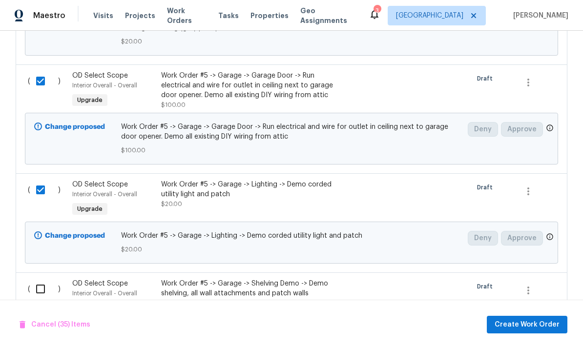
scroll to position [3995, 0]
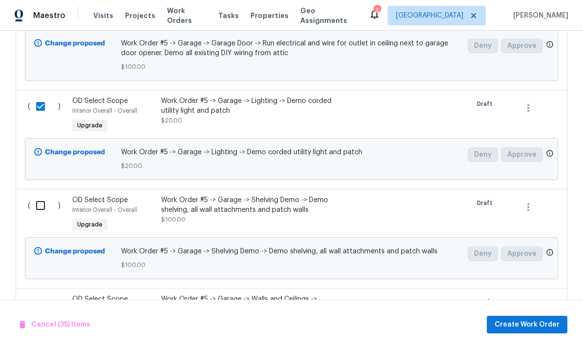
click at [45, 195] on input "checkbox" at bounding box center [44, 205] width 28 height 21
checkbox input "true"
click at [52, 295] on input "checkbox" at bounding box center [44, 305] width 28 height 21
checkbox input "true"
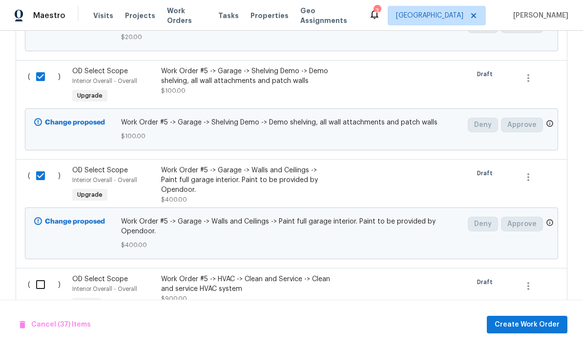
click at [49, 275] on input "checkbox" at bounding box center [44, 285] width 28 height 21
checkbox input "true"
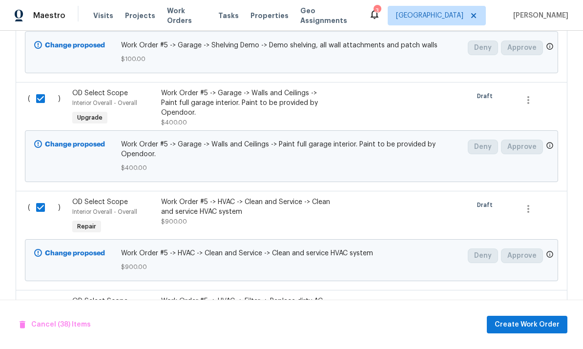
click at [43, 297] on input "checkbox" at bounding box center [44, 307] width 28 height 21
checkbox input "true"
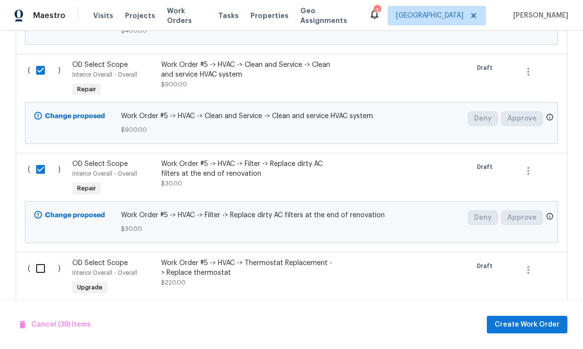
click at [40, 258] on input "checkbox" at bounding box center [44, 268] width 28 height 21
checkbox input "true"
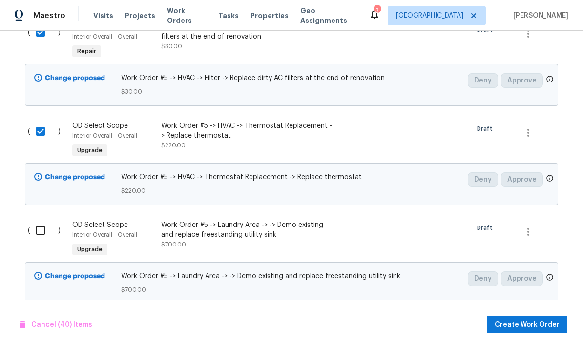
scroll to position [4492, 0]
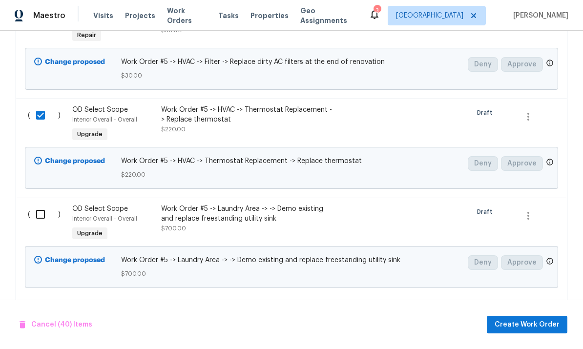
click at [44, 204] on input "checkbox" at bounding box center [44, 214] width 28 height 21
checkbox input "true"
click at [45, 303] on input "checkbox" at bounding box center [44, 313] width 28 height 21
checkbox input "true"
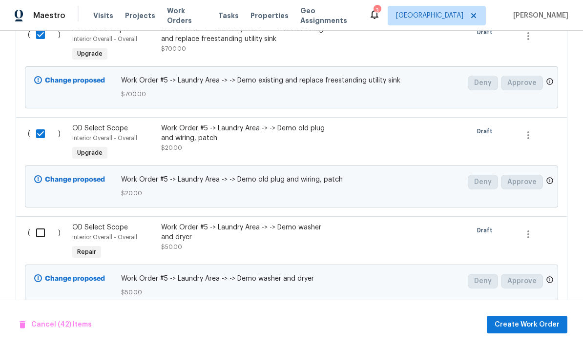
click at [39, 223] on input "checkbox" at bounding box center [44, 233] width 28 height 21
checkbox input "true"
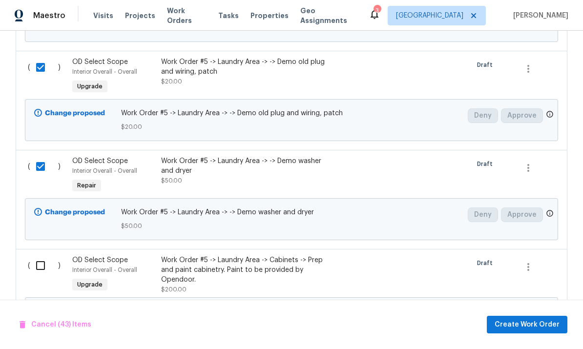
click at [46, 256] on input "checkbox" at bounding box center [44, 266] width 28 height 21
checkbox input "true"
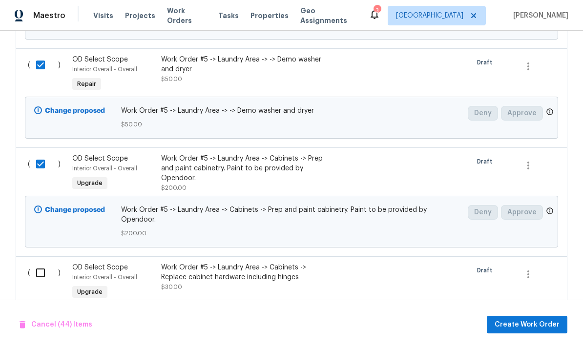
click at [39, 263] on input "checkbox" at bounding box center [44, 273] width 28 height 21
checkbox input "true"
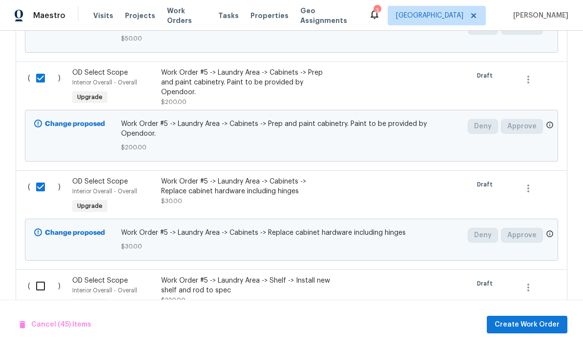
click at [47, 276] on input "checkbox" at bounding box center [44, 286] width 28 height 21
checkbox input "true"
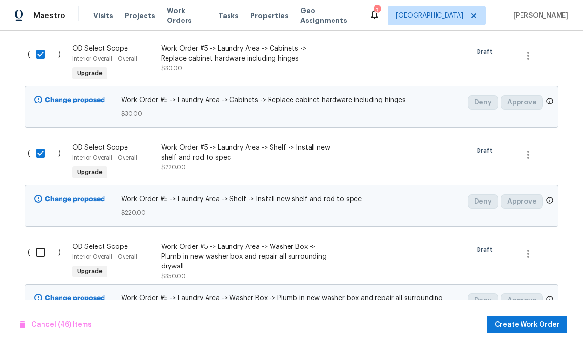
click at [45, 242] on input "checkbox" at bounding box center [44, 252] width 28 height 21
checkbox input "true"
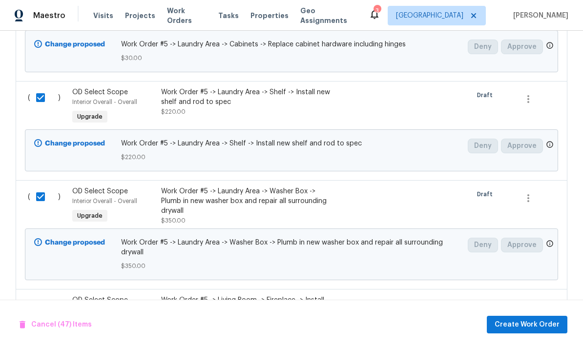
click at [42, 296] on input "checkbox" at bounding box center [44, 306] width 28 height 21
checkbox input "true"
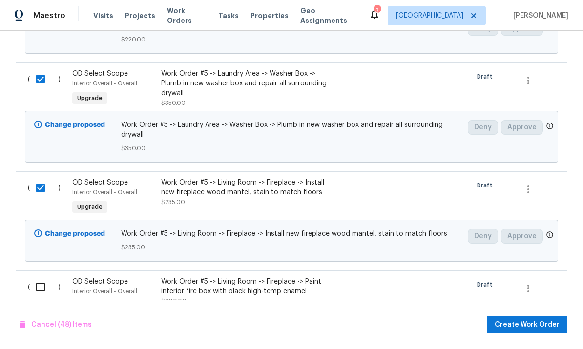
click at [46, 277] on input "checkbox" at bounding box center [44, 287] width 28 height 21
checkbox input "true"
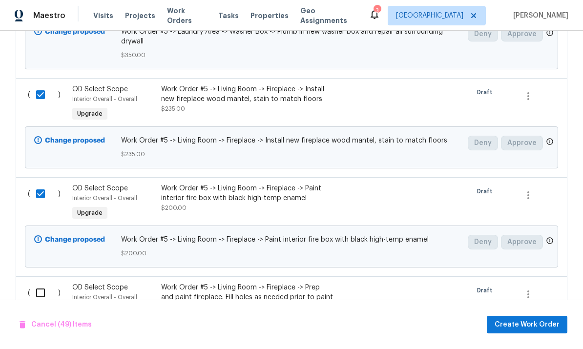
click at [49, 283] on input "checkbox" at bounding box center [44, 293] width 28 height 21
checkbox input "true"
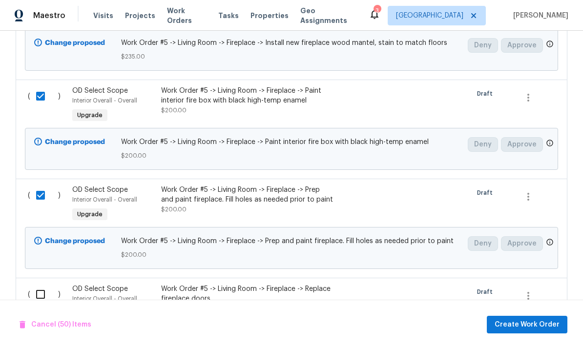
click at [53, 284] on input "checkbox" at bounding box center [44, 294] width 28 height 21
checkbox input "true"
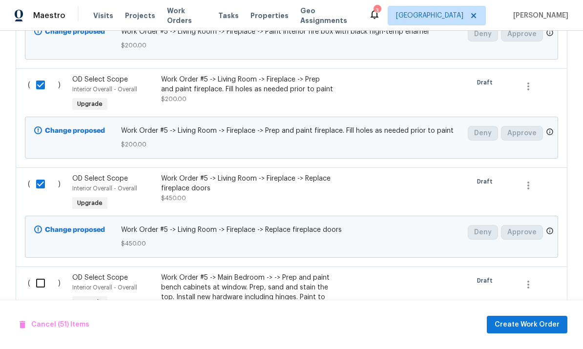
click at [44, 273] on input "checkbox" at bounding box center [44, 283] width 28 height 21
checkbox input "true"
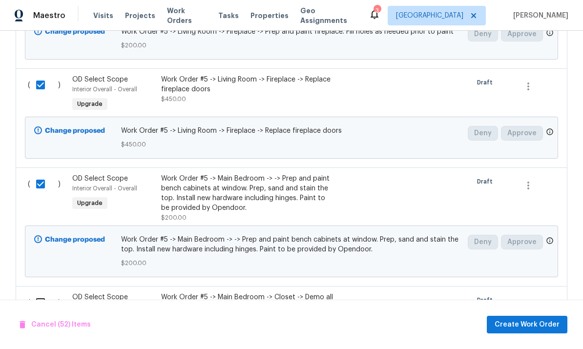
click at [34, 293] on input "checkbox" at bounding box center [44, 303] width 28 height 21
checkbox input "true"
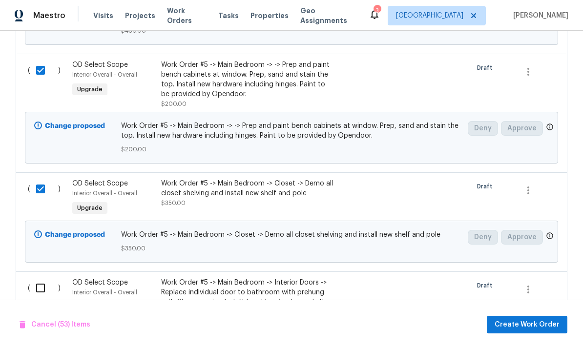
click at [36, 278] on input "checkbox" at bounding box center [44, 288] width 28 height 21
checkbox input "true"
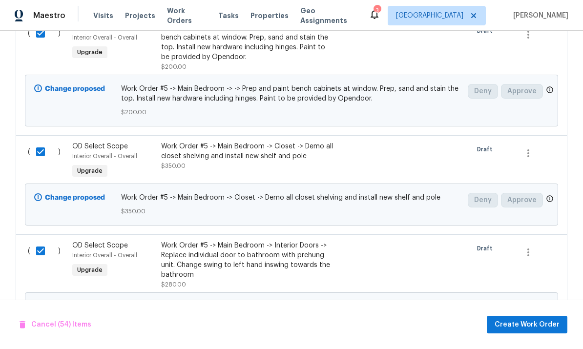
scroll to position [5838, 0]
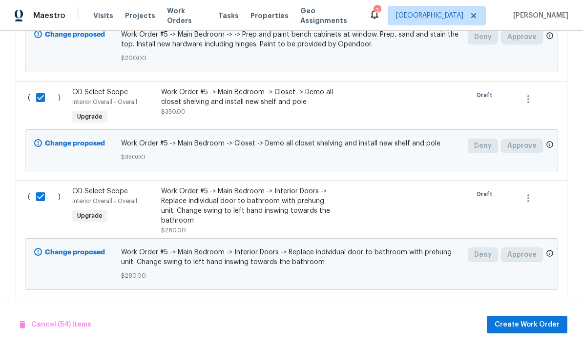
click at [45, 305] on input "checkbox" at bounding box center [44, 315] width 28 height 21
checkbox input "true"
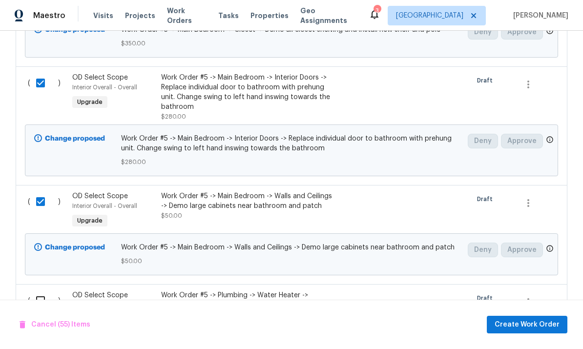
click at [32, 291] on input "checkbox" at bounding box center [44, 301] width 28 height 21
checkbox input "true"
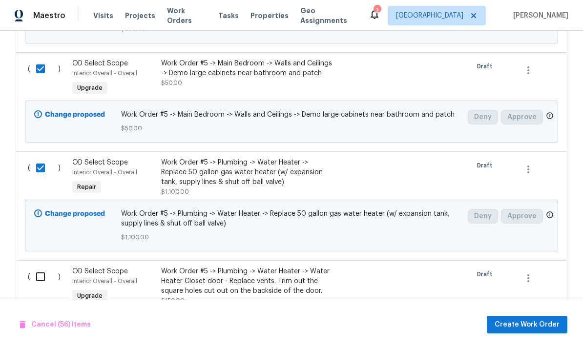
click at [34, 267] on input "checkbox" at bounding box center [44, 277] width 28 height 21
checkbox input "true"
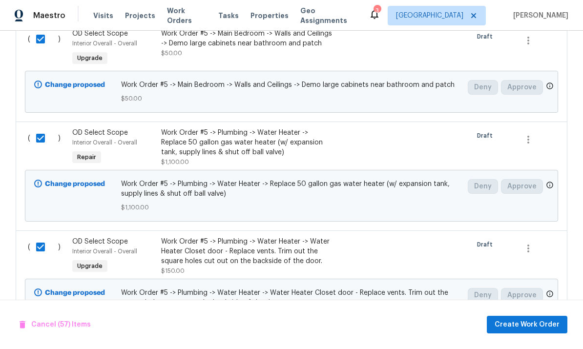
scroll to position [6114, 0]
click at [532, 319] on span "Create Work Order" at bounding box center [527, 325] width 65 height 12
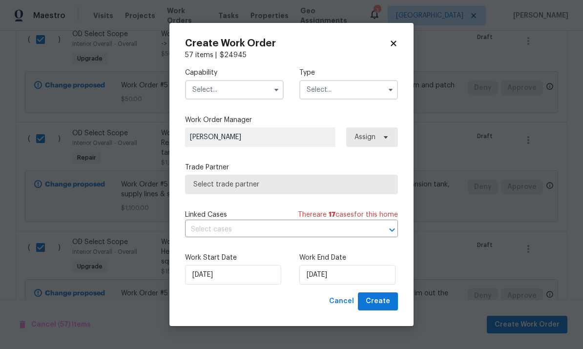
click at [242, 85] on input "text" at bounding box center [234, 90] width 99 height 20
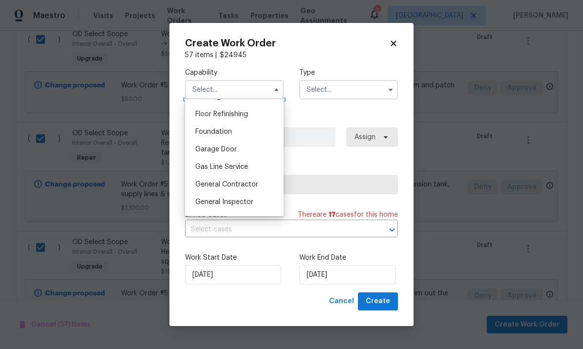
scroll to position [394, 0]
click at [247, 183] on span "General Contractor" at bounding box center [226, 183] width 63 height 7
type input "General Contractor"
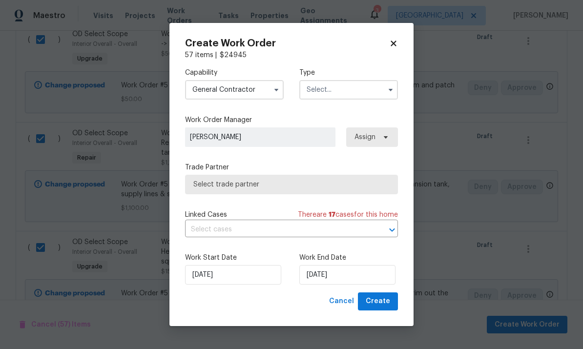
click at [359, 84] on input "text" at bounding box center [349, 90] width 99 height 20
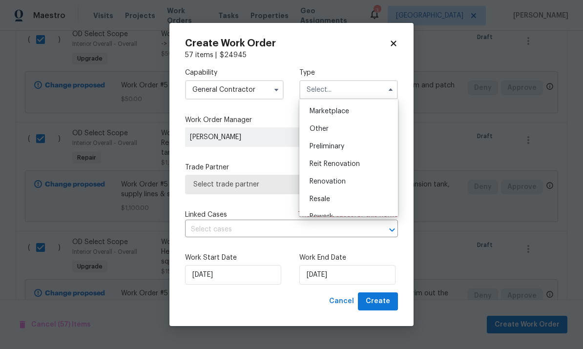
scroll to position [176, 0]
click at [358, 187] on div "Renovation" at bounding box center [349, 181] width 94 height 18
type input "Renovation"
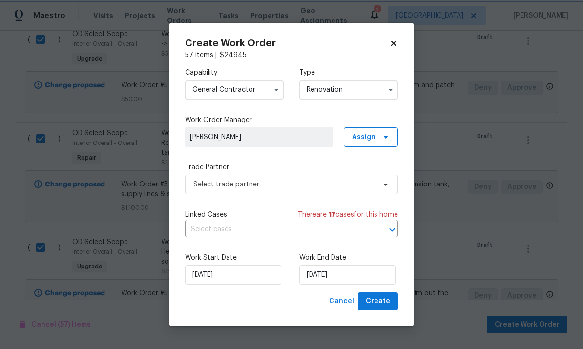
scroll to position [0, 0]
click at [362, 275] on input "[DATE]" at bounding box center [348, 275] width 96 height 20
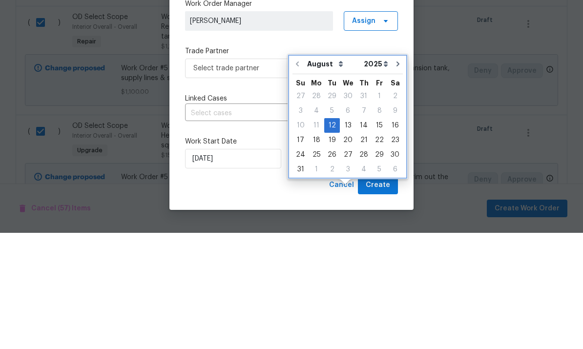
click at [394, 176] on icon "Go to next month" at bounding box center [398, 180] width 8 height 8
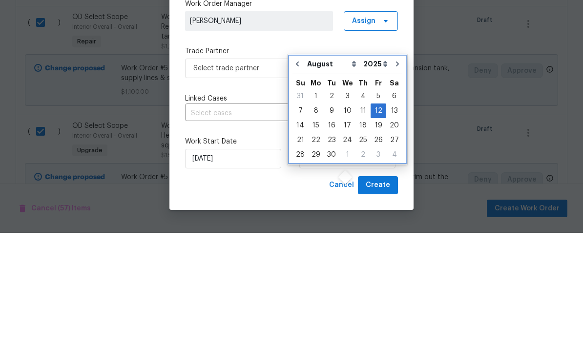
type input "[DATE]"
select select "8"
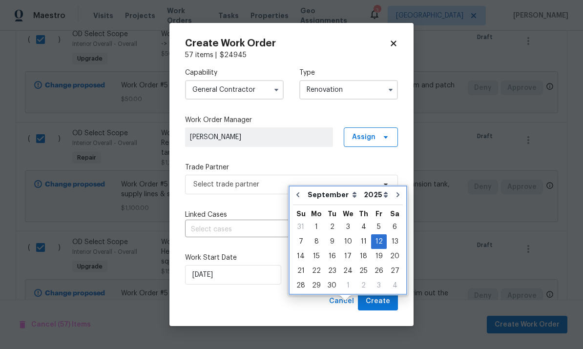
click at [391, 185] on button "Go to next month" at bounding box center [398, 195] width 15 height 20
type input "10/12/2025"
select select "9"
click at [394, 191] on icon "Go to next month" at bounding box center [398, 195] width 8 height 8
type input "11/12/2025"
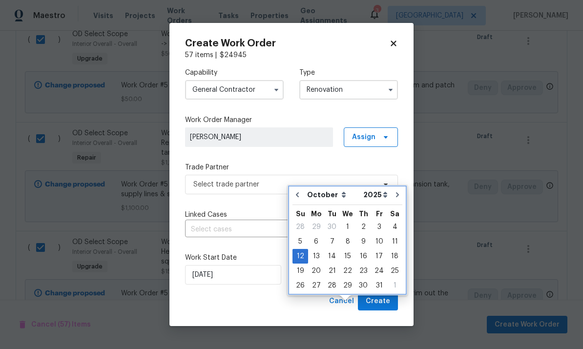
select select "10"
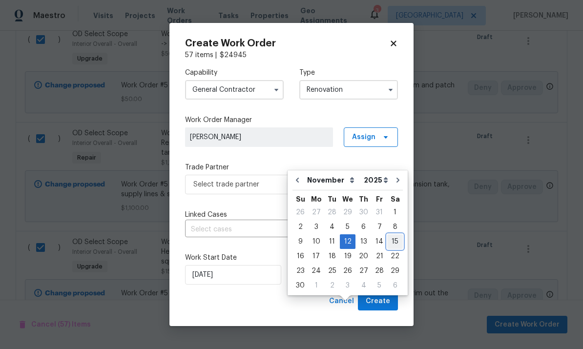
click at [391, 235] on div "15" at bounding box center [395, 242] width 16 height 14
type input "[DATE]"
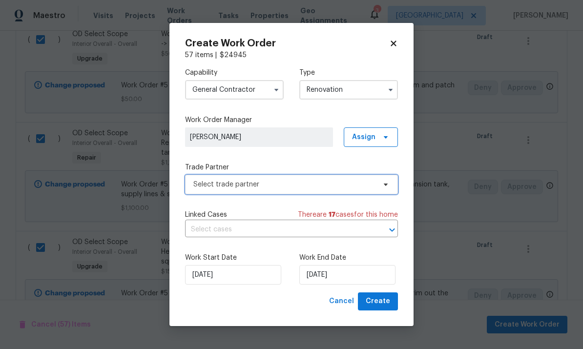
click at [375, 183] on span "Select trade partner" at bounding box center [284, 185] width 182 height 10
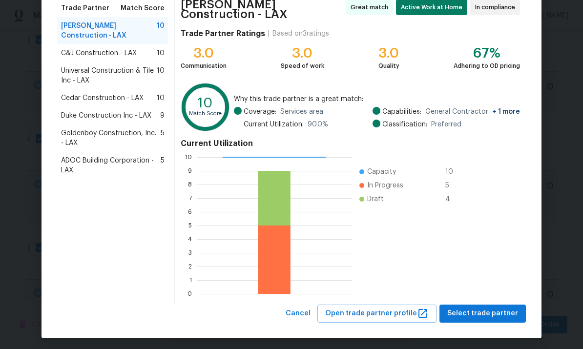
scroll to position [82, 0]
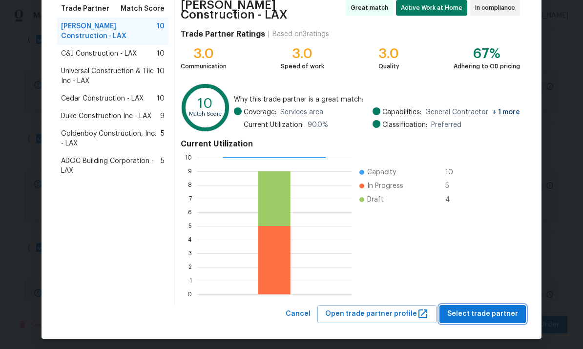
click at [490, 309] on span "Select trade partner" at bounding box center [483, 314] width 71 height 12
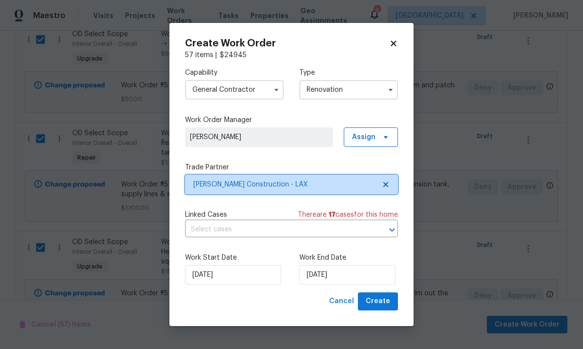
scroll to position [0, 0]
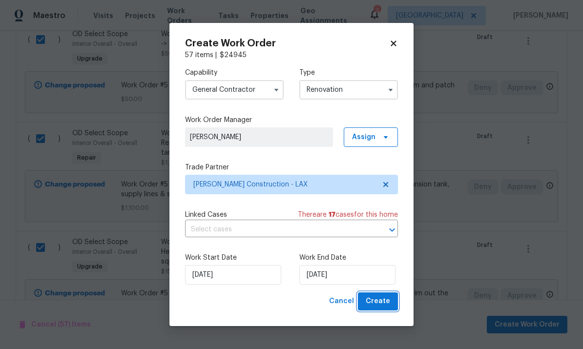
click at [386, 302] on span "Create" at bounding box center [378, 302] width 24 height 12
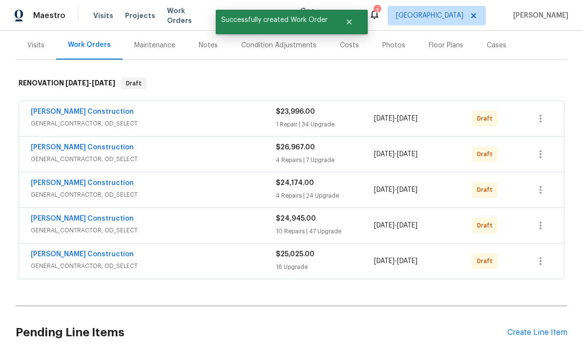
scroll to position [126, 0]
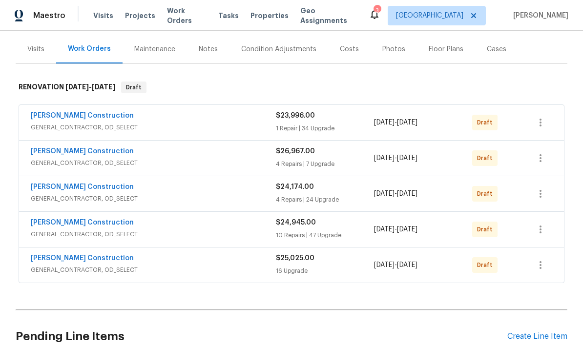
scroll to position [126, 0]
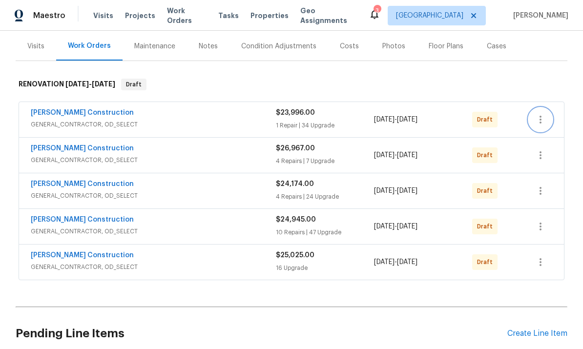
click at [539, 108] on button "button" at bounding box center [540, 119] width 23 height 23
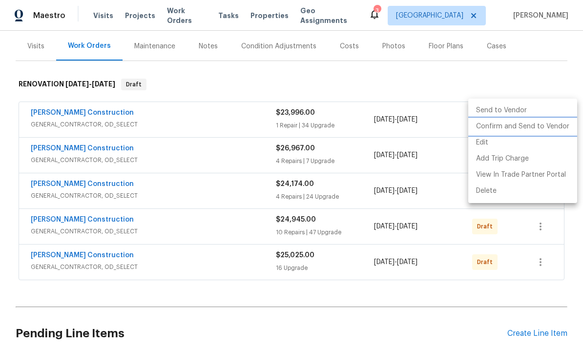
click at [530, 126] on li "Confirm and Send to Vendor" at bounding box center [523, 127] width 109 height 16
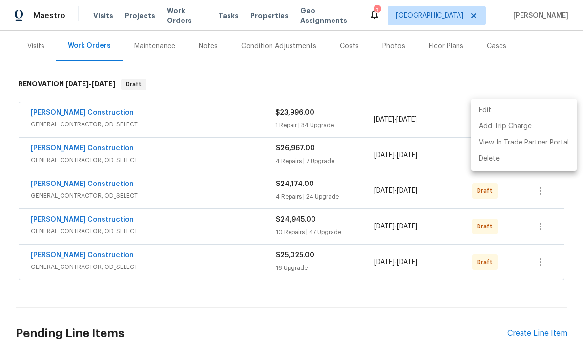
click at [522, 81] on div at bounding box center [291, 174] width 583 height 349
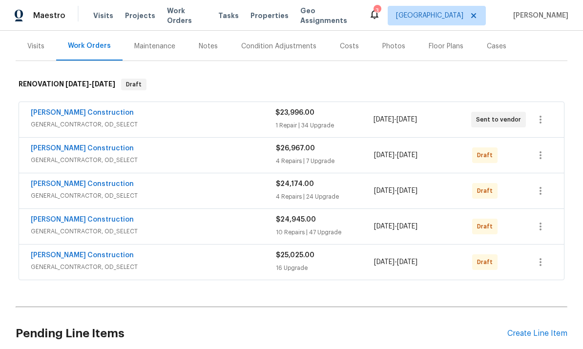
click at [353, 108] on div "$23,996.00" at bounding box center [325, 113] width 98 height 10
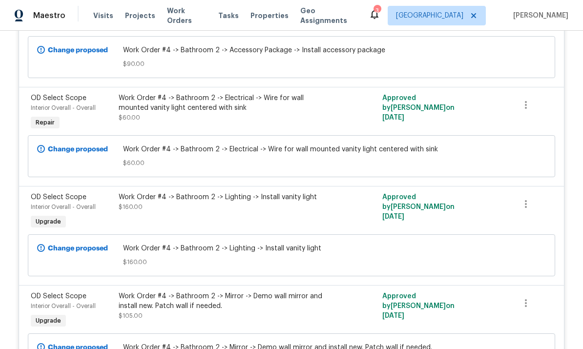
scroll to position [649, 0]
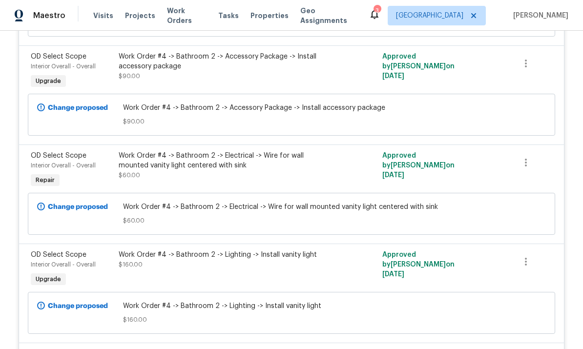
click at [309, 151] on div "Work Order #4 -> Bathroom 2 -> Electrical -> Wire for wall mounted vanity light…" at bounding box center [226, 161] width 214 height 20
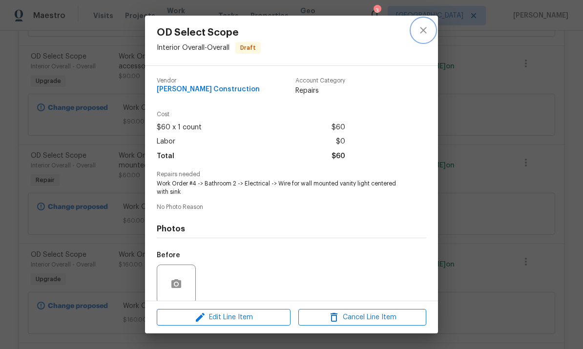
click at [425, 29] on icon "close" at bounding box center [423, 30] width 6 height 6
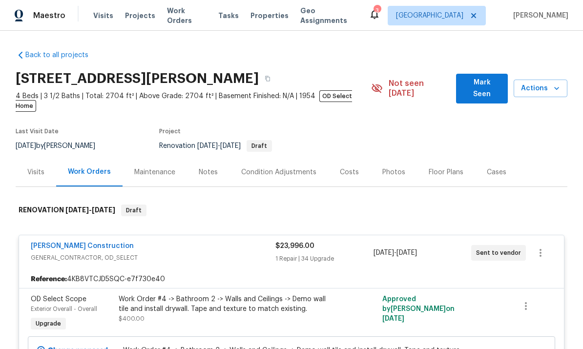
scroll to position [0, 0]
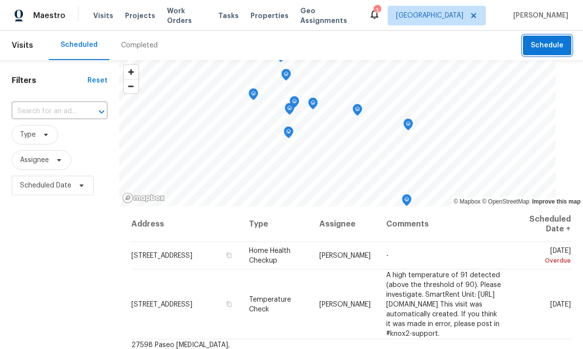
click at [548, 48] on span "Schedule" at bounding box center [547, 46] width 33 height 12
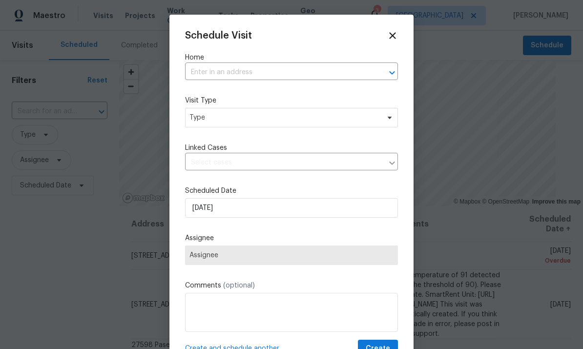
click at [314, 72] on input "text" at bounding box center [278, 72] width 186 height 15
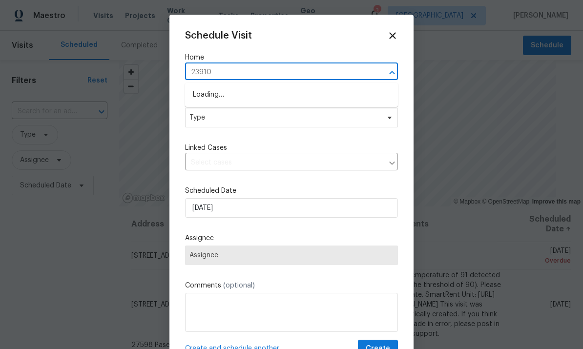
type input "23910"
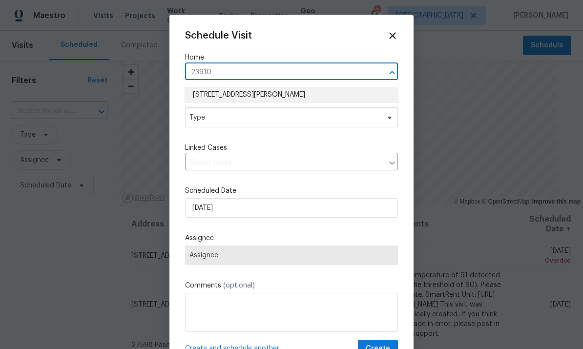
click at [280, 97] on li "[STREET_ADDRESS][PERSON_NAME]" at bounding box center [291, 95] width 213 height 16
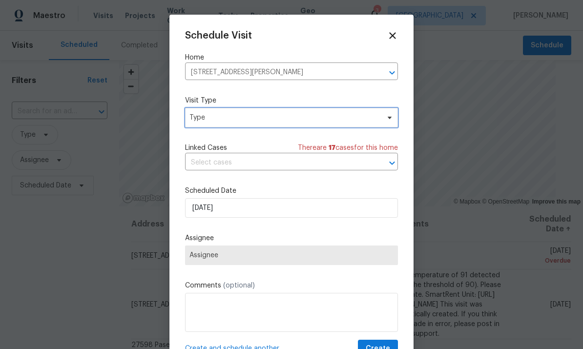
click at [348, 116] on span "Type" at bounding box center [285, 118] width 190 height 10
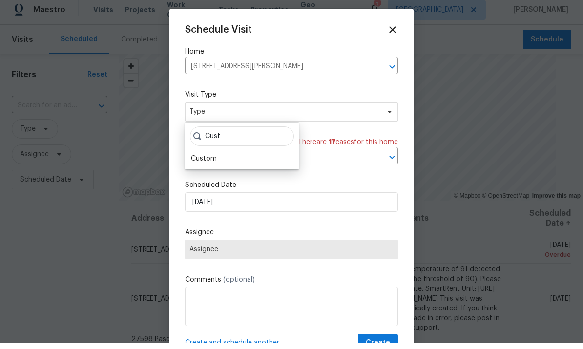
scroll to position [6, 0]
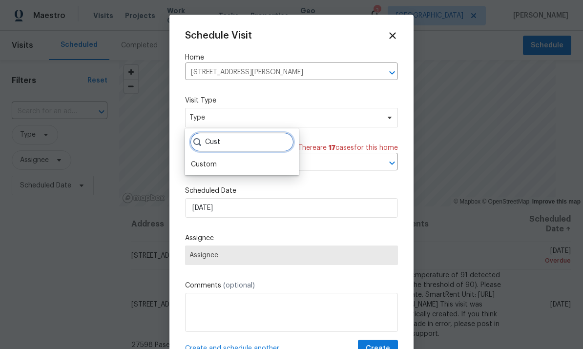
type input "Cust"
click at [209, 160] on div "Custom" at bounding box center [204, 165] width 26 height 10
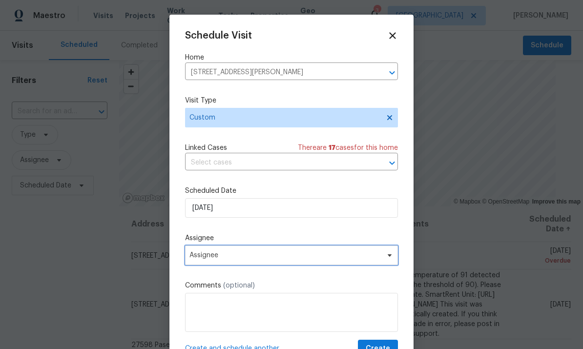
click at [258, 257] on span "Assignee" at bounding box center [286, 256] width 192 height 8
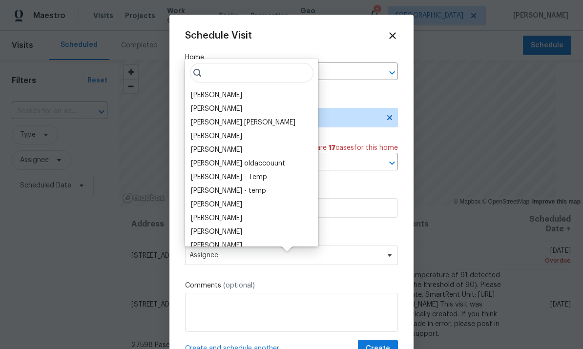
click at [223, 91] on div "[PERSON_NAME]" at bounding box center [216, 95] width 51 height 10
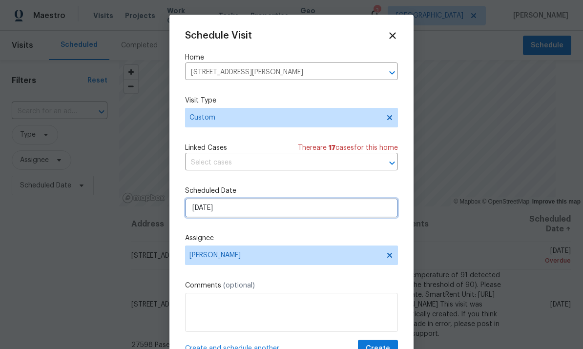
click at [257, 205] on input "[DATE]" at bounding box center [291, 208] width 213 height 20
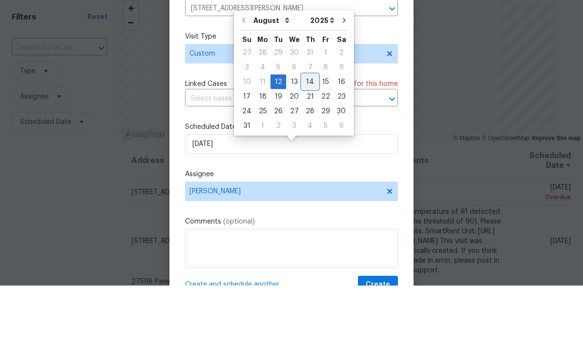
click at [309, 139] on div "14" at bounding box center [310, 146] width 16 height 14
type input "8/14/2025"
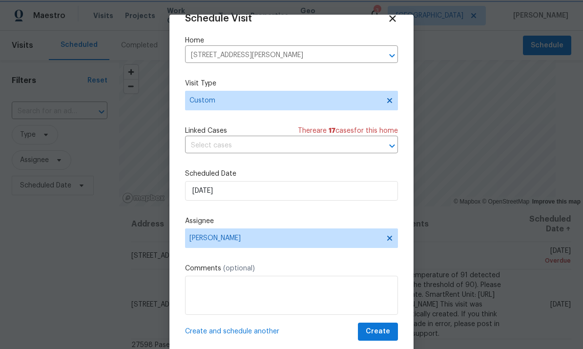
scroll to position [19, 0]
click at [379, 331] on span "Create" at bounding box center [378, 332] width 24 height 12
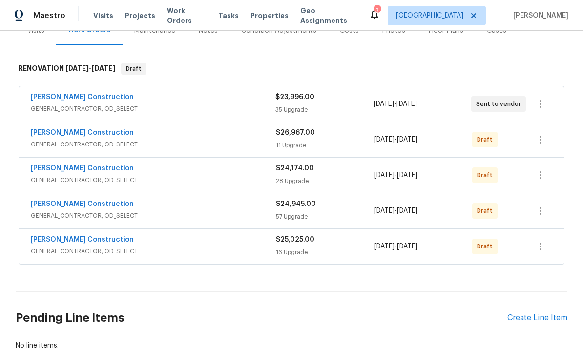
scroll to position [141, 0]
click at [530, 131] on button "button" at bounding box center [540, 140] width 23 height 23
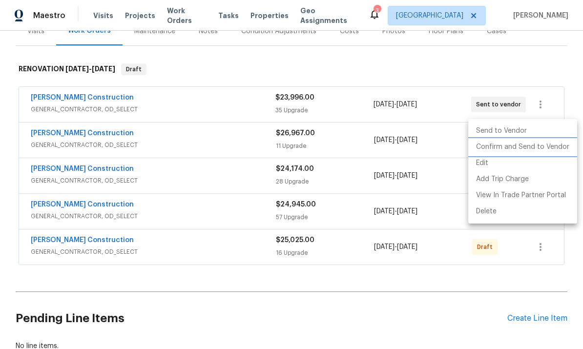
click at [519, 148] on li "Confirm and Send to Vendor" at bounding box center [523, 147] width 109 height 16
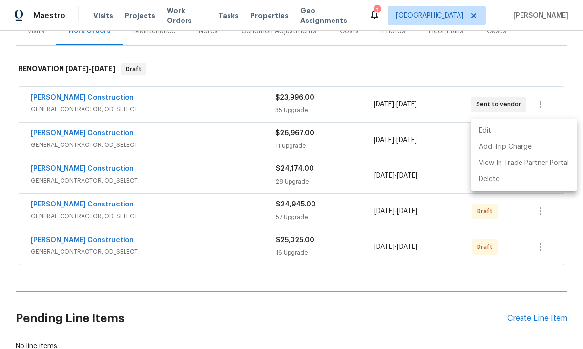
click at [538, 67] on div at bounding box center [291, 174] width 583 height 349
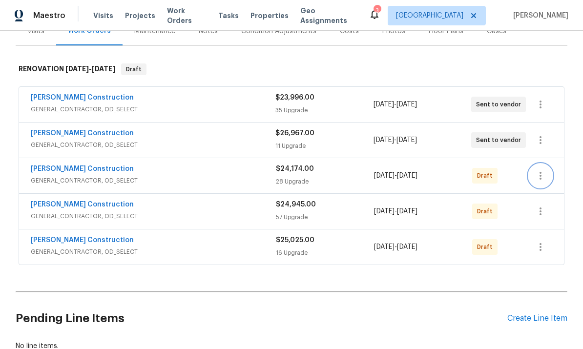
click at [544, 170] on icon "button" at bounding box center [541, 176] width 12 height 12
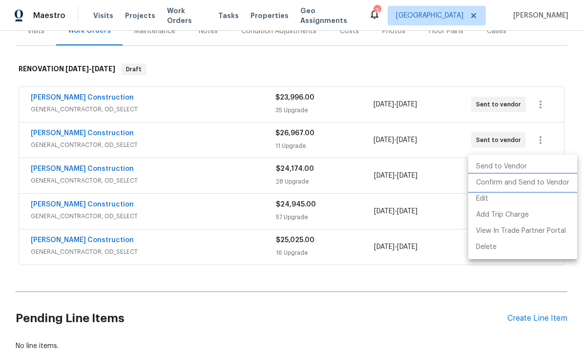
click at [513, 186] on li "Confirm and Send to Vendor" at bounding box center [523, 183] width 109 height 16
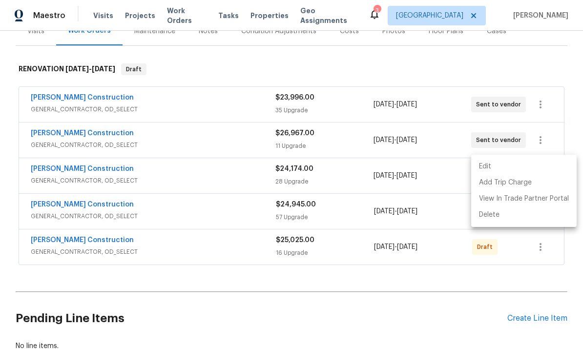
click at [535, 65] on div at bounding box center [291, 174] width 583 height 349
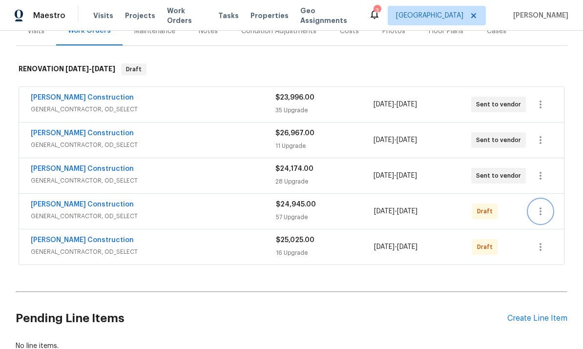
click at [542, 206] on icon "button" at bounding box center [541, 212] width 12 height 12
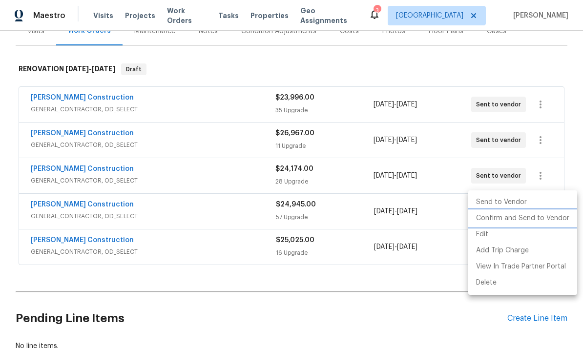
click at [508, 218] on li "Confirm and Send to Vendor" at bounding box center [523, 219] width 109 height 16
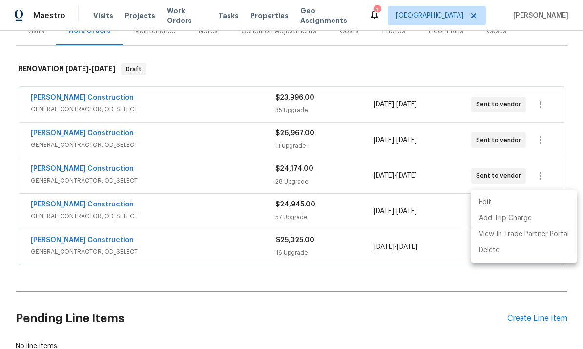
click at [527, 59] on div at bounding box center [291, 174] width 583 height 349
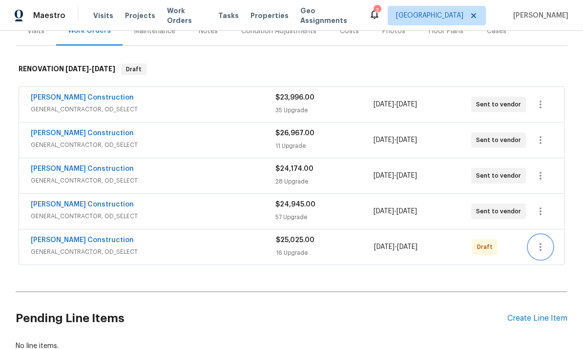
click at [541, 241] on icon "button" at bounding box center [541, 247] width 12 height 12
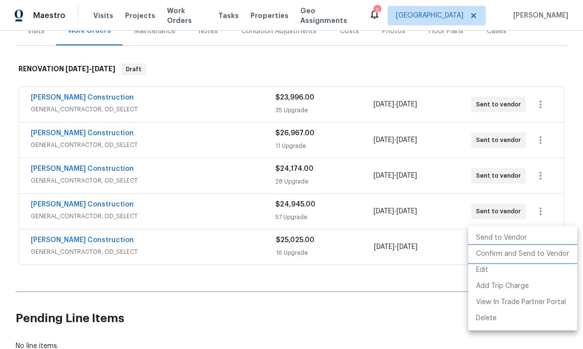
click at [512, 254] on li "Confirm and Send to Vendor" at bounding box center [523, 254] width 109 height 16
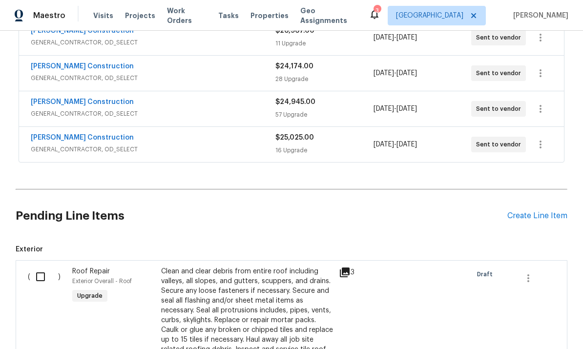
scroll to position [238, 0]
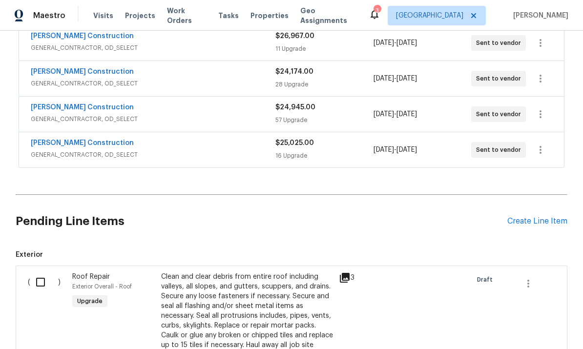
click at [83, 140] on link "[PERSON_NAME] Construction" at bounding box center [82, 143] width 103 height 7
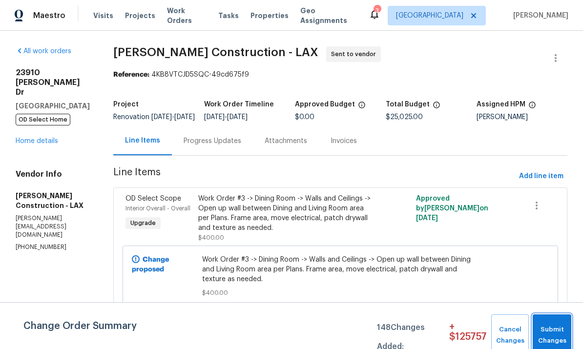
click at [553, 329] on span "Submit Changes" at bounding box center [552, 335] width 29 height 22
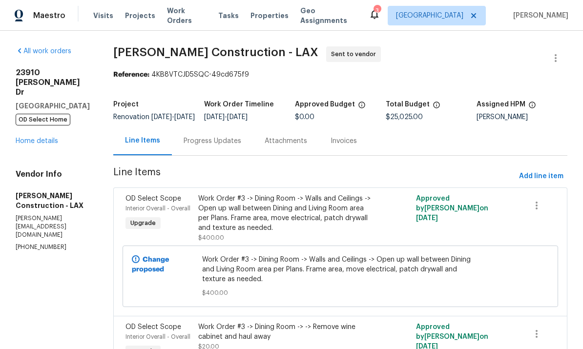
click at [50, 138] on link "Home details" at bounding box center [37, 141] width 43 height 7
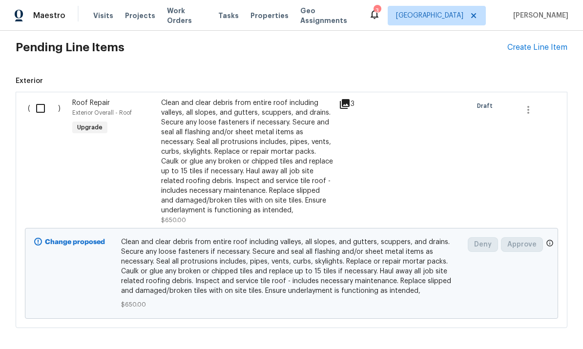
scroll to position [412, 0]
click at [45, 103] on input "checkbox" at bounding box center [44, 109] width 28 height 21
checkbox input "true"
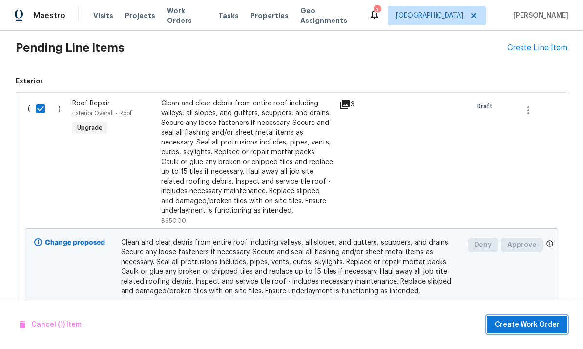
click at [543, 326] on span "Create Work Order" at bounding box center [527, 325] width 65 height 12
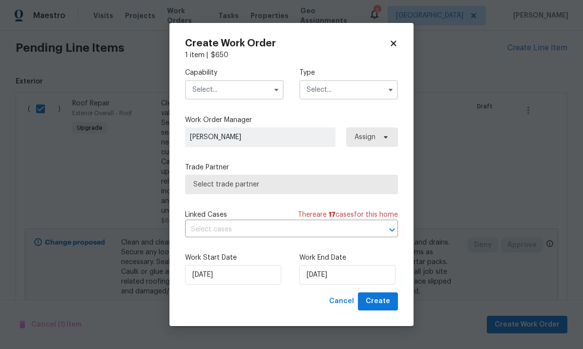
click at [245, 87] on input "text" at bounding box center [234, 90] width 99 height 20
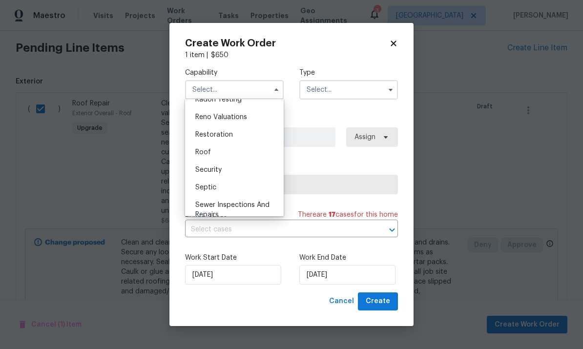
scroll to position [966, 0]
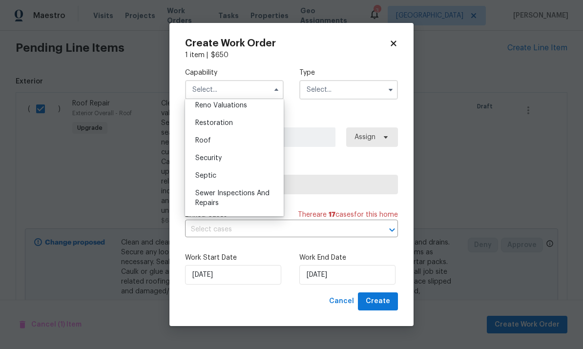
click at [222, 137] on div "Roof" at bounding box center [235, 141] width 94 height 18
type input "Roof"
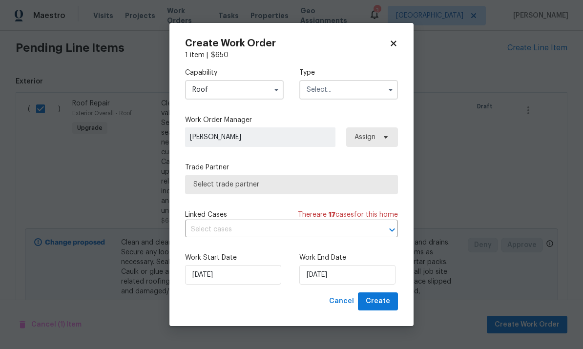
click at [368, 88] on input "text" at bounding box center [349, 90] width 99 height 20
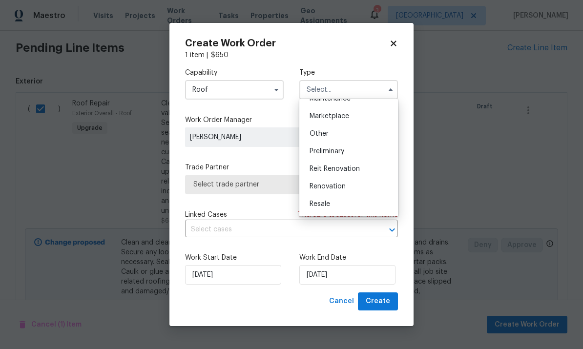
scroll to position [167, 0]
click at [359, 189] on div "Renovation" at bounding box center [349, 190] width 94 height 18
type input "Renovation"
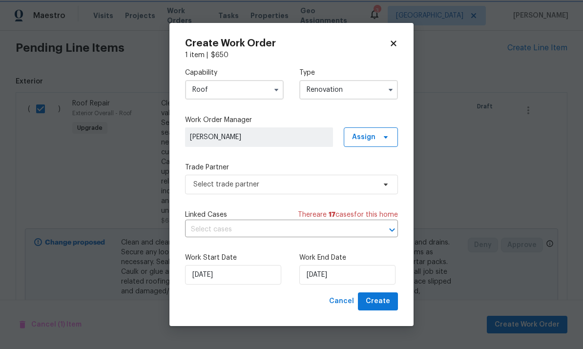
scroll to position [0, 0]
click at [367, 271] on input "[DATE]" at bounding box center [348, 275] width 96 height 20
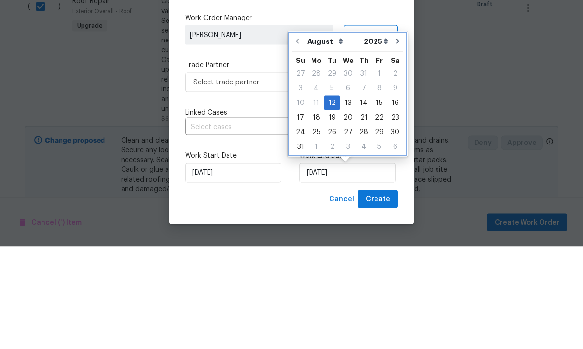
click at [395, 140] on icon "Go to next month" at bounding box center [398, 144] width 8 height 8
type input "[DATE]"
select select "8"
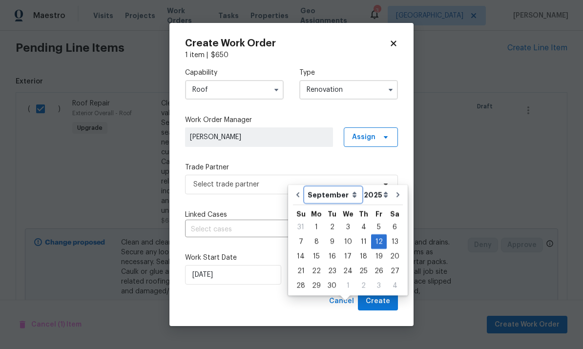
click at [305, 188] on select "August September October November December" at bounding box center [333, 195] width 56 height 15
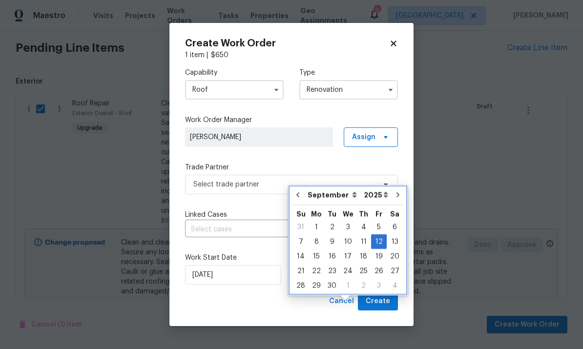
click at [302, 185] on button "Go to previous month" at bounding box center [298, 195] width 15 height 20
type input "[DATE]"
select select "7"
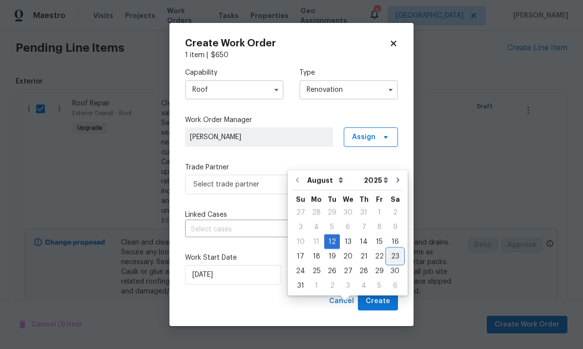
click at [396, 250] on div "23" at bounding box center [395, 257] width 16 height 14
type input "[DATE]"
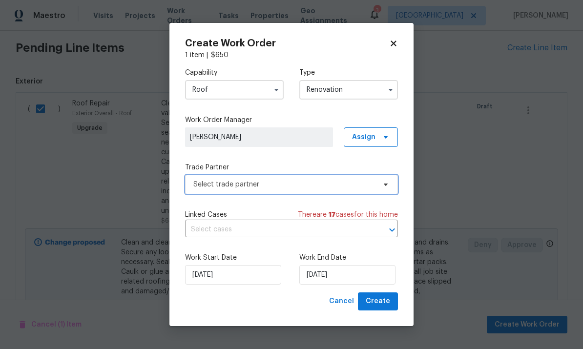
click at [371, 191] on span "Select trade partner" at bounding box center [291, 185] width 213 height 20
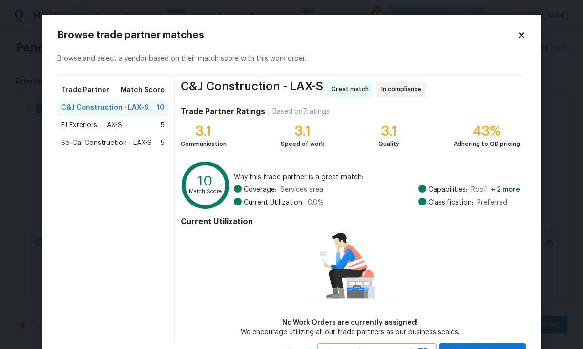
click at [107, 126] on span "EJ Exteriors - LAX-S" at bounding box center [91, 126] width 61 height 10
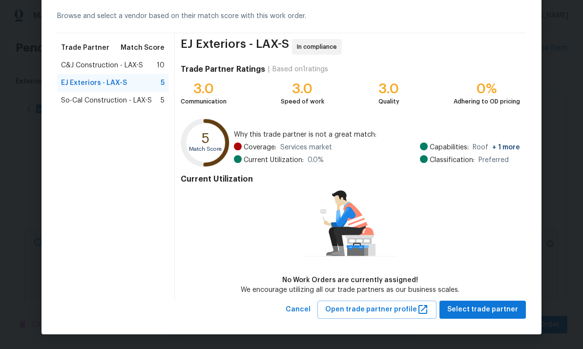
scroll to position [42, 0]
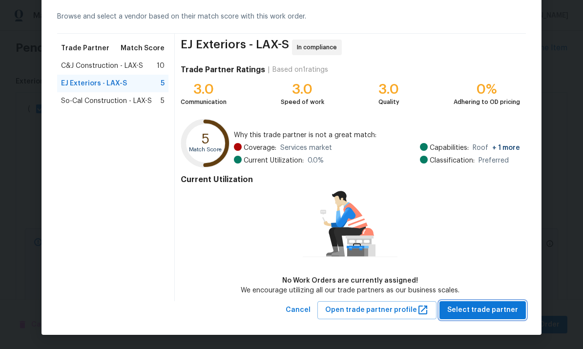
click at [494, 309] on span "Select trade partner" at bounding box center [483, 310] width 71 height 12
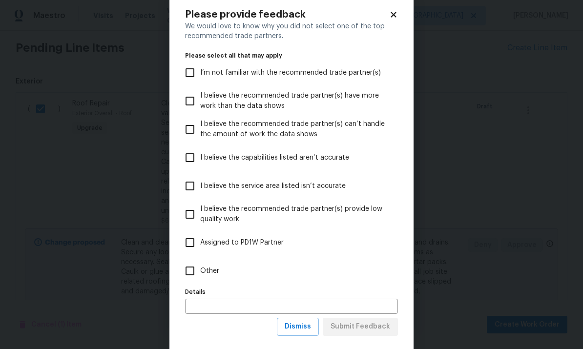
scroll to position [23, 0]
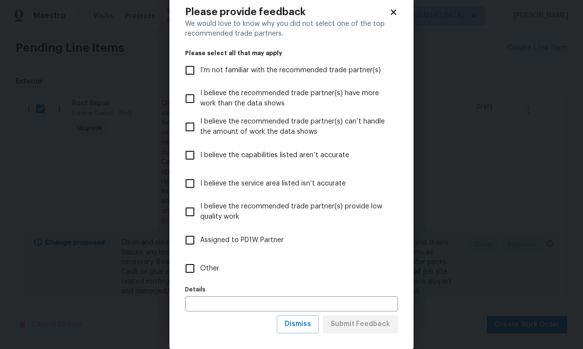
click at [189, 269] on input "Other" at bounding box center [190, 268] width 21 height 21
checkbox input "true"
click at [356, 325] on span "Submit Feedback" at bounding box center [361, 325] width 60 height 12
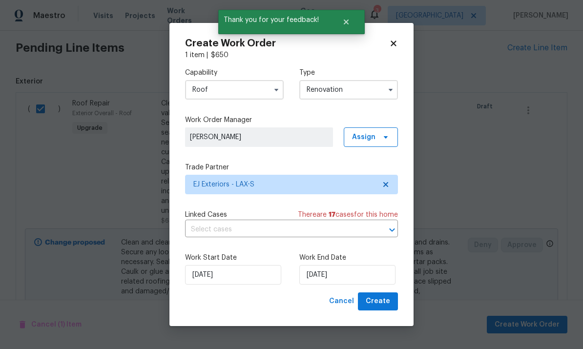
scroll to position [0, 0]
click at [371, 302] on span "Create" at bounding box center [378, 302] width 24 height 12
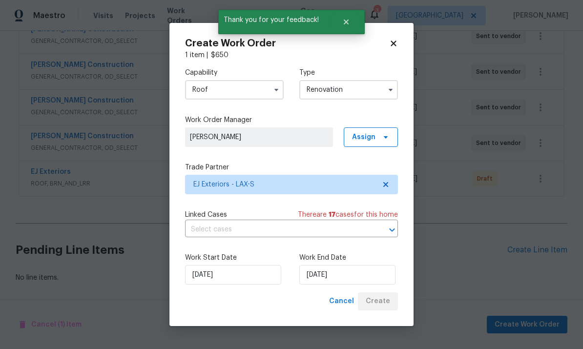
scroll to position [199, 0]
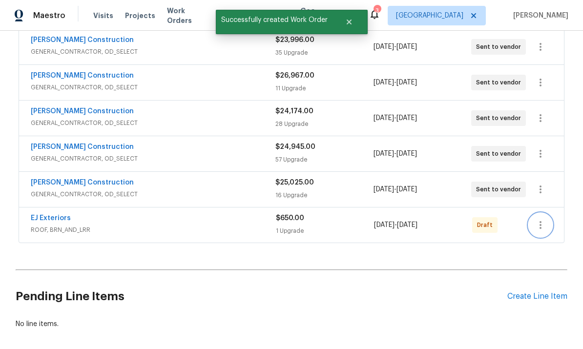
click at [540, 221] on icon "button" at bounding box center [541, 225] width 2 height 8
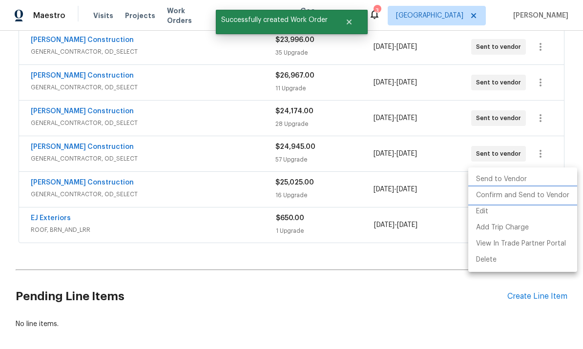
click at [512, 193] on li "Confirm and Send to Vendor" at bounding box center [523, 196] width 109 height 16
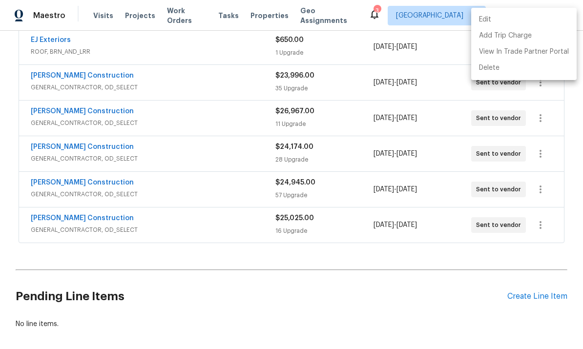
click at [437, 231] on div at bounding box center [291, 174] width 583 height 349
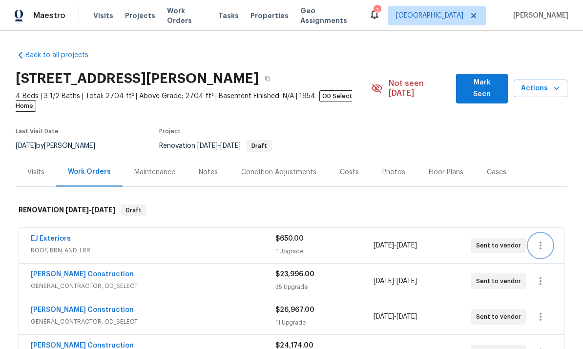
scroll to position [0, 0]
